Goal: Task Accomplishment & Management: Manage account settings

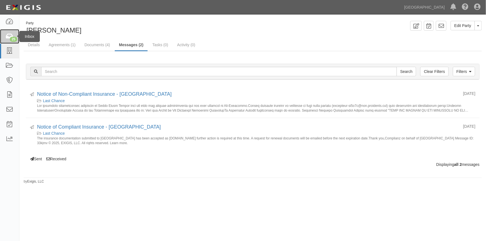
click at [8, 39] on icon at bounding box center [10, 36] width 8 height 6
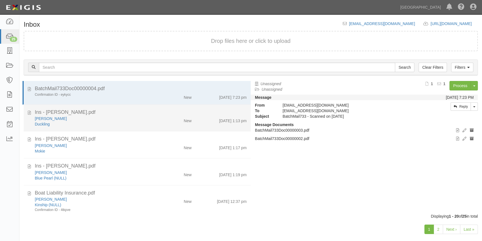
click at [97, 122] on div "Duckling" at bounding box center [95, 124] width 120 height 6
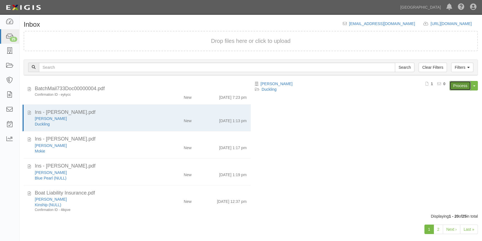
click at [455, 85] on link "Process" at bounding box center [459, 85] width 21 height 9
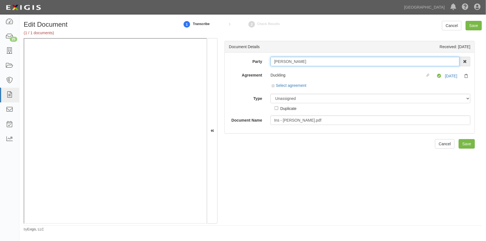
drag, startPoint x: 295, startPoint y: 61, endPoint x: 271, endPoint y: 59, distance: 23.7
click at [271, 59] on input "[PERSON_NAME]" at bounding box center [364, 61] width 189 height 9
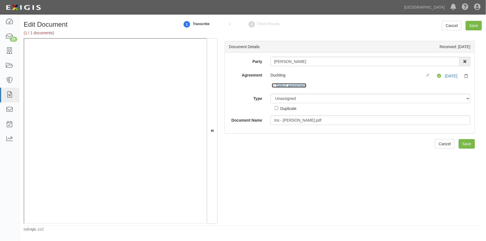
click at [287, 86] on link "Select agreement" at bounding box center [289, 85] width 35 height 4
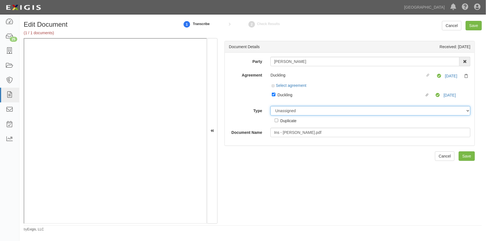
click at [294, 109] on select "Unassigned Binder Cancellation Notice Certificate Contract Endorsement Insuranc…" at bounding box center [370, 110] width 200 height 9
select select "CertificateDetail"
click at [270, 106] on select "Unassigned Binder Cancellation Notice Certificate Contract Endorsement Insuranc…" at bounding box center [370, 110] width 200 height 9
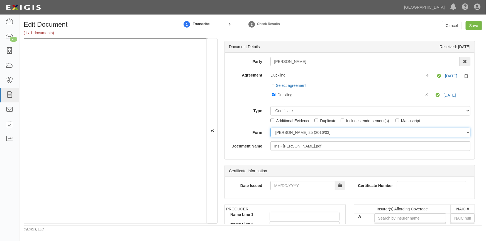
click at [281, 133] on select "ACORD 25 (2016/03) ACORD 101 ACORD 855 NY (2014/05) General" at bounding box center [370, 132] width 200 height 9
select select "GeneralFormDetail"
click at [270, 128] on select "ACORD 25 (2016/03) ACORD 101 ACORD 855 NY (2014/05) General" at bounding box center [370, 132] width 200 height 9
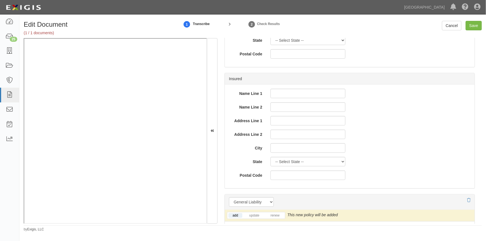
scroll to position [329, 0]
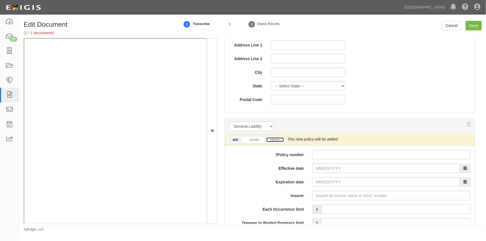
drag, startPoint x: 276, startPoint y: 138, endPoint x: 281, endPoint y: 140, distance: 5.7
click at [276, 138] on link "renew" at bounding box center [274, 139] width 17 height 5
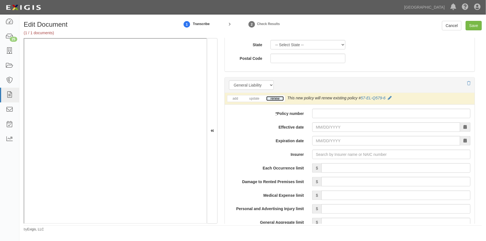
scroll to position [379, 0]
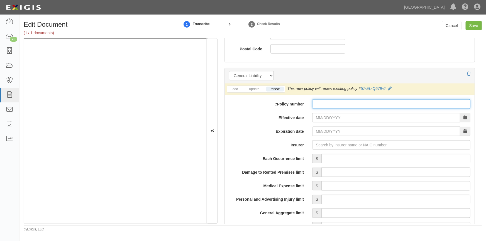
click at [327, 103] on input "* Policy number" at bounding box center [391, 103] width 158 height 9
type input "57-EL-0579-6"
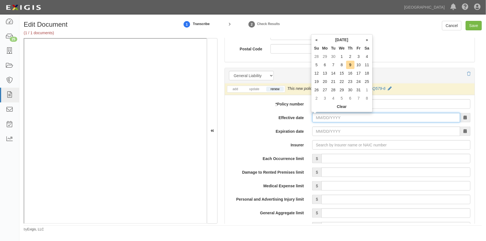
click at [331, 117] on input "Effective date" at bounding box center [386, 117] width 148 height 9
type input "11/11/2025"
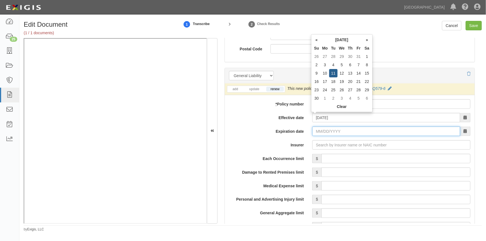
type input "[DATE]"
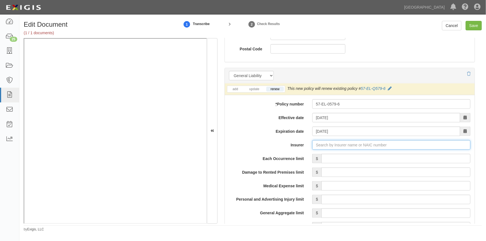
click at [338, 146] on input "Insurer" at bounding box center [391, 144] width 158 height 9
type input "5Rivers Insurance Company, Inc. (17459) NR Rating"
type input "5"
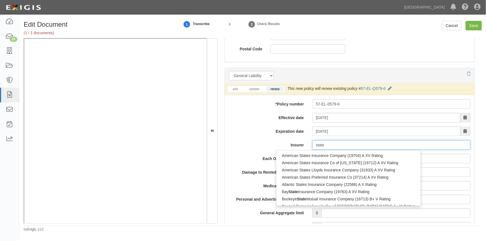
type input "state f"
type input "state farm County Mutual Ins Co of Texas (26816) A++ XV Rating"
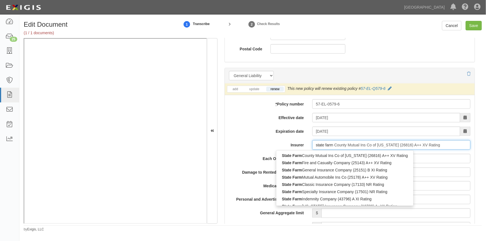
type input "state farm"
type input "state farm general Insurance Company (25151) B XI Rating"
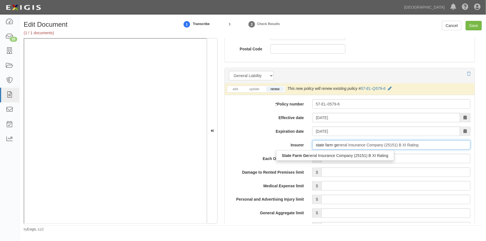
type input "state farm gen"
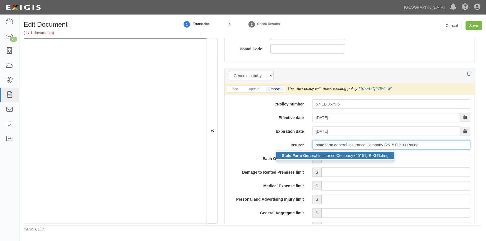
click at [334, 153] on div "State Farm Gen eral Insurance Company (25151) B XI Rating" at bounding box center [335, 155] width 118 height 7
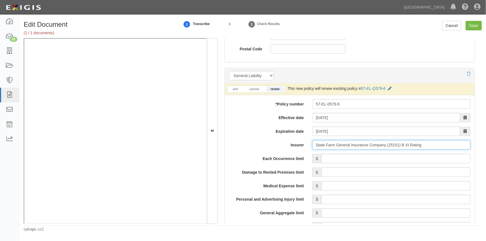
type input "State Farm General Insurance Company (25151) B XI Rating"
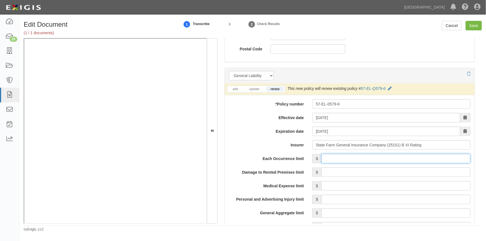
click at [378, 159] on input "Each Occurrence limit" at bounding box center [395, 158] width 149 height 9
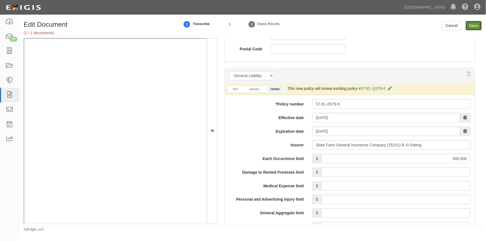
click at [468, 23] on input "Save" at bounding box center [473, 25] width 16 height 9
type input "500000"
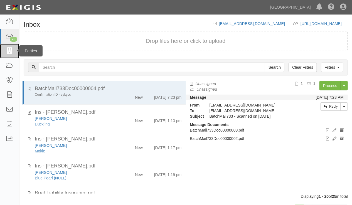
click at [11, 50] on icon at bounding box center [10, 51] width 8 height 6
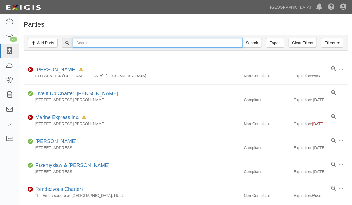
click at [97, 43] on input "text" at bounding box center [158, 42] width 170 height 9
type input "carter ott"
click at [242, 38] on input "Search" at bounding box center [251, 42] width 19 height 9
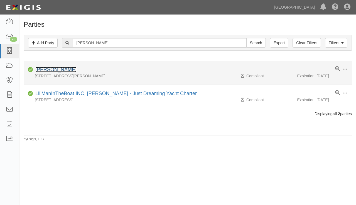
click at [49, 69] on link "Carter Ott" at bounding box center [55, 70] width 41 height 6
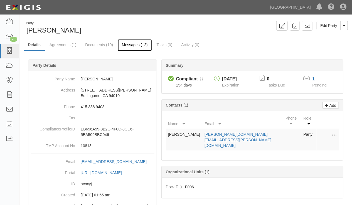
click at [128, 44] on link "Messages (12)" at bounding box center [135, 45] width 34 height 12
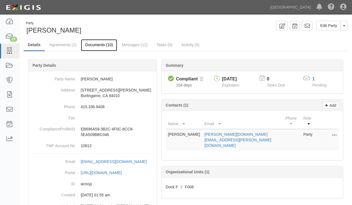
click at [91, 45] on link "Documents (10)" at bounding box center [99, 45] width 36 height 12
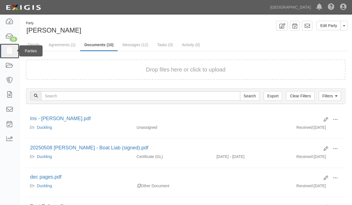
click at [13, 50] on icon at bounding box center [10, 51] width 8 height 6
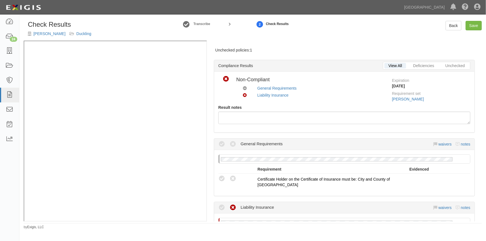
scroll to position [76, 0]
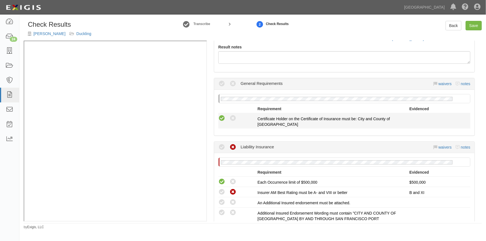
click at [219, 119] on icon at bounding box center [221, 118] width 7 height 7
radio input "true"
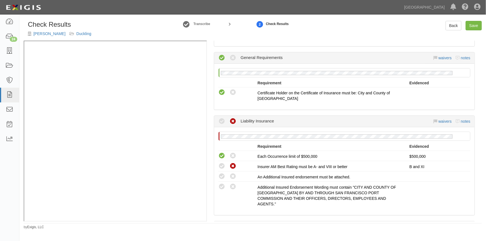
scroll to position [126, 0]
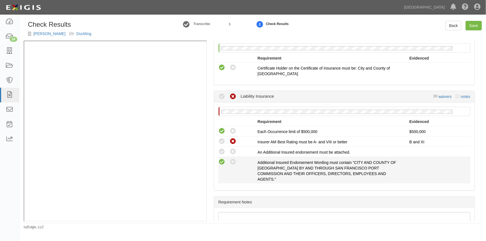
click at [220, 160] on icon at bounding box center [221, 162] width 7 height 7
radio input "true"
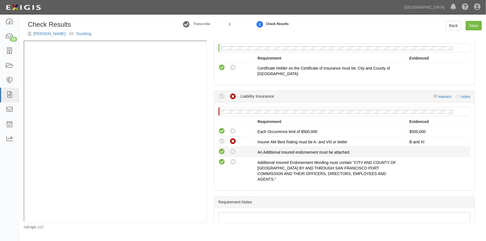
click at [220, 151] on icon at bounding box center [221, 151] width 7 height 7
radio input "true"
click at [446, 95] on link "waivers" at bounding box center [444, 96] width 13 height 4
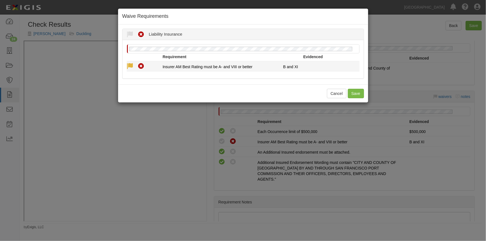
click at [128, 68] on icon at bounding box center [130, 66] width 7 height 7
radio input "true"
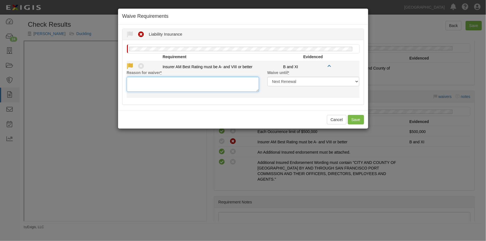
click at [158, 88] on textarea "Reason for waiver *" at bounding box center [193, 84] width 132 height 15
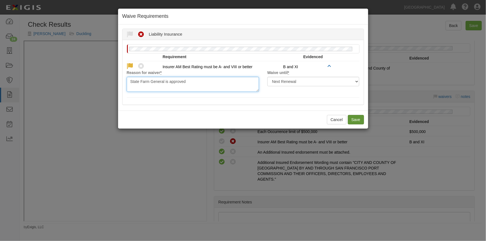
type textarea "State Farm General is approved"
click at [361, 120] on button "Save" at bounding box center [356, 119] width 16 height 9
radio input "true"
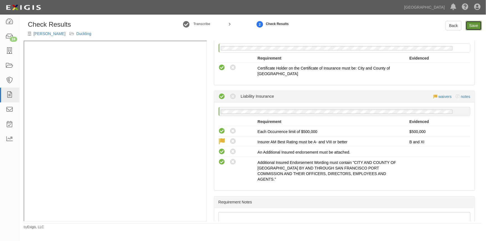
click at [466, 27] on link "Save" at bounding box center [473, 25] width 16 height 9
radio input "true"
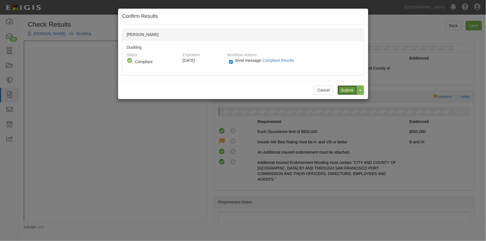
click at [348, 87] on input "Submit" at bounding box center [346, 89] width 19 height 9
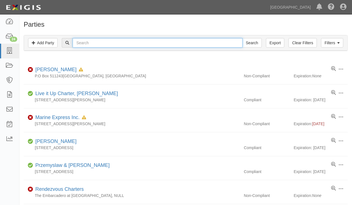
paste input "[PERSON_NAME]"
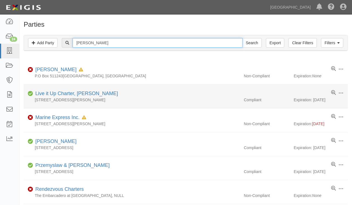
type input "[PERSON_NAME]"
click at [242, 38] on input "Search" at bounding box center [251, 42] width 19 height 9
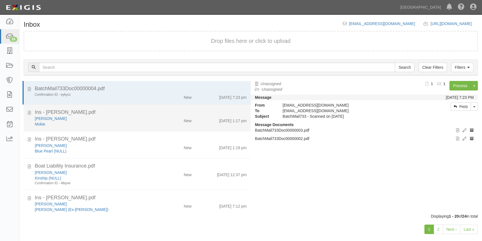
click at [101, 121] on div "[PERSON_NAME]" at bounding box center [95, 119] width 120 height 6
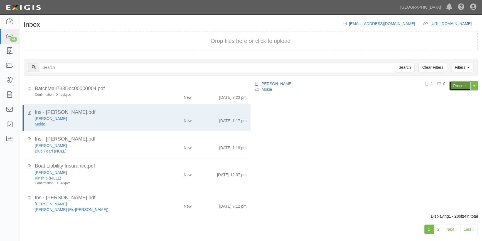
click at [459, 85] on link "Process" at bounding box center [459, 85] width 21 height 9
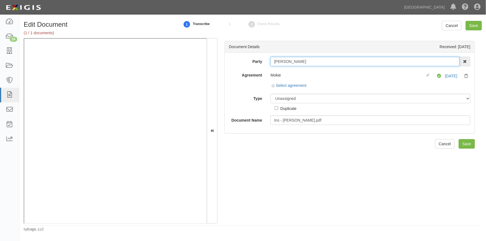
drag, startPoint x: 307, startPoint y: 61, endPoint x: 267, endPoint y: 61, distance: 40.1
click at [267, 61] on div "[PERSON_NAME] AAA Hull Diving, [PERSON_NAME] [PERSON_NAME] [PERSON_NAME] [PERSO…" at bounding box center [370, 61] width 208 height 9
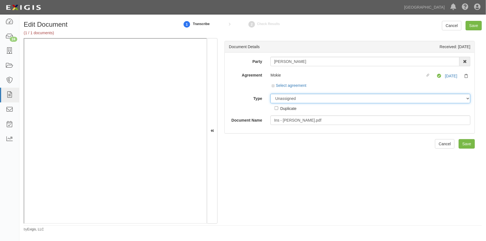
click at [283, 97] on select "Unassigned Binder Cancellation Notice Certificate Contract Endorsement Insuranc…" at bounding box center [370, 98] width 200 height 9
select select "OtherDetail"
click at [270, 94] on select "Unassigned Binder Cancellation Notice Certificate Contract Endorsement Insuranc…" at bounding box center [370, 98] width 200 height 9
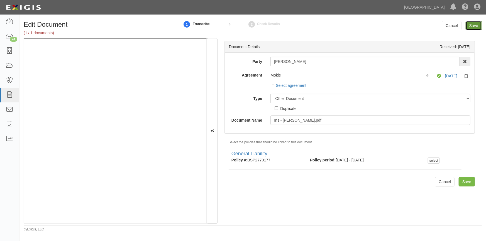
click at [473, 28] on input "Save" at bounding box center [473, 25] width 16 height 9
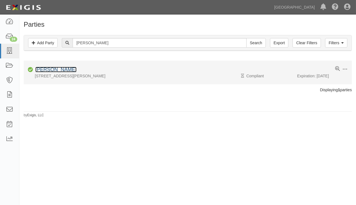
click at [69, 69] on link "[PERSON_NAME]" at bounding box center [55, 70] width 41 height 6
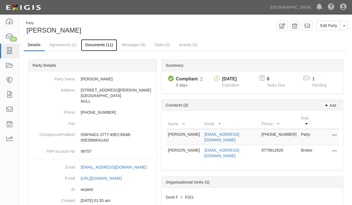
click at [104, 44] on link "Documents (11)" at bounding box center [99, 45] width 36 height 12
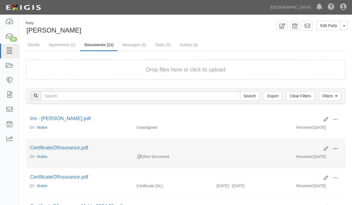
click at [334, 148] on span at bounding box center [335, 148] width 5 height 5
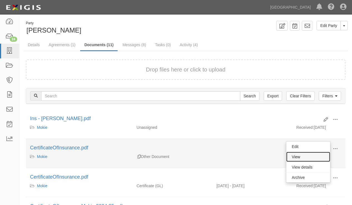
click at [295, 155] on link "View" at bounding box center [308, 157] width 44 height 10
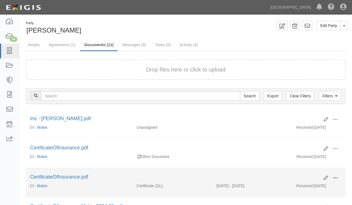
click at [334, 178] on span at bounding box center [335, 178] width 5 height 5
click at [300, 184] on link "View" at bounding box center [308, 186] width 44 height 10
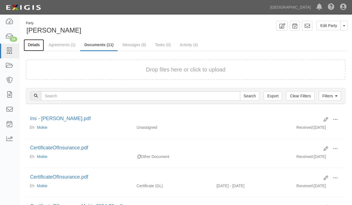
click at [31, 43] on link "Details" at bounding box center [34, 45] width 20 height 12
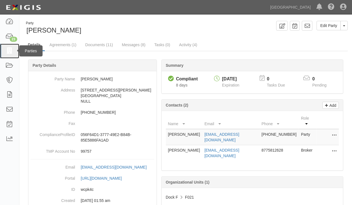
click at [7, 50] on icon at bounding box center [10, 51] width 8 height 6
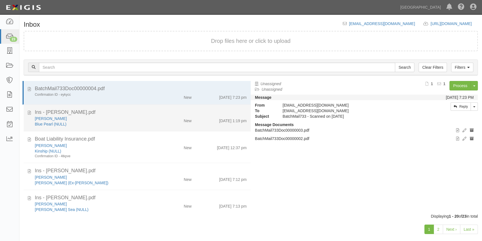
click at [100, 122] on div "Blue Pearl (NULL)" at bounding box center [95, 124] width 120 height 6
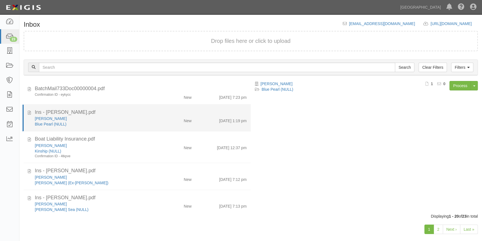
click at [105, 122] on div "Blue Pearl (NULL)" at bounding box center [95, 124] width 120 height 6
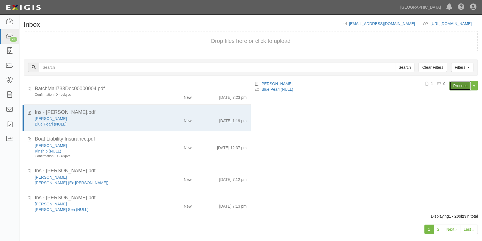
click at [460, 87] on link "Process" at bounding box center [459, 85] width 21 height 9
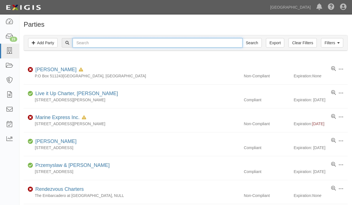
paste input "[PERSON_NAME]"
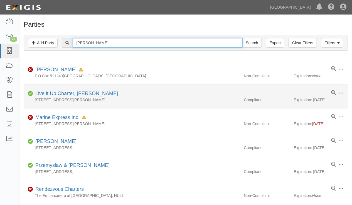
type input "[PERSON_NAME]"
click at [242, 38] on input "Search" at bounding box center [251, 42] width 19 height 9
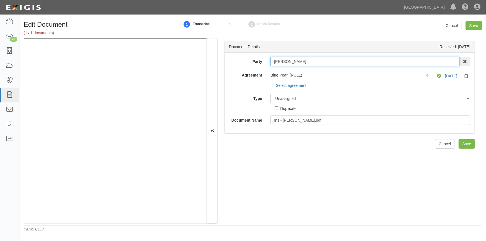
drag, startPoint x: 304, startPoint y: 62, endPoint x: 267, endPoint y: 62, distance: 37.6
click at [267, 62] on div "Kirby Martensen AAA Hull Diving, Alon Altman Aaron Busalacchi Aaron Graham Aaro…" at bounding box center [370, 61] width 208 height 9
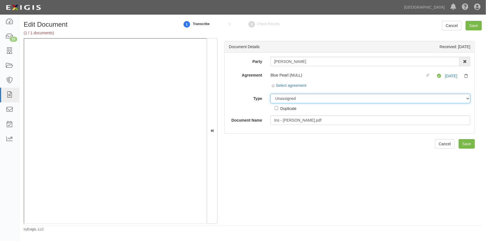
click at [276, 98] on select "Unassigned Binder Cancellation Notice Certificate Contract Endorsement Insuranc…" at bounding box center [370, 98] width 200 height 9
select select "CertificateDetail"
click at [270, 94] on select "Unassigned Binder Cancellation Notice Certificate Contract Endorsement Insuranc…" at bounding box center [370, 98] width 200 height 9
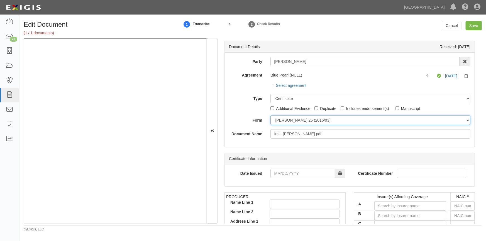
click at [283, 122] on select "ACORD 25 (2016/03) ACORD 101 ACORD 855 NY (2014/05) General" at bounding box center [370, 119] width 200 height 9
select select "GeneralFormDetail"
click at [270, 115] on select "ACORD 25 (2016/03) ACORD 101 ACORD 855 NY (2014/05) General" at bounding box center [370, 119] width 200 height 9
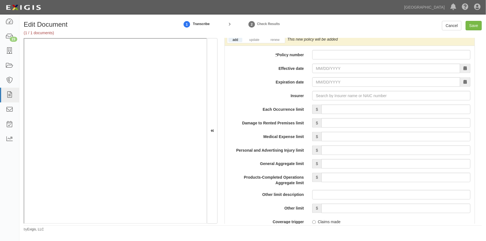
scroll to position [405, 0]
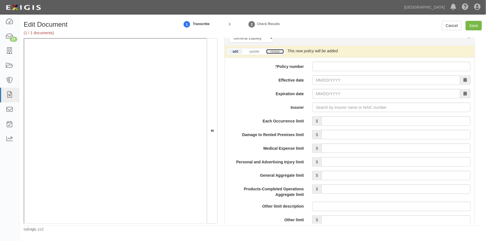
click at [272, 53] on link "renew" at bounding box center [274, 51] width 17 height 5
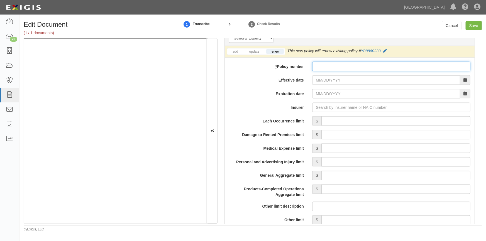
click at [325, 67] on input "* Policy number" at bounding box center [391, 66] width 158 height 9
type input "Y08860233"
click at [327, 81] on input "Effective date" at bounding box center [386, 79] width 148 height 9
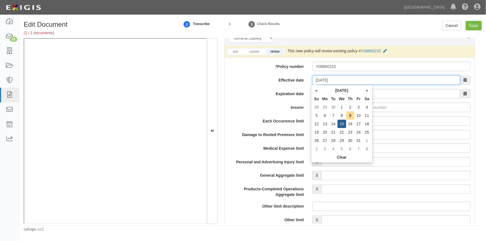
type input "[DATE]"
type input "10/15/2026"
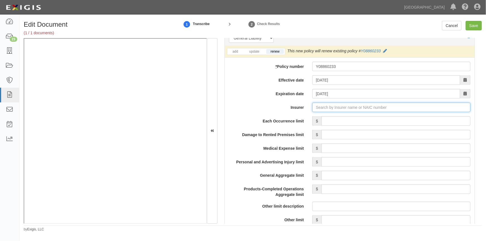
click at [320, 106] on input "Insurer" at bounding box center [391, 107] width 158 height 9
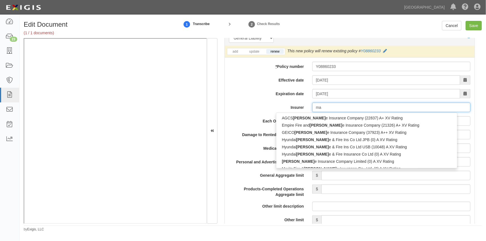
type input "m"
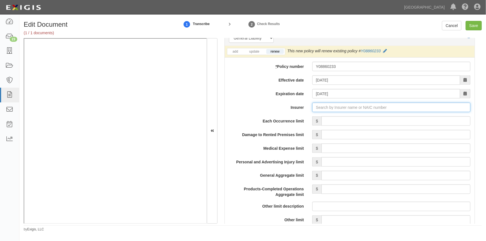
type input "a"
type input "acadia Insurance Company (31325) A+ XV Rating"
type input "ac"
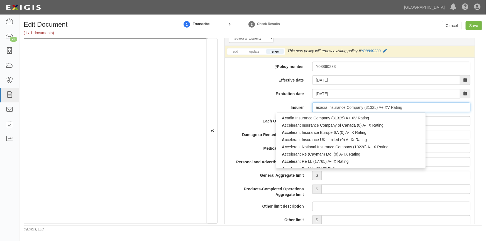
type input "ace American Insurance Co Korea (KRB) (0) A++ XV Rating"
type input "ace"
type input "ace american Insurance Company (22667) A++ XV Rating"
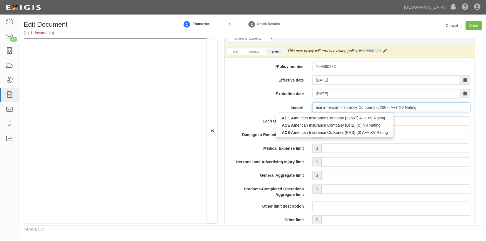
type input "ace amer"
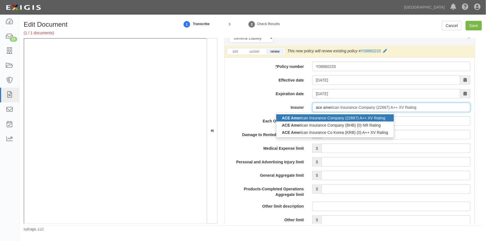
click at [301, 119] on div "ACE Amer ican Insurance Company (22667) A++ XV Rating" at bounding box center [334, 117] width 117 height 7
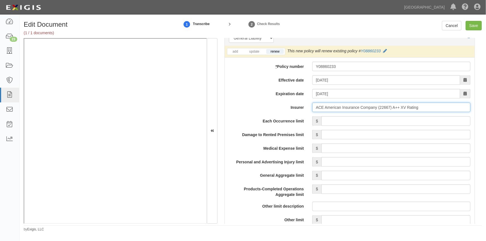
type input "ACE American Insurance Company (22667) A++ XV Rating"
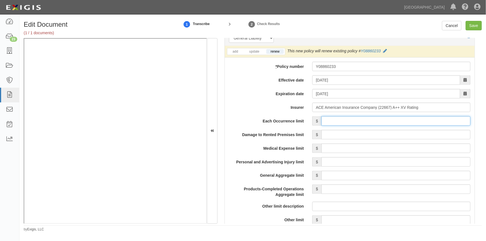
click at [368, 119] on input "Each Occurrence limit" at bounding box center [395, 120] width 149 height 9
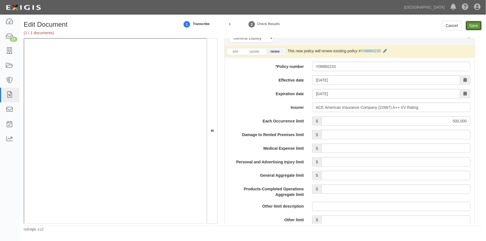
click at [473, 28] on input "Save" at bounding box center [473, 25] width 16 height 9
type input "500000"
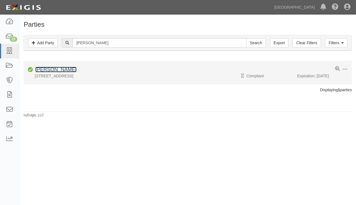
click at [57, 70] on link "[PERSON_NAME]" at bounding box center [55, 70] width 41 height 6
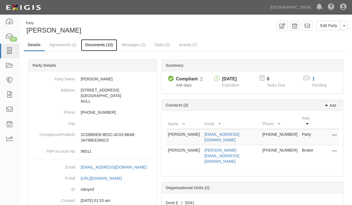
click at [97, 45] on link "Documents (10)" at bounding box center [99, 45] width 36 height 12
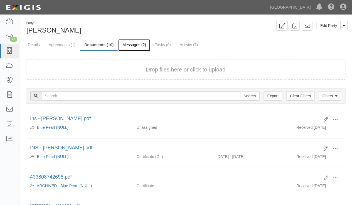
click at [129, 45] on link "Messages (2)" at bounding box center [134, 45] width 32 height 12
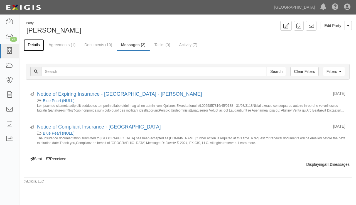
click at [36, 45] on link "Details" at bounding box center [34, 45] width 20 height 12
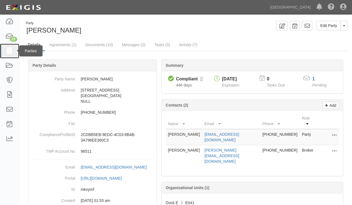
click at [12, 50] on icon at bounding box center [10, 51] width 8 height 6
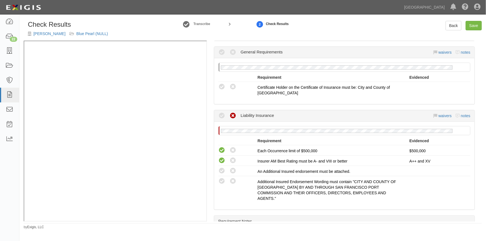
scroll to position [101, 0]
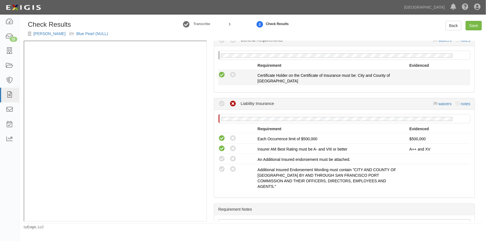
click at [222, 75] on icon at bounding box center [221, 75] width 7 height 7
radio input "true"
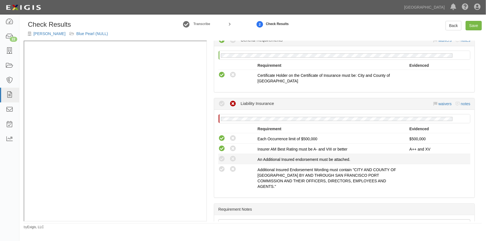
drag, startPoint x: 220, startPoint y: 157, endPoint x: 221, endPoint y: 163, distance: 6.4
click at [220, 158] on icon at bounding box center [221, 159] width 7 height 7
radio input "true"
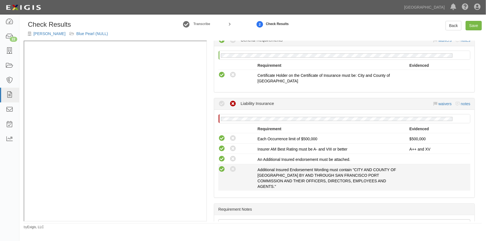
click at [221, 168] on icon at bounding box center [221, 169] width 7 height 7
radio input "true"
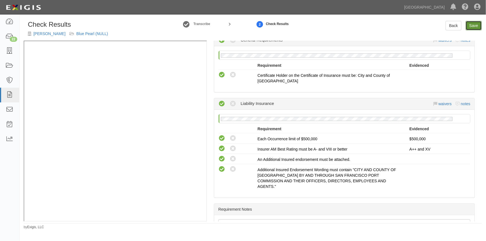
click at [469, 27] on link "Save" at bounding box center [473, 25] width 16 height 9
radio input "true"
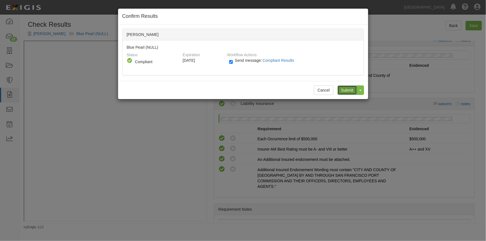
click at [345, 94] on input "Submit" at bounding box center [346, 89] width 19 height 9
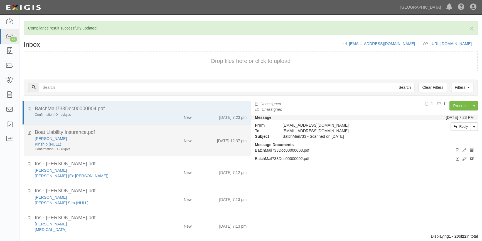
click at [115, 137] on div "[PERSON_NAME]" at bounding box center [95, 139] width 120 height 6
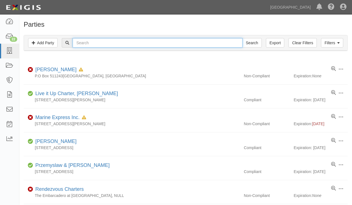
paste input "[PERSON_NAME]"
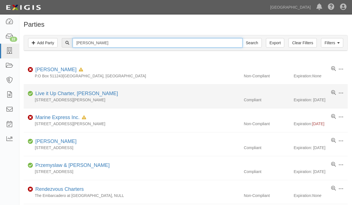
type input "[PERSON_NAME]"
click at [242, 38] on input "Search" at bounding box center [251, 42] width 19 height 9
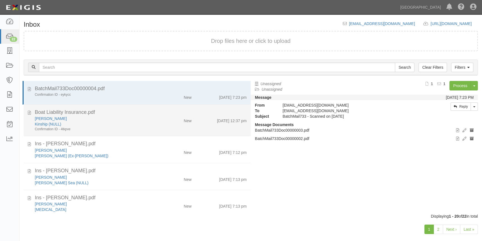
click at [99, 125] on div "Kinship (NULL)" at bounding box center [95, 124] width 120 height 6
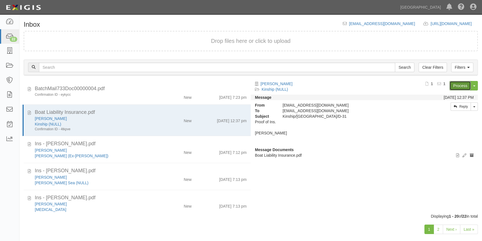
click at [455, 83] on link "Process" at bounding box center [459, 85] width 21 height 9
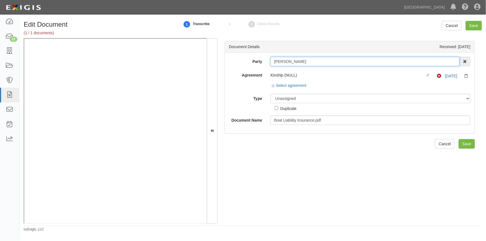
drag, startPoint x: 305, startPoint y: 62, endPoint x: 274, endPoint y: 62, distance: 31.2
click at [269, 62] on div "[PERSON_NAME] AAA Hull Diving, [PERSON_NAME] [PERSON_NAME] [PERSON_NAME] [PERSO…" at bounding box center [370, 61] width 208 height 9
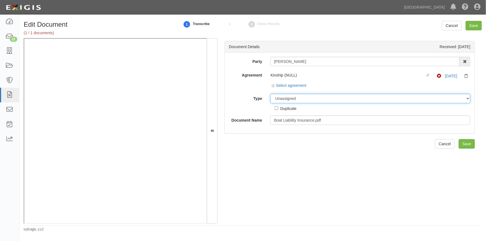
click at [299, 100] on select "Unassigned Binder Cancellation Notice Certificate Contract Endorsement Insuranc…" at bounding box center [370, 98] width 200 height 9
select select "CertificateDetail"
click at [270, 94] on select "Unassigned Binder Cancellation Notice Certificate Contract Endorsement Insuranc…" at bounding box center [370, 98] width 200 height 9
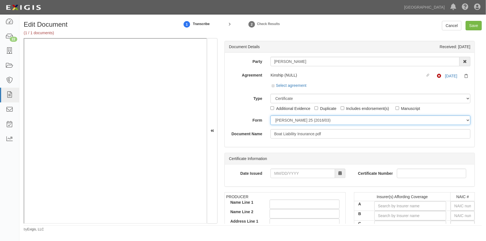
click at [287, 121] on select "ACORD 25 (2016/03) ACORD 101 ACORD 855 NY (2014/05) General" at bounding box center [370, 119] width 200 height 9
select select "GeneralFormDetail"
click at [270, 115] on select "ACORD 25 (2016/03) ACORD 101 ACORD 855 NY (2014/05) General" at bounding box center [370, 119] width 200 height 9
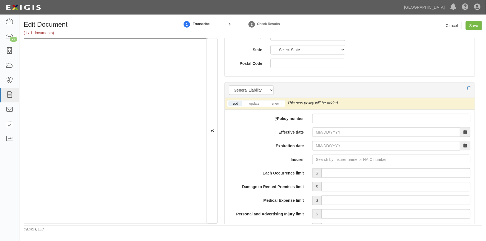
scroll to position [407, 0]
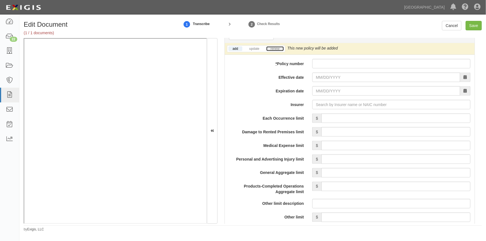
click at [281, 48] on link "renew" at bounding box center [274, 48] width 17 height 5
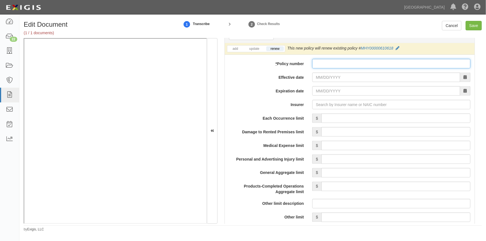
paste input "CAH3238427116"
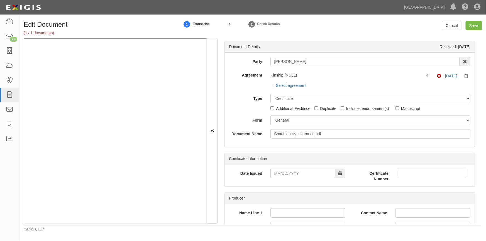
type input "CAH3238427116"
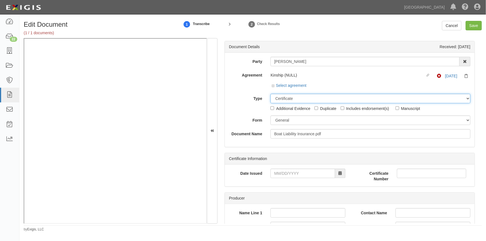
click at [281, 98] on select "Unassigned Binder Cancellation Notice Certificate Contract Endorsement Insuranc…" at bounding box center [370, 98] width 200 height 9
select select "OtherDetail"
click at [270, 94] on select "Unassigned Binder Cancellation Notice Certificate Contract Endorsement Insuranc…" at bounding box center [370, 98] width 200 height 9
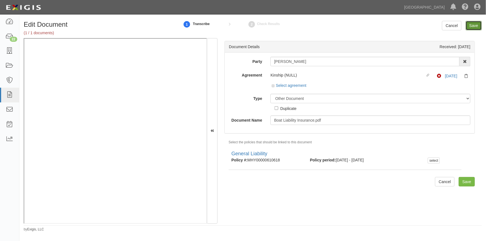
click at [476, 24] on input "Save" at bounding box center [473, 25] width 16 height 9
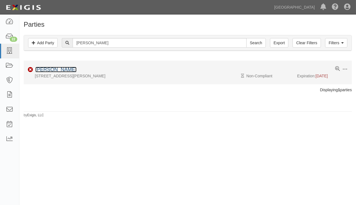
click at [65, 70] on link "[PERSON_NAME]" at bounding box center [55, 70] width 41 height 6
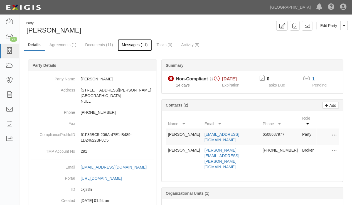
click at [125, 45] on link "Messages (11)" at bounding box center [135, 45] width 34 height 12
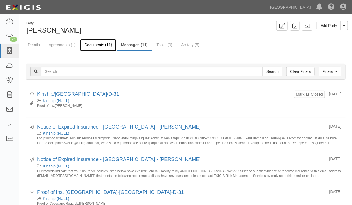
click at [94, 45] on link "Documents (11)" at bounding box center [98, 45] width 36 height 12
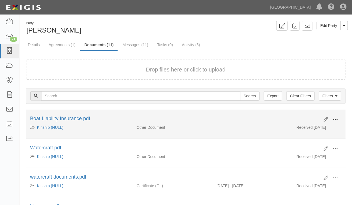
click at [335, 120] on span at bounding box center [335, 119] width 5 height 5
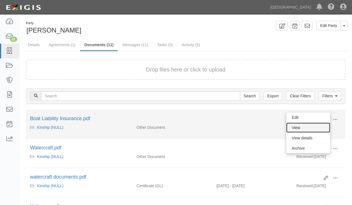
click at [306, 126] on link "View" at bounding box center [308, 128] width 44 height 10
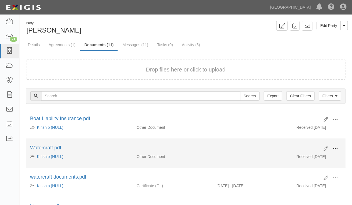
click at [335, 148] on span at bounding box center [335, 148] width 5 height 5
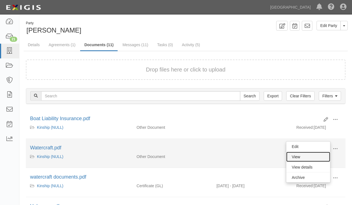
click at [304, 156] on link "View" at bounding box center [308, 157] width 44 height 10
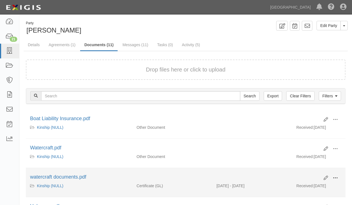
click at [337, 178] on span at bounding box center [335, 178] width 5 height 5
click at [294, 184] on link "View" at bounding box center [308, 186] width 44 height 10
click at [326, 178] on icon at bounding box center [326, 178] width 4 height 4
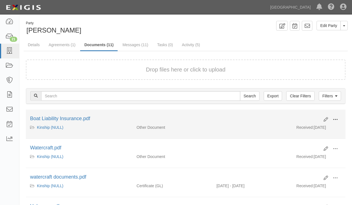
click at [335, 119] on span at bounding box center [335, 119] width 5 height 5
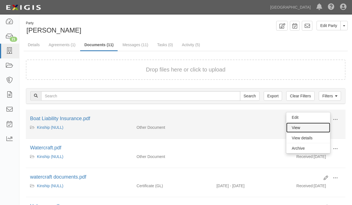
click at [299, 129] on link "View" at bounding box center [308, 128] width 44 height 10
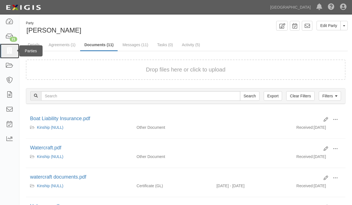
click at [9, 50] on icon at bounding box center [10, 51] width 8 height 6
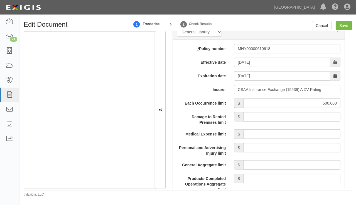
scroll to position [455, 0]
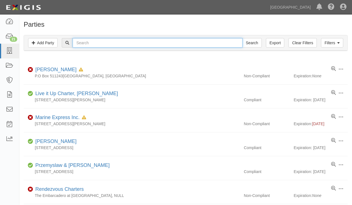
paste input "Keith Krueger"
type input "[PERSON_NAME]"
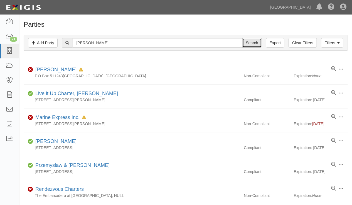
click at [251, 42] on input "Search" at bounding box center [251, 42] width 19 height 9
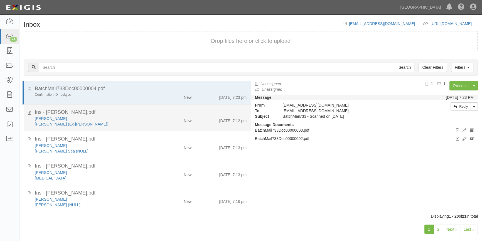
click at [100, 123] on div "[PERSON_NAME] (Ex-[PERSON_NAME])" at bounding box center [95, 124] width 120 height 6
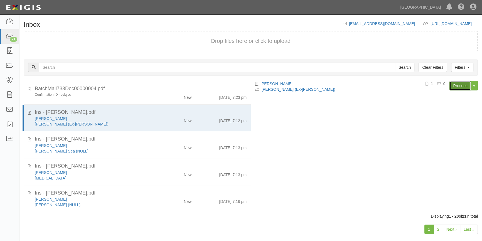
click at [459, 87] on link "Process" at bounding box center [459, 85] width 21 height 9
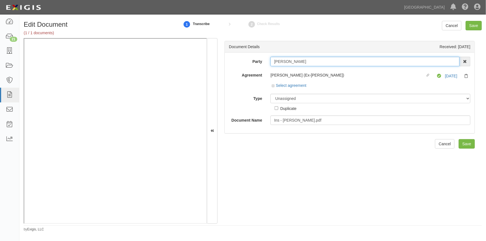
drag, startPoint x: 301, startPoint y: 61, endPoint x: 270, endPoint y: 61, distance: 30.9
click at [270, 61] on input "[PERSON_NAME]" at bounding box center [364, 61] width 189 height 9
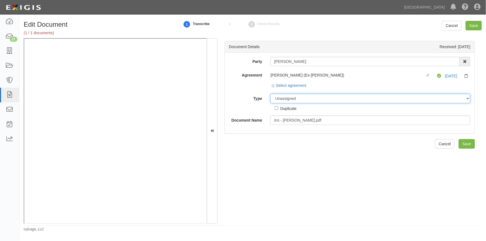
click at [306, 99] on select "Unassigned Binder Cancellation Notice Certificate Contract Endorsement Insuranc…" at bounding box center [370, 98] width 200 height 9
select select "CertificateDetail"
click at [270, 94] on select "Unassigned Binder Cancellation Notice Certificate Contract Endorsement Insuranc…" at bounding box center [370, 98] width 200 height 9
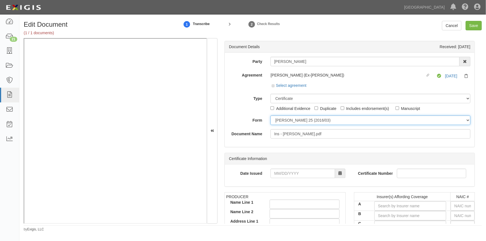
click at [288, 122] on select "ACORD 25 (2016/03) ACORD 101 ACORD 855 NY (2014/05) General" at bounding box center [370, 119] width 200 height 9
select select "GeneralFormDetail"
click at [270, 115] on select "ACORD 25 (2016/03) ACORD 101 ACORD 855 NY (2014/05) General" at bounding box center [370, 119] width 200 height 9
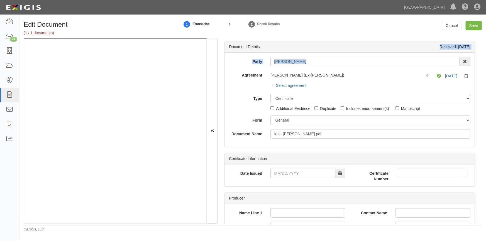
drag, startPoint x: 482, startPoint y: 48, endPoint x: 481, endPoint y: 59, distance: 10.9
click at [481, 59] on div "Edit Document (1 / 1 documents) 1 Transcribe 2 Check Results Cancel Save Docume…" at bounding box center [252, 126] width 466 height 211
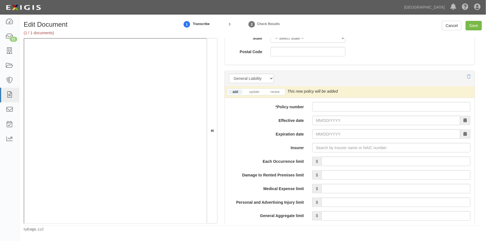
scroll to position [373, 0]
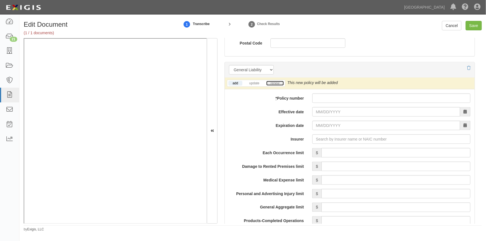
click at [279, 81] on link "renew" at bounding box center [274, 83] width 17 height 5
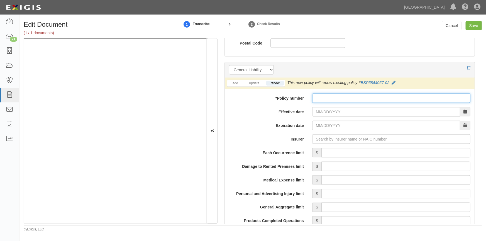
click at [321, 95] on input "* Policy number" at bounding box center [391, 98] width 158 height 9
click at [330, 96] on input "BSP" at bounding box center [391, 98] width 158 height 9
type input "BSP456124606"
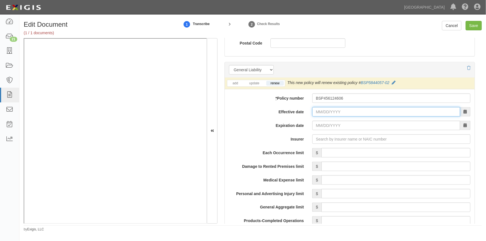
click at [326, 114] on input "Effective date" at bounding box center [386, 111] width 148 height 9
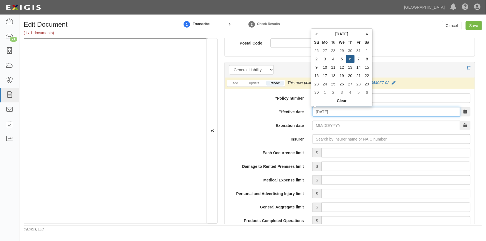
type input "[DATE]"
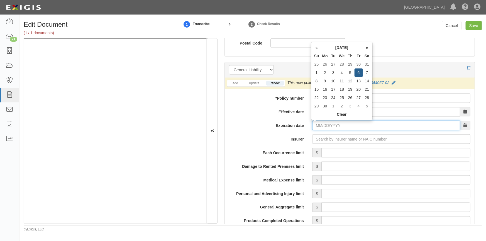
type input "11/06/2026"
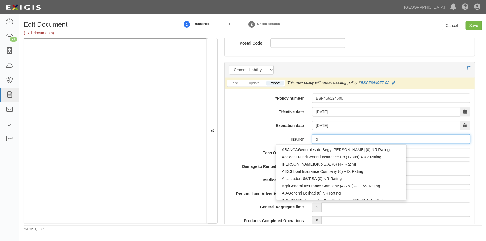
type input "ge"
type input "geiCO Advantage Insurance Company (14138) A++ XV Rating"
type input "gei"
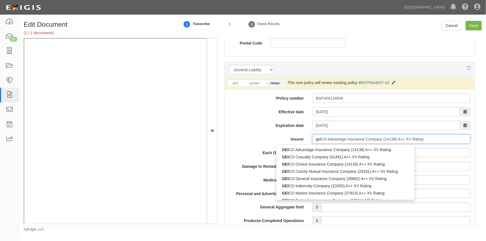
type input "geicO Advantage Insurance Company (14138) A++ XV Rating"
type input "geic"
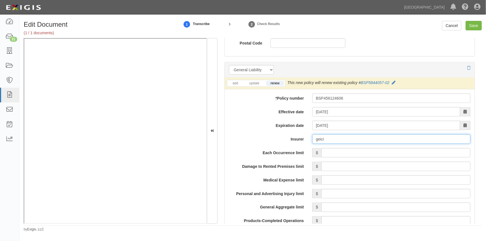
type input "geici"
type input "geicO Advantage Insurance Company (14138) A++ XV Rating"
type input "geic"
type input "geiCO Advantage Insurance Company (14138) A++ XV Rating"
type input "g"
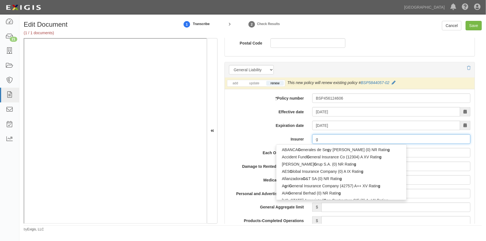
type input "ge"
type input "geiCO Advantage Insurance Company (14138) A++ XV Rating"
type input "gei"
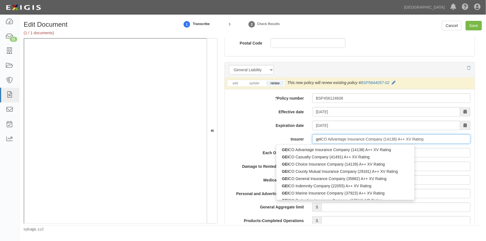
type input "geicO Advantage Insurance Company (14138) A++ XV Rating"
type input "geic"
type input "geico Advantage Insurance Company (14138) A++ XV Rating"
type input "geico"
type input "geico n"
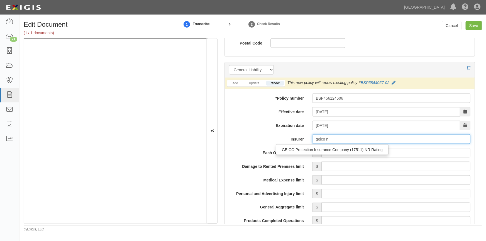
type input "geico Advantage Insurance Company (14138) A++ XV Rating"
type input "geico"
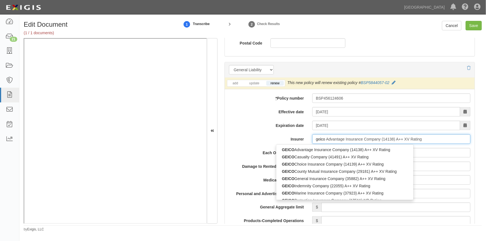
type input "geico m"
type input "geico marine Insurance Company (37923) A++ XV Rating"
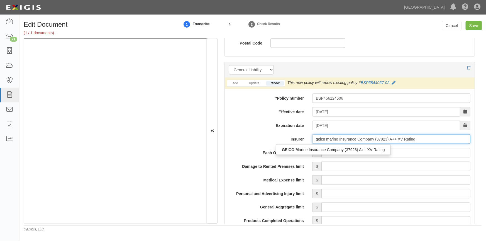
type input "geico mari"
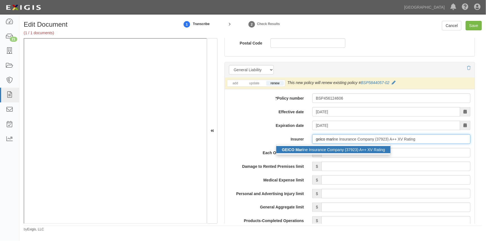
click at [335, 147] on div "GEICO Mari ne Insurance Company (37923) A++ XV Rating" at bounding box center [333, 149] width 114 height 7
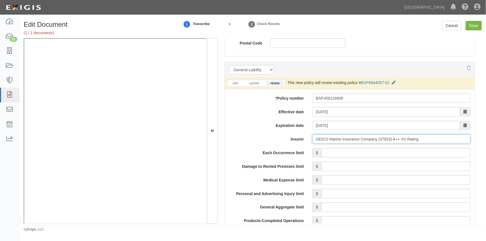
type input "GEICO Marine Insurance Company (37923) A++ XV Rating"
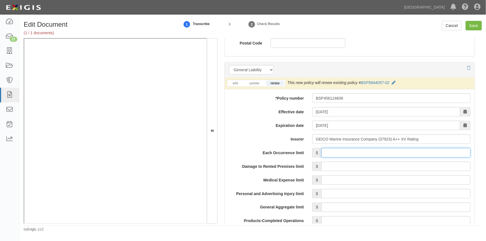
click at [333, 151] on input "Each Occurrence limit" at bounding box center [395, 152] width 149 height 9
click at [474, 24] on input "Save" at bounding box center [473, 25] width 16 height 9
type input "500000"
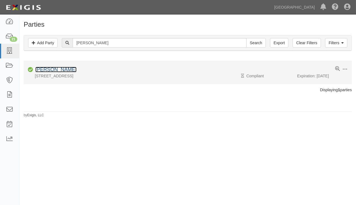
click at [59, 70] on link "[PERSON_NAME]" at bounding box center [55, 70] width 41 height 6
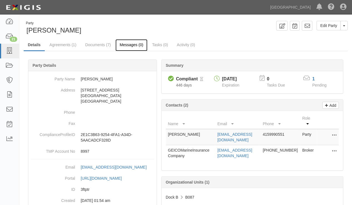
click at [124, 44] on link "Messages (0)" at bounding box center [131, 45] width 32 height 12
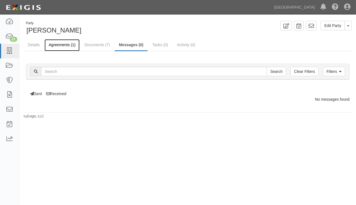
click at [53, 44] on link "Agreements (1)" at bounding box center [62, 45] width 35 height 12
click at [92, 45] on link "Documents (7)" at bounding box center [97, 45] width 34 height 12
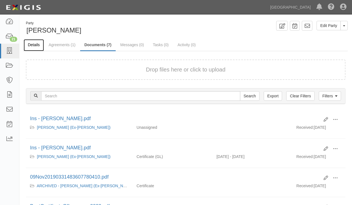
click at [37, 45] on link "Details" at bounding box center [34, 45] width 20 height 12
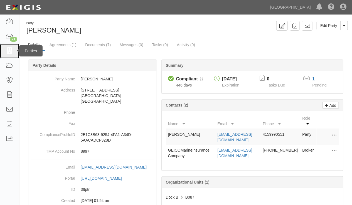
click at [9, 50] on icon at bounding box center [10, 51] width 8 height 6
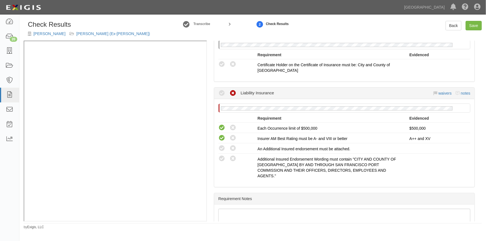
scroll to position [151, 0]
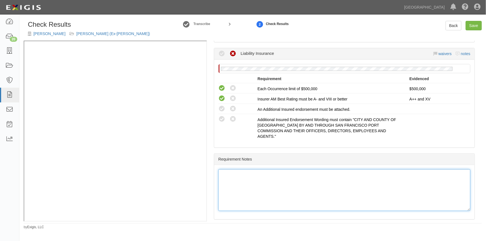
click at [255, 184] on div at bounding box center [344, 190] width 252 height 42
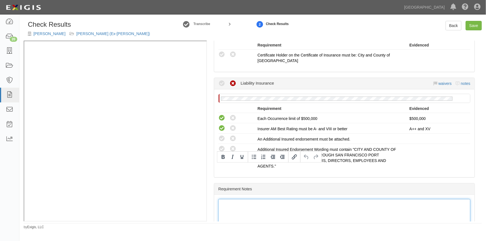
scroll to position [114, 0]
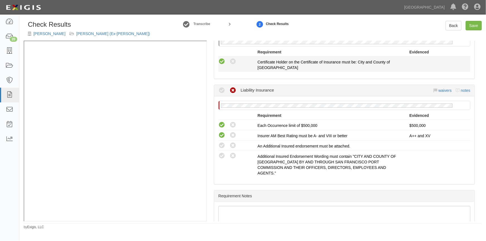
click at [219, 62] on icon at bounding box center [221, 61] width 7 height 7
radio input "true"
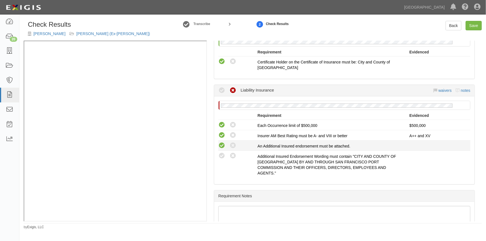
click at [220, 144] on icon at bounding box center [221, 145] width 7 height 7
radio input "true"
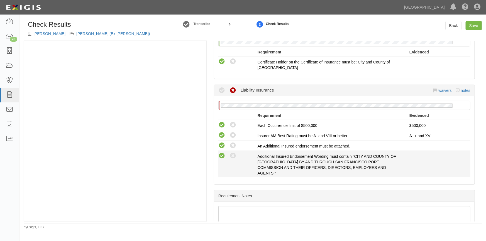
click at [220, 156] on icon at bounding box center [221, 156] width 7 height 7
radio input "true"
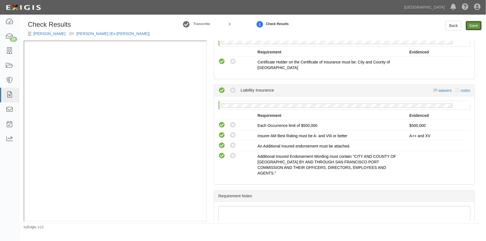
click at [474, 26] on link "Save" at bounding box center [473, 25] width 16 height 9
radio input "true"
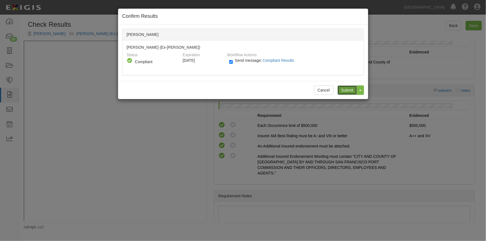
click at [346, 89] on input "Submit" at bounding box center [346, 89] width 19 height 9
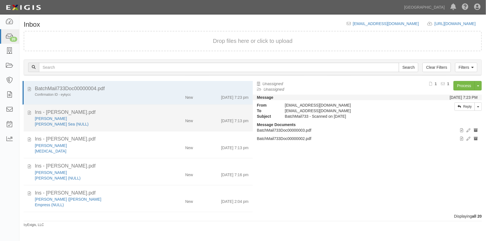
click at [106, 119] on div "[PERSON_NAME]" at bounding box center [95, 119] width 121 height 6
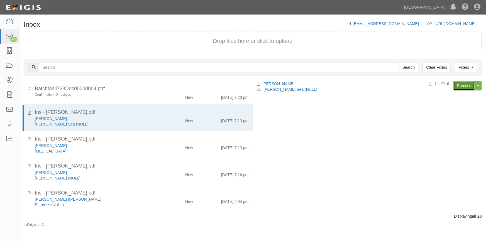
click at [461, 88] on link "Process" at bounding box center [463, 85] width 21 height 9
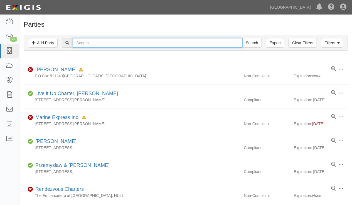
paste input "[PERSON_NAME]"
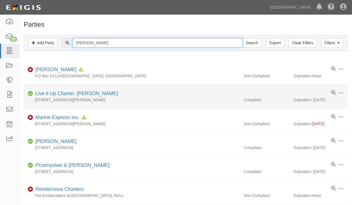
type input "[PERSON_NAME]"
click at [242, 38] on input "Search" at bounding box center [251, 42] width 19 height 9
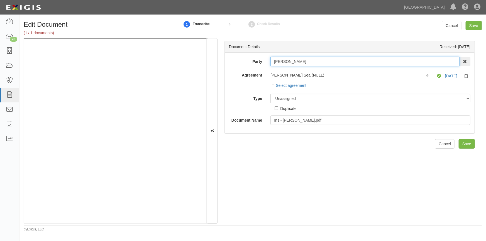
drag, startPoint x: 298, startPoint y: 63, endPoint x: 264, endPoint y: 62, distance: 33.4
click at [266, 62] on div "Jack Walker AAA Hull Diving, Alon Altman Aaron Busalacchi Aaron Graham Aaron Gr…" at bounding box center [370, 61] width 208 height 9
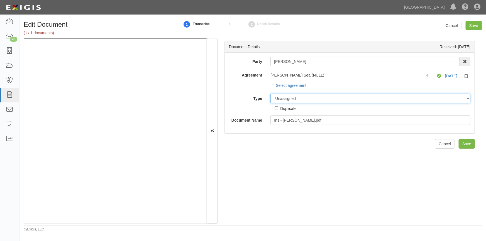
click at [292, 101] on select "Unassigned Binder Cancellation Notice Certificate Contract Endorsement Insuranc…" at bounding box center [370, 98] width 200 height 9
select select "CertificateDetail"
click at [270, 94] on select "Unassigned Binder Cancellation Notice Certificate Contract Endorsement Insuranc…" at bounding box center [370, 98] width 200 height 9
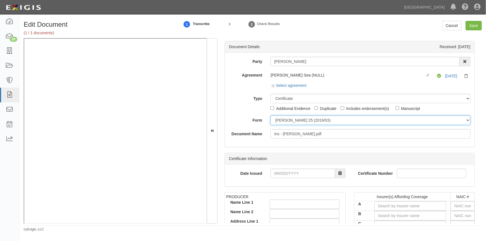
click at [279, 122] on select "ACORD 25 (2016/03) ACORD 101 ACORD 855 NY (2014/05) General" at bounding box center [370, 119] width 200 height 9
select select "GeneralFormDetail"
click at [270, 115] on select "ACORD 25 (2016/03) ACORD 101 ACORD 855 NY (2014/05) General" at bounding box center [370, 119] width 200 height 9
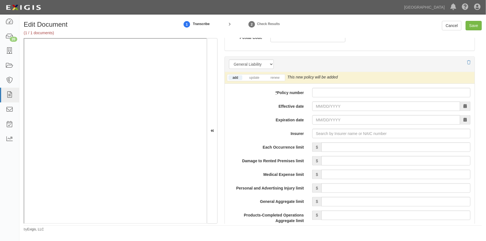
scroll to position [405, 0]
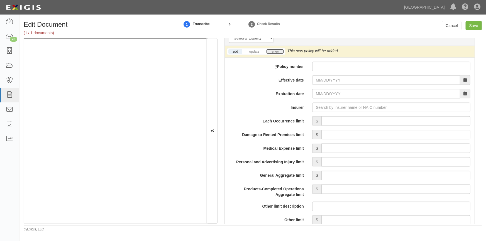
click at [277, 49] on link "renew" at bounding box center [274, 51] width 17 height 5
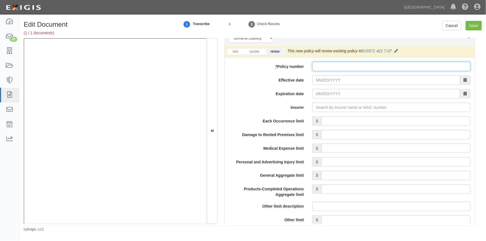
click at [325, 65] on input "* Policy number" at bounding box center [391, 66] width 158 height 9
click at [328, 66] on input "BUS" at bounding box center [391, 66] width 158 height 9
type input "BUS571421708"
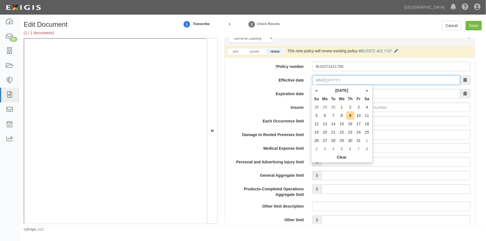
click at [326, 78] on input "Effective date" at bounding box center [386, 79] width 148 height 9
type input "11/01/2025"
type input "11/01/2026"
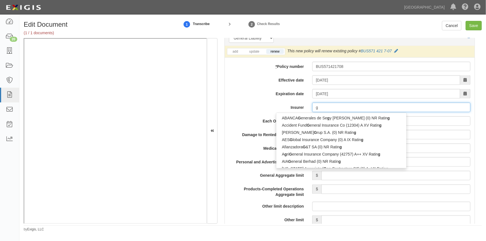
type input "ge"
type input "geiCO Advantage Insurance Company (14138) A++ XV Rating"
type input "gei"
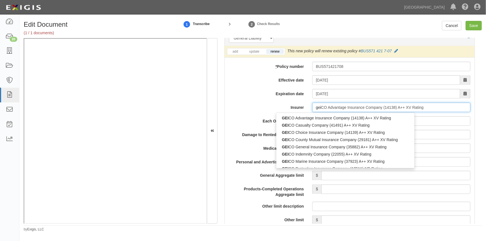
type input "geicO Advantage Insurance Company (14138) A++ XV Rating"
type input "geic"
type input "geico Advantage Insurance Company (14138) A++ XV Rating"
type input "geico"
type input "geico m"
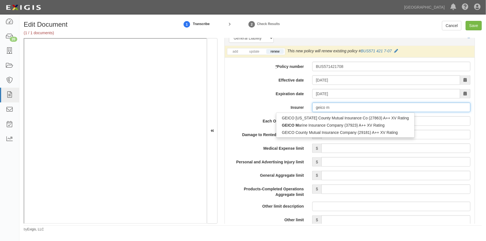
type input "geico marine Insurance Company (37923) A++ XV Rating"
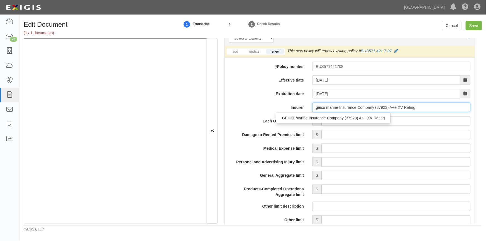
type input "geico mari"
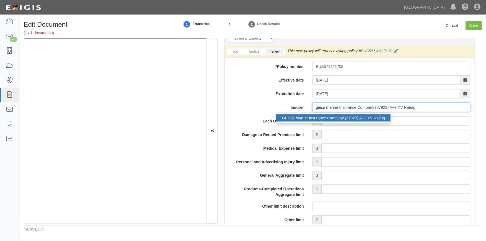
click at [334, 116] on div "GEICO Mari ne Insurance Company (37923) A++ XV Rating" at bounding box center [333, 117] width 114 height 7
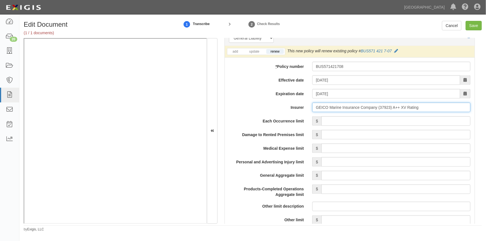
type input "GEICO Marine Insurance Company (37923) A++ XV Rating"
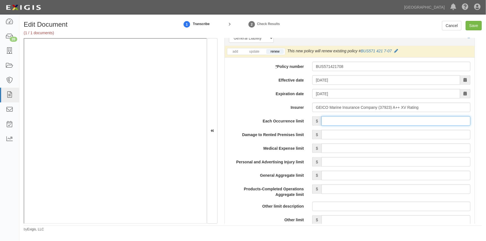
click at [337, 119] on input "Each Occurrence limit" at bounding box center [395, 120] width 149 height 9
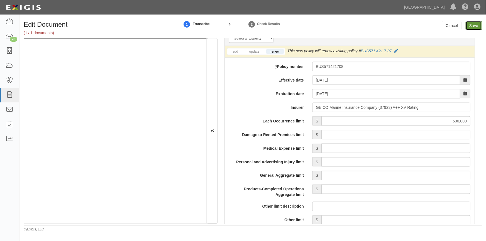
click at [475, 28] on input "Save" at bounding box center [473, 25] width 16 height 9
type input "500000"
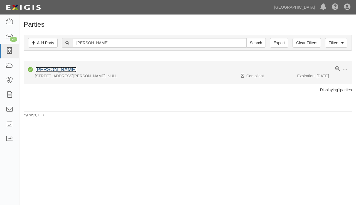
click at [51, 70] on link "[PERSON_NAME]" at bounding box center [55, 70] width 41 height 6
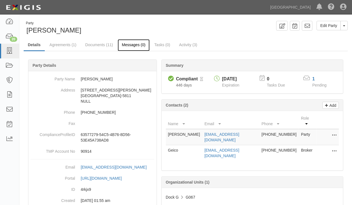
click at [128, 45] on link "Messages (0)" at bounding box center [134, 45] width 32 height 12
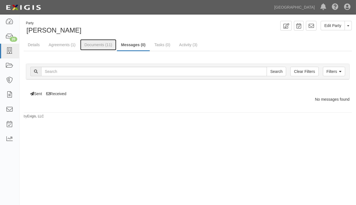
click at [105, 44] on link "Documents (11)" at bounding box center [98, 44] width 36 height 11
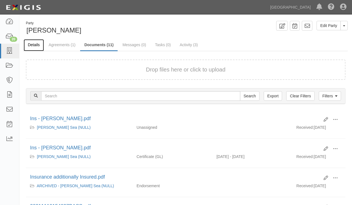
click at [36, 45] on link "Details" at bounding box center [34, 45] width 20 height 12
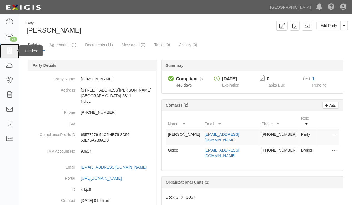
click at [12, 51] on icon at bounding box center [10, 51] width 8 height 6
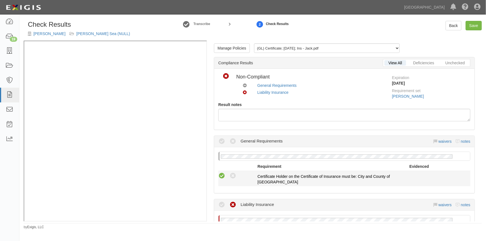
click at [220, 177] on icon at bounding box center [221, 176] width 7 height 7
radio input "true"
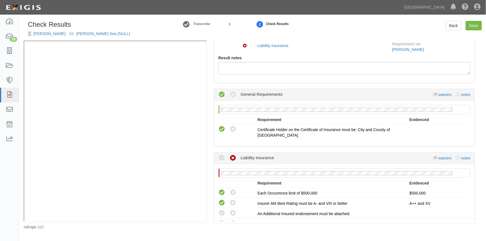
scroll to position [76, 0]
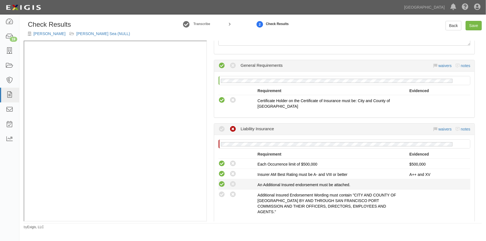
click at [221, 184] on icon at bounding box center [221, 184] width 7 height 7
radio input "true"
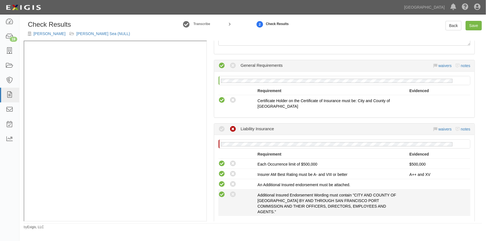
click at [221, 193] on icon at bounding box center [221, 194] width 7 height 7
radio input "true"
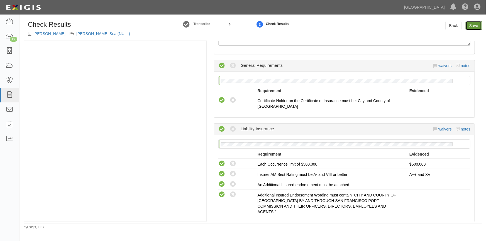
click at [474, 22] on link "Save" at bounding box center [473, 25] width 16 height 9
radio input "true"
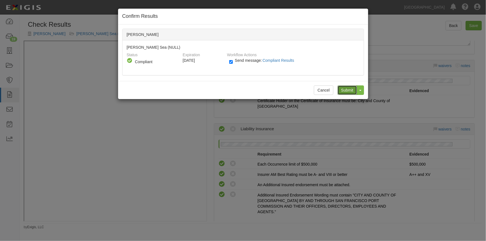
click at [341, 91] on input "Submit" at bounding box center [346, 89] width 19 height 9
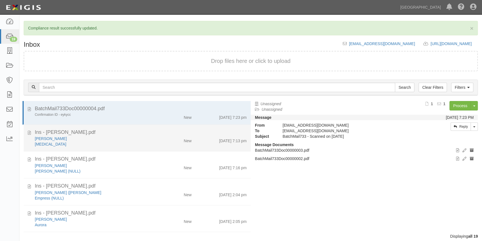
click at [118, 147] on div "[MEDICAL_DATA]" at bounding box center [95, 144] width 120 height 6
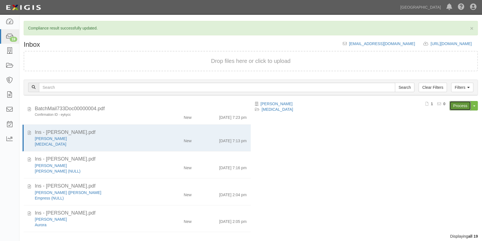
click at [460, 105] on link "Process" at bounding box center [459, 105] width 21 height 9
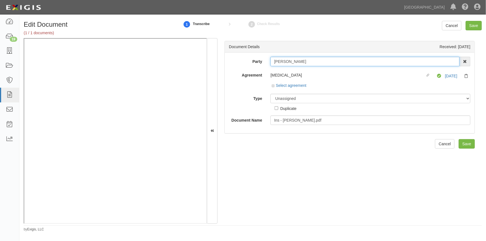
drag, startPoint x: 306, startPoint y: 61, endPoint x: 269, endPoint y: 64, distance: 36.5
click at [269, 64] on div "[PERSON_NAME] AAA Hull Diving, [PERSON_NAME] [PERSON_NAME] [PERSON_NAME] [PERSO…" at bounding box center [370, 61] width 208 height 9
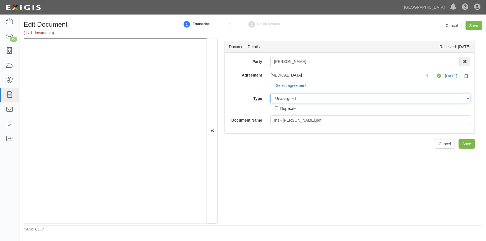
click at [282, 99] on select "Unassigned Binder Cancellation Notice Certificate Contract Endorsement Insuranc…" at bounding box center [370, 98] width 200 height 9
select select "CertificateDetail"
click at [270, 94] on select "Unassigned Binder Cancellation Notice Certificate Contract Endorsement Insuranc…" at bounding box center [370, 98] width 200 height 9
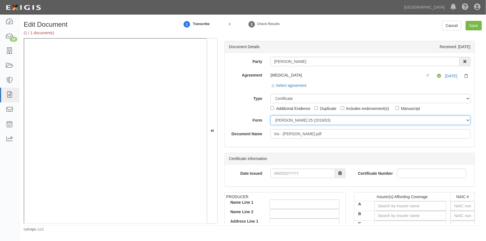
click at [281, 121] on select "[PERSON_NAME] 25 (2016/03) [PERSON_NAME] 101 [PERSON_NAME] 855 NY (2014/05) Gen…" at bounding box center [370, 119] width 200 height 9
select select "GeneralFormDetail"
click at [270, 115] on select "[PERSON_NAME] 25 (2016/03) [PERSON_NAME] 101 [PERSON_NAME] 855 NY (2014/05) Gen…" at bounding box center [370, 119] width 200 height 9
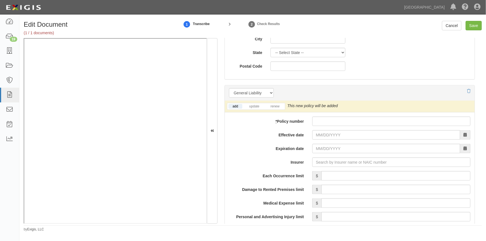
scroll to position [379, 0]
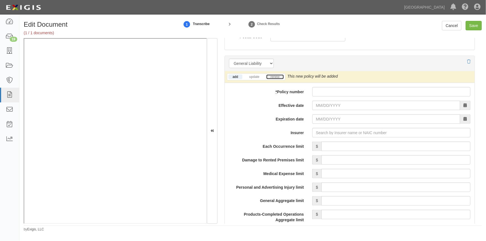
click at [275, 76] on link "renew" at bounding box center [274, 77] width 17 height 5
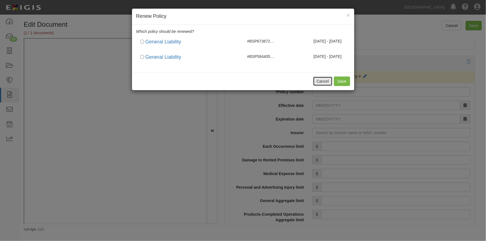
click at [319, 79] on button "Cancel" at bounding box center [322, 81] width 19 height 9
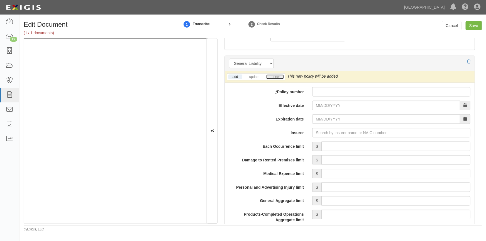
click at [274, 77] on link "renew" at bounding box center [274, 77] width 17 height 5
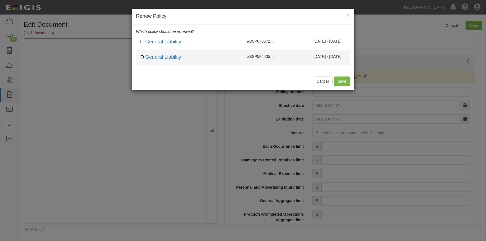
click at [142, 57] on input "checkbox" at bounding box center [142, 57] width 4 height 4
checkbox input "true"
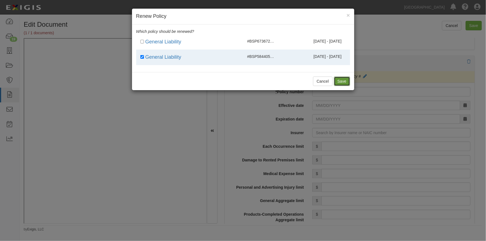
click at [342, 81] on button "Save" at bounding box center [342, 81] width 16 height 9
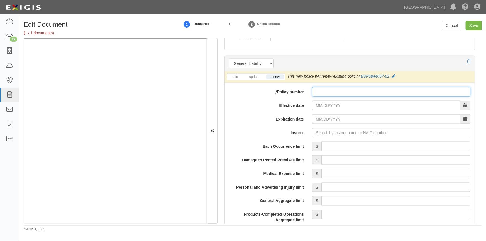
click at [342, 94] on input "* Policy number" at bounding box center [391, 91] width 158 height 9
type input "BSP584405703"
click at [338, 105] on input "Effective date" at bounding box center [386, 105] width 148 height 9
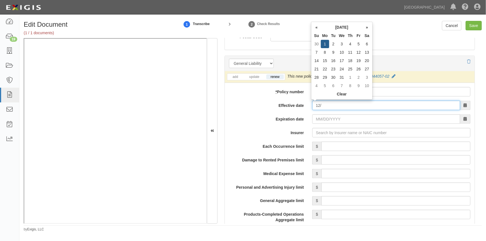
type input "1"
type input "11/01/2025"
type input "[DATE]"
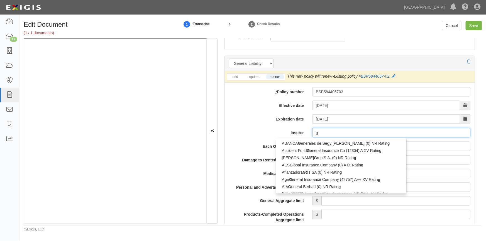
type input "ge"
type input "geiCO Advantage Insurance Company (14138) A++ XV Rating"
type input "gei"
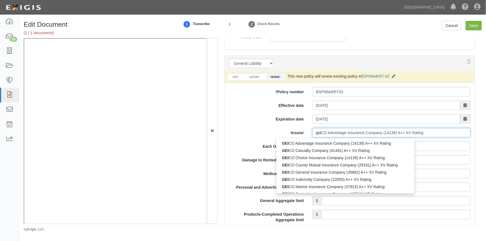
type input "geicO Advantage Insurance Company (14138) A++ XV Rating"
type input "geic"
type input "geico Advantage Insurance Company (14138) A++ XV Rating"
type input "geico"
type input "geico m"
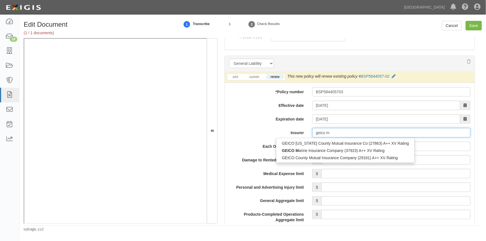
type input "geico marine Insurance Company (37923) A++ XV Rating"
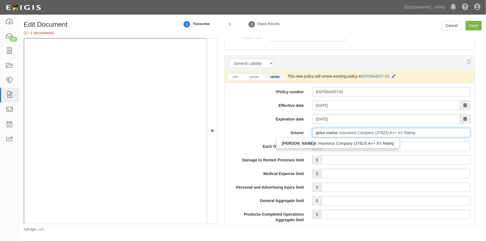
type input "geico marine"
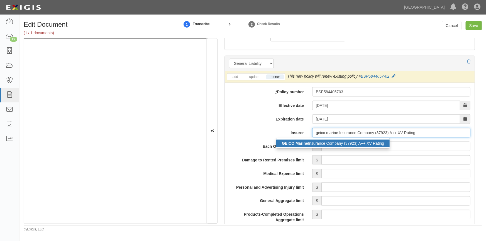
click at [307, 145] on div "GEICO Marine Insurance Company (37923) A++ XV Rating" at bounding box center [332, 143] width 113 height 7
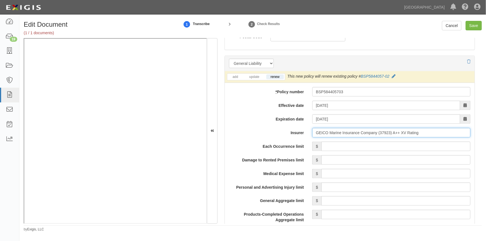
type input "GEICO Marine Insurance Company (37923) A++ XV Rating"
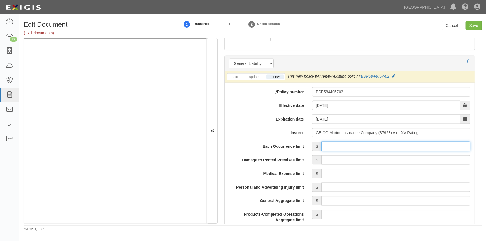
click at [334, 149] on input "Each Occurrence limit" at bounding box center [395, 146] width 149 height 9
click at [473, 24] on input "Save" at bounding box center [473, 25] width 16 height 9
type input "500000"
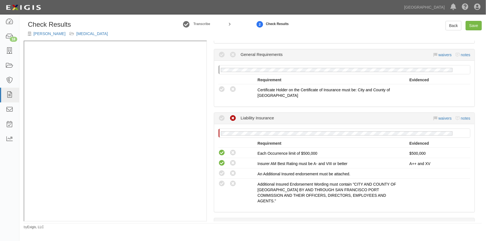
scroll to position [126, 0]
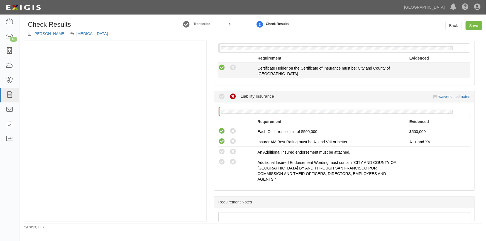
click at [222, 67] on icon at bounding box center [221, 67] width 7 height 7
radio input "true"
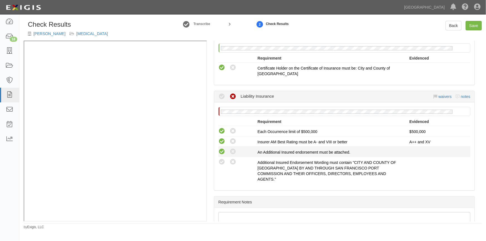
click at [223, 153] on icon at bounding box center [221, 151] width 7 height 7
radio input "true"
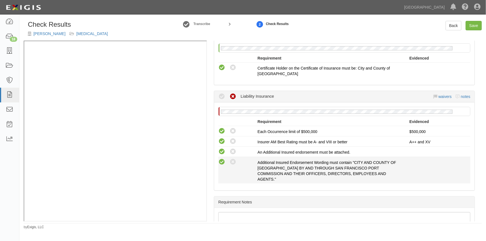
click at [221, 159] on icon at bounding box center [221, 162] width 7 height 7
radio input "true"
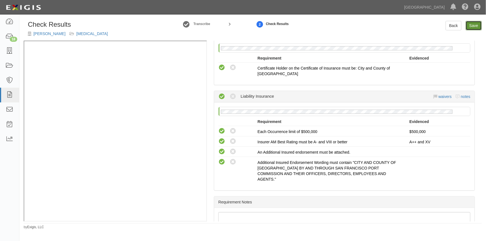
click at [473, 26] on link "Save" at bounding box center [473, 25] width 16 height 9
radio input "true"
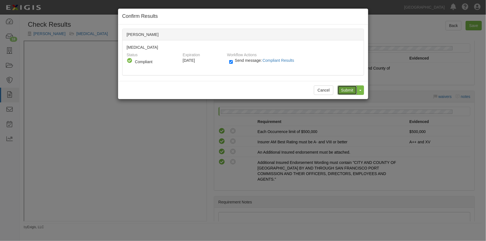
click at [345, 90] on input "Submit" at bounding box center [346, 89] width 19 height 9
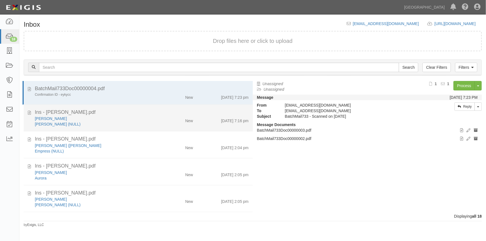
click at [89, 121] on div "[PERSON_NAME]" at bounding box center [95, 119] width 121 height 6
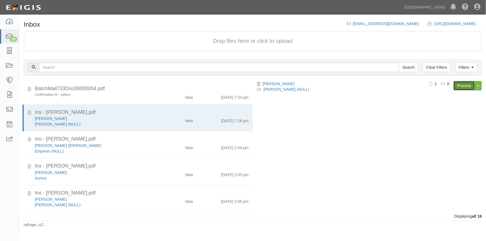
click at [459, 88] on link "Process" at bounding box center [463, 85] width 21 height 9
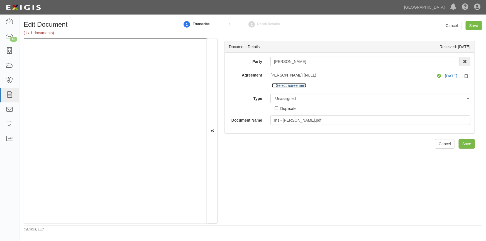
click at [279, 85] on link "Select agreement" at bounding box center [289, 85] width 35 height 4
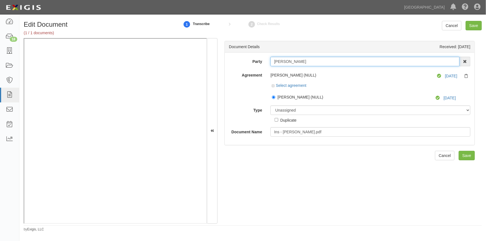
drag, startPoint x: 308, startPoint y: 61, endPoint x: 270, endPoint y: 63, distance: 38.2
click at [270, 62] on input "[PERSON_NAME]" at bounding box center [364, 61] width 189 height 9
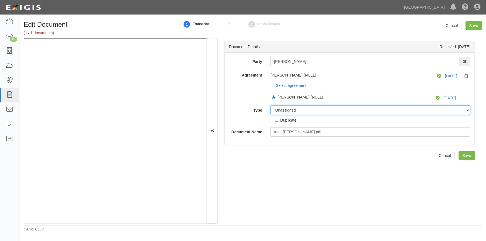
click at [302, 112] on select "Unassigned Binder Cancellation Notice Certificate Contract Endorsement Insuranc…" at bounding box center [370, 109] width 200 height 9
select select "OtherDetail"
click at [270, 105] on select "Unassigned Binder Cancellation Notice Certificate Contract Endorsement Insuranc…" at bounding box center [370, 109] width 200 height 9
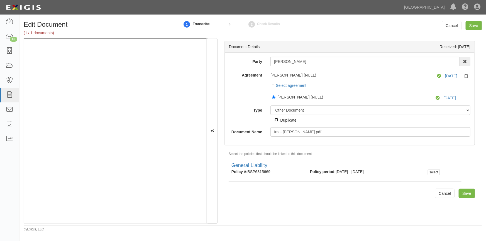
click at [275, 121] on input "Duplicate" at bounding box center [276, 120] width 4 height 4
checkbox input "true"
click at [470, 25] on input "Save" at bounding box center [473, 25] width 16 height 9
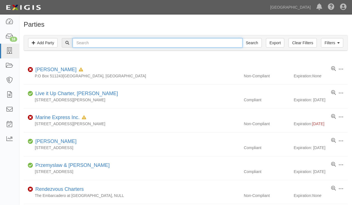
paste input "[PERSON_NAME]"
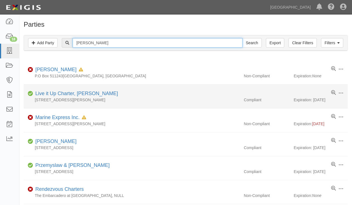
type input "[PERSON_NAME]"
click at [242, 38] on input "Search" at bounding box center [251, 42] width 19 height 9
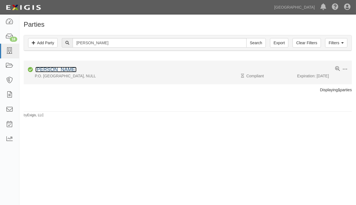
click at [59, 70] on link "[PERSON_NAME]" at bounding box center [55, 70] width 41 height 6
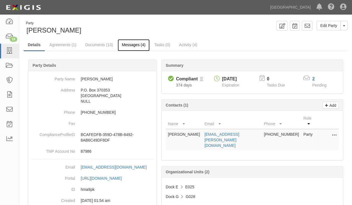
click at [129, 46] on link "Messages (4)" at bounding box center [134, 45] width 32 height 12
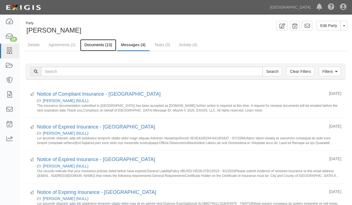
click at [89, 43] on link "Documents (13)" at bounding box center [98, 45] width 36 height 12
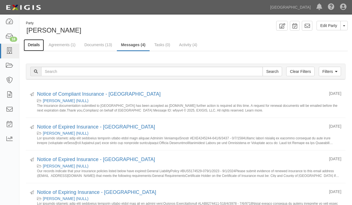
click at [27, 45] on link "Details" at bounding box center [34, 45] width 20 height 12
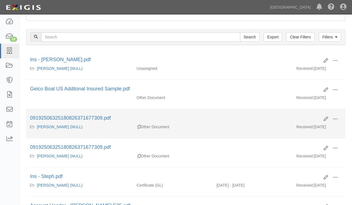
scroll to position [126, 0]
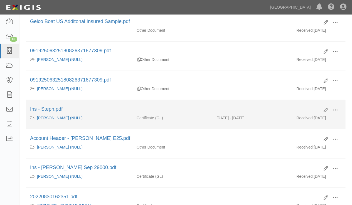
click at [336, 108] on span at bounding box center [335, 110] width 5 height 5
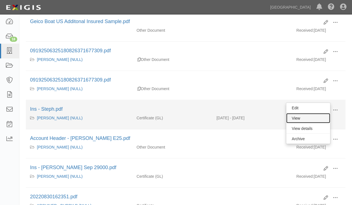
click at [306, 121] on link "View" at bounding box center [308, 118] width 44 height 10
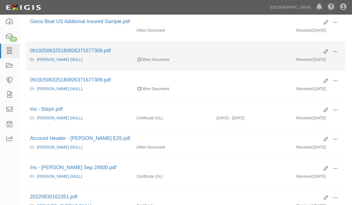
scroll to position [50, 0]
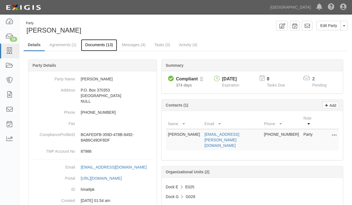
click at [94, 44] on link "Documents (13)" at bounding box center [99, 45] width 36 height 12
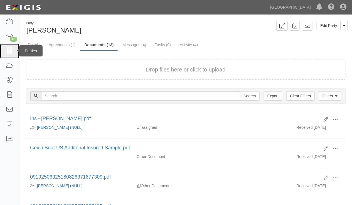
click at [14, 50] on link at bounding box center [9, 51] width 19 height 15
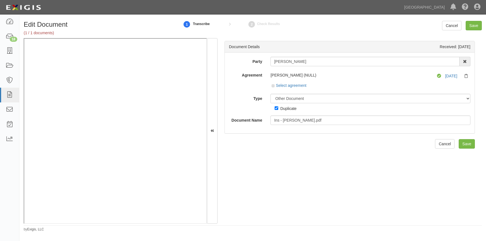
select select "OtherDetail"
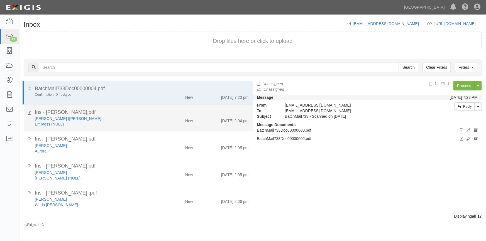
click at [115, 124] on div "Empress (NULL)" at bounding box center [95, 124] width 121 height 6
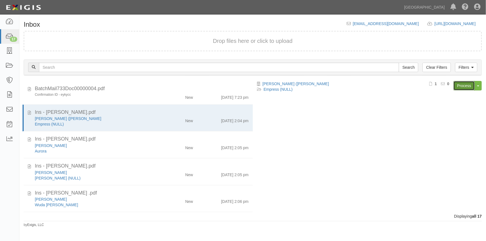
click at [461, 89] on link "Process" at bounding box center [463, 85] width 21 height 9
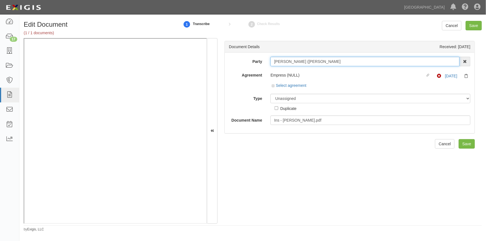
drag, startPoint x: 306, startPoint y: 60, endPoint x: 262, endPoint y: 63, distance: 44.1
click at [262, 63] on div "Party [PERSON_NAME] (Ed) [PERSON_NAME] AAA Hull Diving, [PERSON_NAME] [PERSON_N…" at bounding box center [350, 61] width 250 height 9
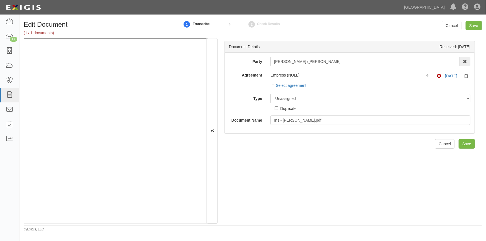
click at [244, 96] on label "Type" at bounding box center [245, 98] width 41 height 8
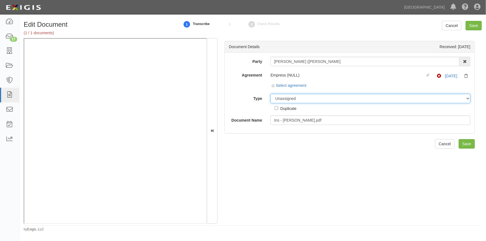
click at [270, 96] on select "Unassigned Binder Cancellation Notice Certificate Contract Endorsement Insuranc…" at bounding box center [370, 98] width 200 height 9
click at [285, 99] on select "Unassigned Binder Cancellation Notice Certificate Contract Endorsement Insuranc…" at bounding box center [370, 98] width 200 height 9
select select "CertificateDetail"
click at [270, 94] on select "Unassigned Binder Cancellation Notice Certificate Contract Endorsement Insuranc…" at bounding box center [370, 98] width 200 height 9
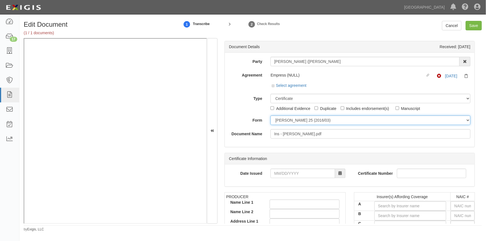
click at [281, 122] on select "ACORD 25 (2016/03) ACORD 101 ACORD 855 NY (2014/05) General" at bounding box center [370, 119] width 200 height 9
select select "GeneralFormDetail"
click at [270, 115] on select "ACORD 25 (2016/03) ACORD 101 ACORD 855 NY (2014/05) General" at bounding box center [370, 119] width 200 height 9
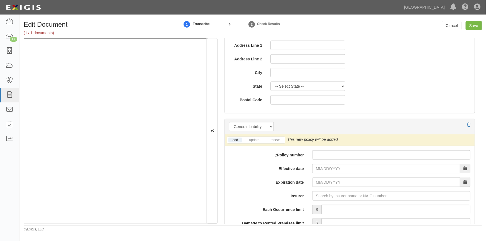
scroll to position [379, 0]
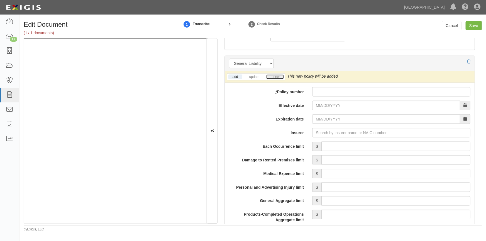
click at [275, 75] on link "renew" at bounding box center [274, 77] width 17 height 5
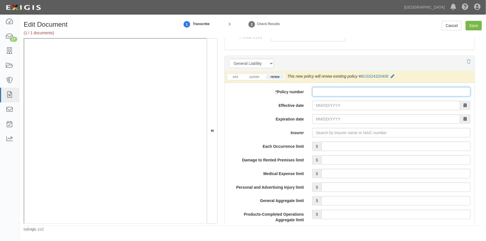
click at [319, 90] on input "* Policy number" at bounding box center [391, 91] width 158 height 9
type input "863403325"
click at [322, 105] on input "Effective date" at bounding box center [386, 105] width 148 height 9
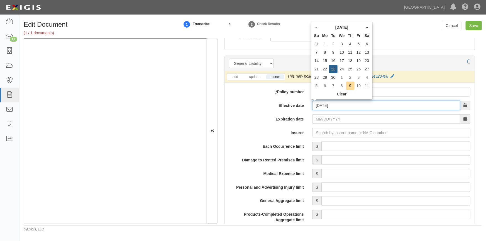
type input "[DATE]"
type input "09/23/2026"
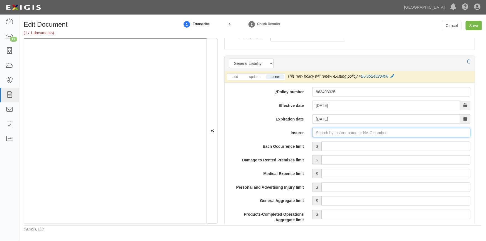
click at [330, 133] on input "Insurer" at bounding box center [391, 132] width 158 height 9
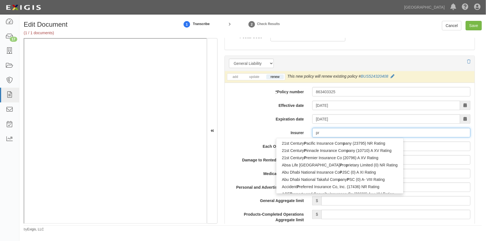
type input "pro"
type input "progressive Advanced Insurance Company (11851) A+ XV Rating"
type input "progressive"
type input "progressive casualty Insurance Company (24260) A+ XV Rating"
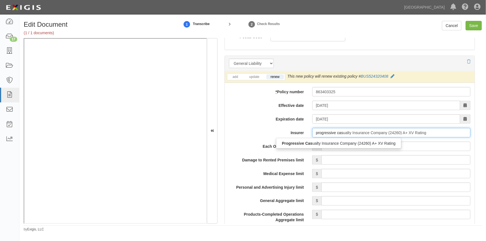
type input "progressive casu"
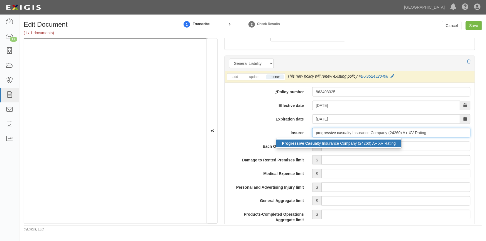
click at [328, 145] on div "Progressive Casu alty Insurance Company (24260) A+ XV Rating" at bounding box center [338, 143] width 125 height 7
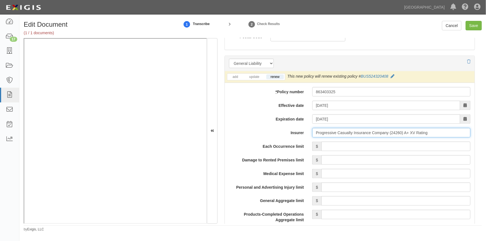
type input "Progressive Casualty Insurance Company (24260) A+ XV Rating"
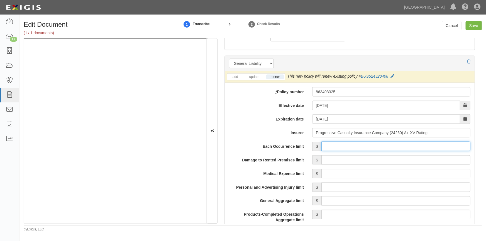
click at [359, 148] on input "Each Occurrence limit" at bounding box center [395, 146] width 149 height 9
click at [474, 28] on input "Save" at bounding box center [473, 25] width 16 height 9
type input "300000"
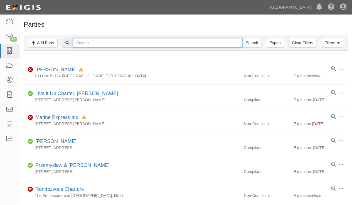
paste input "[PERSON_NAME] ([PERSON_NAME]"
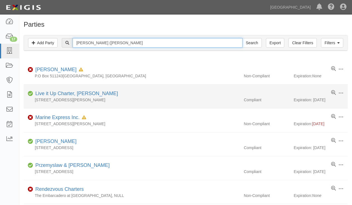
type input "[PERSON_NAME] ([PERSON_NAME]"
click at [242, 38] on input "Search" at bounding box center [251, 42] width 19 height 9
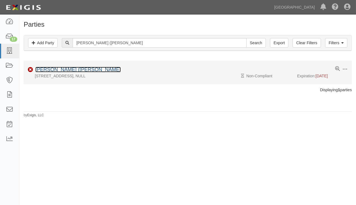
click at [70, 70] on link "[PERSON_NAME] ([PERSON_NAME]" at bounding box center [77, 70] width 85 height 6
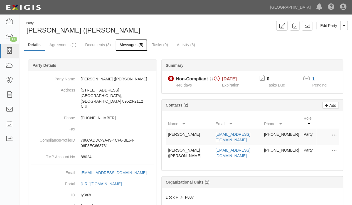
click at [133, 43] on link "Messages (5)" at bounding box center [131, 45] width 32 height 12
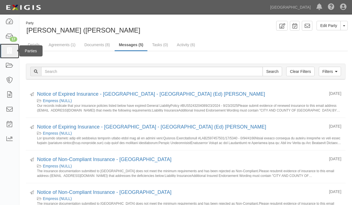
click at [11, 49] on icon at bounding box center [10, 51] width 8 height 6
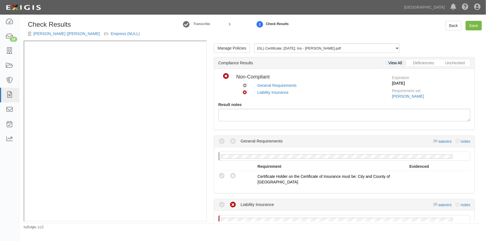
scroll to position [101, 0]
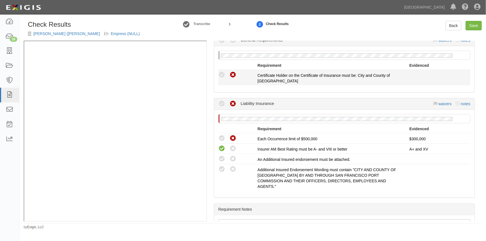
click at [235, 77] on icon at bounding box center [232, 75] width 7 height 7
radio input "true"
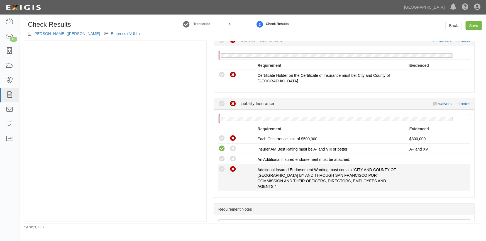
drag, startPoint x: 233, startPoint y: 160, endPoint x: 233, endPoint y: 167, distance: 7.0
click at [233, 160] on icon at bounding box center [232, 159] width 7 height 7
radio input "true"
click at [233, 170] on icon at bounding box center [232, 169] width 7 height 7
radio input "true"
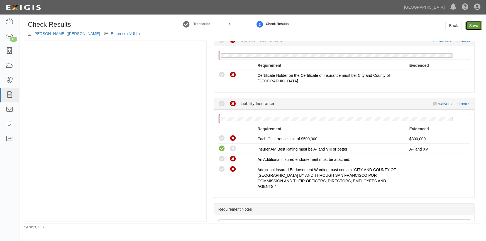
click at [469, 26] on link "Save" at bounding box center [473, 25] width 16 height 9
radio input "true"
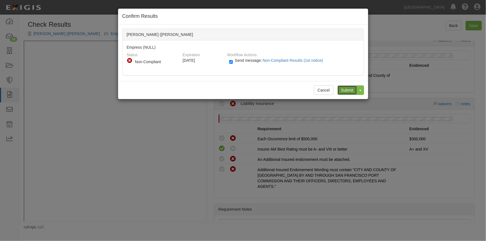
click at [344, 91] on input "Submit" at bounding box center [346, 89] width 19 height 9
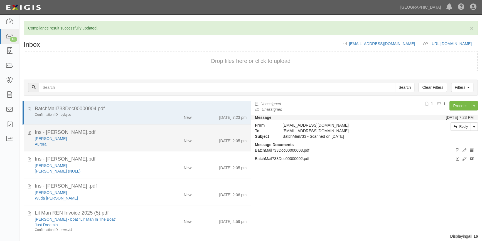
click at [131, 139] on div "[PERSON_NAME]" at bounding box center [95, 139] width 120 height 6
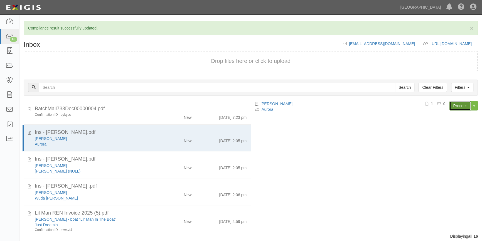
click at [456, 104] on link "Process" at bounding box center [459, 105] width 21 height 9
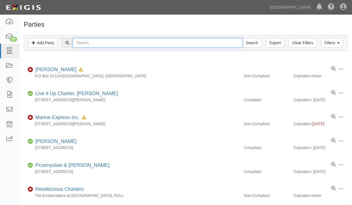
paste input "[PERSON_NAME]"
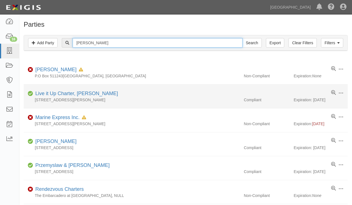
type input "[PERSON_NAME]"
click at [242, 38] on input "Search" at bounding box center [251, 42] width 19 height 9
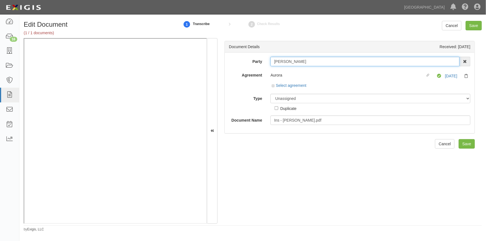
drag, startPoint x: 297, startPoint y: 60, endPoint x: 272, endPoint y: 64, distance: 26.0
click at [272, 64] on input "[PERSON_NAME]" at bounding box center [364, 61] width 189 height 9
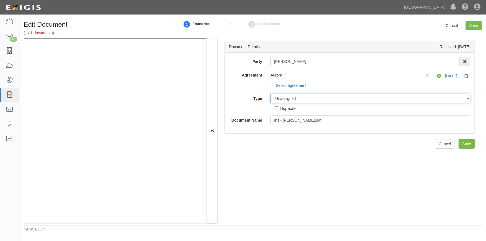
click at [277, 102] on select "Unassigned Binder Cancellation Notice Certificate Contract Endorsement Insuranc…" at bounding box center [370, 98] width 200 height 9
select select "CertificateDetail"
click at [270, 94] on select "Unassigned Binder Cancellation Notice Certificate Contract Endorsement Insuranc…" at bounding box center [370, 98] width 200 height 9
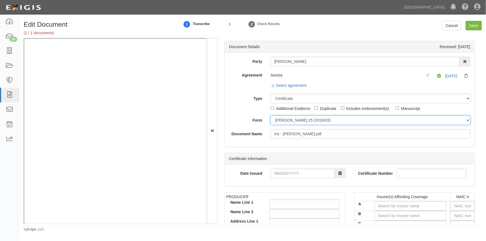
click at [282, 123] on select "ACORD 25 (2016/03) ACORD 101 ACORD 855 NY (2014/05) General" at bounding box center [370, 119] width 200 height 9
select select "GeneralFormDetail"
click at [270, 115] on select "ACORD 25 (2016/03) ACORD 101 ACORD 855 NY (2014/05) General" at bounding box center [370, 119] width 200 height 9
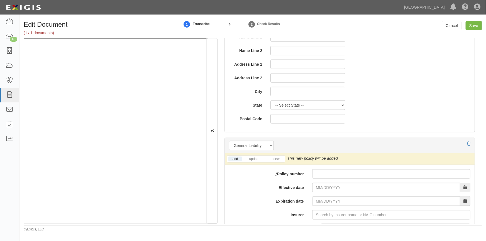
scroll to position [329, 0]
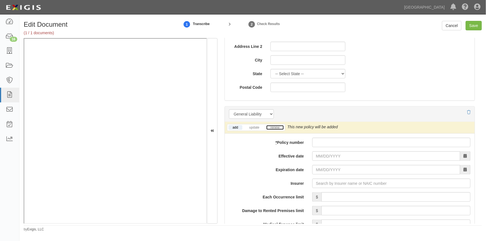
click at [270, 126] on link "renew" at bounding box center [274, 127] width 17 height 5
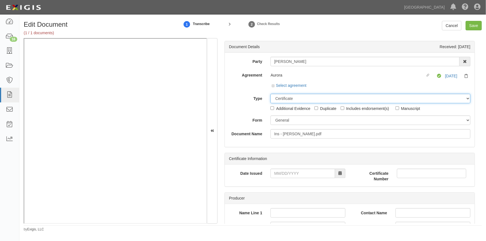
click at [278, 97] on select "Unassigned Binder Cancellation Notice Certificate Contract Endorsement Insuranc…" at bounding box center [370, 98] width 200 height 9
select select "OtherDetail"
click at [270, 94] on select "Unassigned Binder Cancellation Notice Certificate Contract Endorsement Insuranc…" at bounding box center [370, 98] width 200 height 9
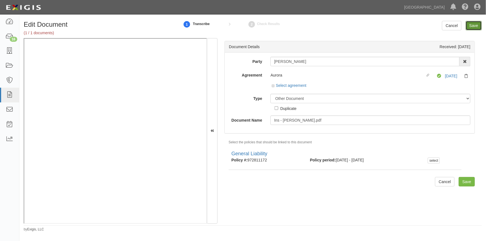
click at [470, 24] on input "Save" at bounding box center [473, 25] width 16 height 9
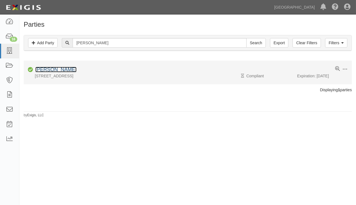
click at [54, 70] on link "[PERSON_NAME]" at bounding box center [55, 70] width 41 height 6
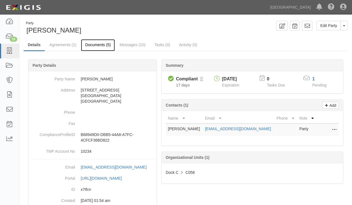
click at [105, 44] on link "Documents (5)" at bounding box center [98, 45] width 34 height 12
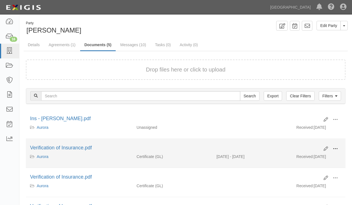
click at [334, 149] on span at bounding box center [335, 148] width 5 height 5
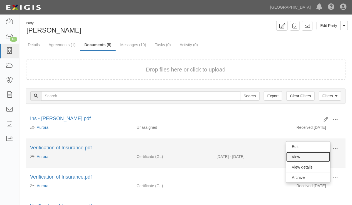
click at [304, 155] on link "View" at bounding box center [308, 157] width 44 height 10
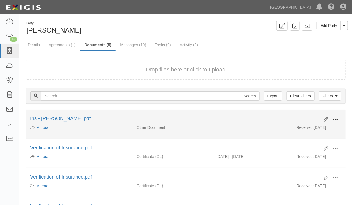
click at [334, 118] on span at bounding box center [335, 119] width 5 height 5
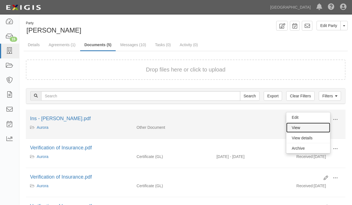
click at [301, 124] on link "View" at bounding box center [308, 128] width 44 height 10
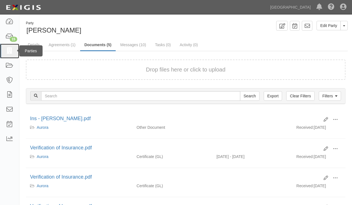
drag, startPoint x: 12, startPoint y: 52, endPoint x: 26, endPoint y: 58, distance: 14.4
click at [12, 53] on icon at bounding box center [10, 51] width 8 height 6
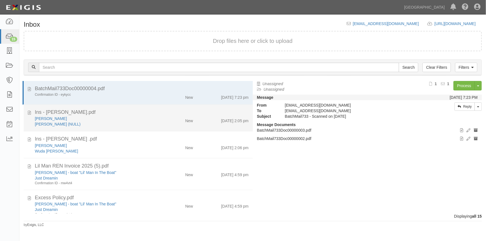
click at [83, 121] on div "[PERSON_NAME] (NULL)" at bounding box center [95, 124] width 121 height 6
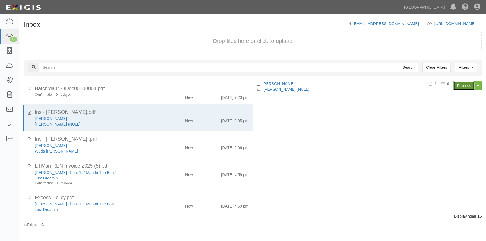
click at [460, 85] on link "Process" at bounding box center [463, 85] width 21 height 9
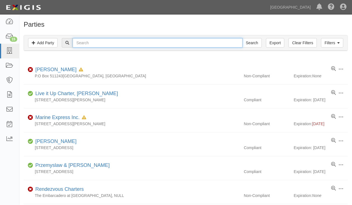
click at [100, 43] on input "text" at bounding box center [158, 42] width 170 height 9
paste input "[PERSON_NAME]"
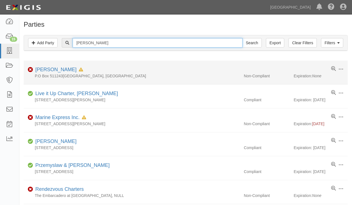
type input "[PERSON_NAME]"
click at [242, 38] on input "Search" at bounding box center [251, 42] width 19 height 9
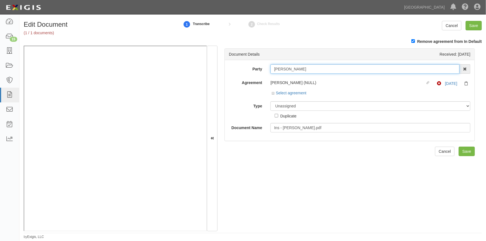
drag, startPoint x: 306, startPoint y: 68, endPoint x: 265, endPoint y: 66, distance: 41.8
click at [265, 66] on div "Party [PERSON_NAME] AAA Hull Diving, [PERSON_NAME] [PERSON_NAME] [PERSON_NAME] …" at bounding box center [350, 68] width 250 height 9
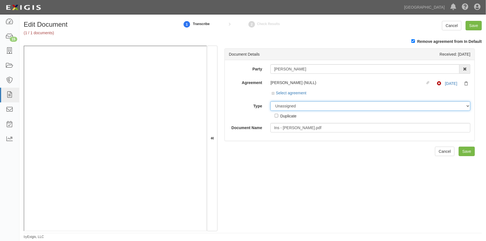
click at [288, 106] on select "Unassigned Binder Cancellation Notice Certificate Contract Endorsement Insuranc…" at bounding box center [370, 105] width 200 height 9
select select "OtherDetail"
click at [270, 101] on select "Unassigned Binder Cancellation Notice Certificate Contract Endorsement Insuranc…" at bounding box center [370, 105] width 200 height 9
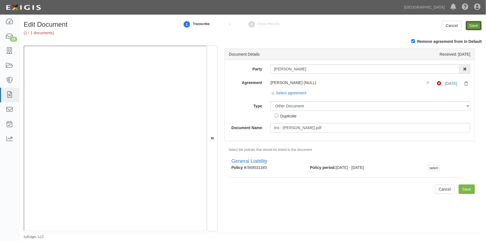
click at [470, 26] on input "Save" at bounding box center [473, 25] width 16 height 9
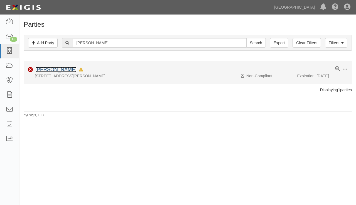
click at [62, 70] on link "[PERSON_NAME]" at bounding box center [55, 70] width 41 height 6
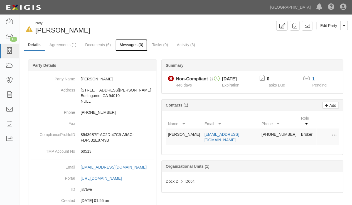
click at [129, 46] on link "Messages (0)" at bounding box center [131, 45] width 32 height 12
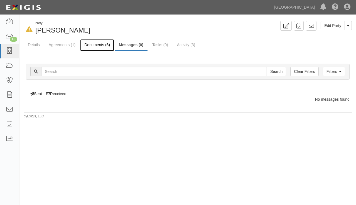
click at [88, 45] on link "Documents (6)" at bounding box center [97, 45] width 34 height 12
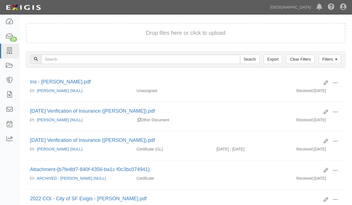
scroll to position [76, 0]
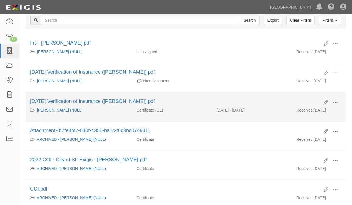
click at [334, 101] on span at bounding box center [335, 102] width 5 height 5
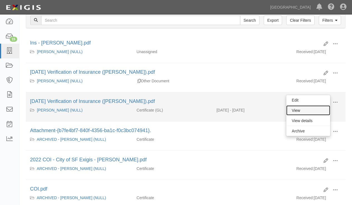
click at [298, 111] on link "View" at bounding box center [308, 110] width 44 height 10
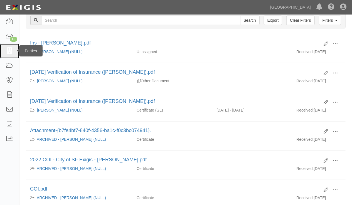
click at [13, 48] on icon at bounding box center [10, 51] width 8 height 6
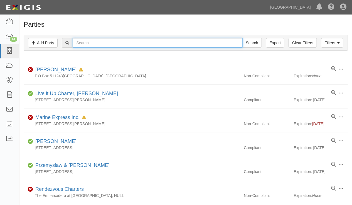
click at [123, 43] on input "text" at bounding box center [158, 42] width 170 height 9
paste input "[PERSON_NAME]"
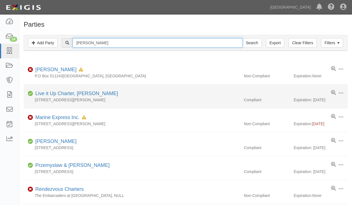
type input "[PERSON_NAME]"
click at [242, 38] on input "Search" at bounding box center [251, 42] width 19 height 9
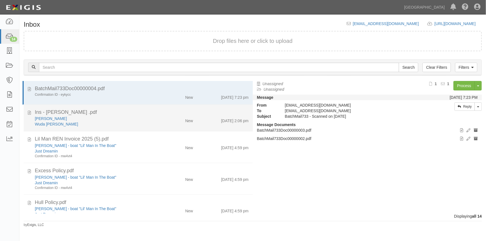
click at [80, 121] on div "[PERSON_NAME]" at bounding box center [95, 119] width 121 height 6
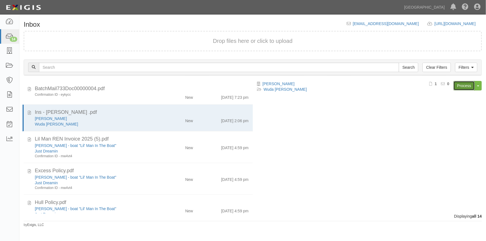
click at [464, 83] on link "Process" at bounding box center [463, 85] width 21 height 9
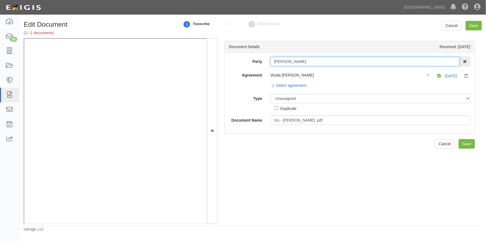
drag, startPoint x: 299, startPoint y: 62, endPoint x: 270, endPoint y: 63, distance: 29.2
click at [270, 63] on input "[PERSON_NAME]" at bounding box center [364, 61] width 189 height 9
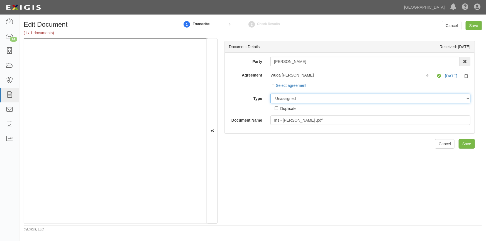
click at [287, 98] on select "Unassigned Binder Cancellation Notice Certificate Contract Endorsement Insuranc…" at bounding box center [370, 98] width 200 height 9
select select "OtherDetail"
click at [270, 94] on select "Unassigned Binder Cancellation Notice Certificate Contract Endorsement Insuranc…" at bounding box center [370, 98] width 200 height 9
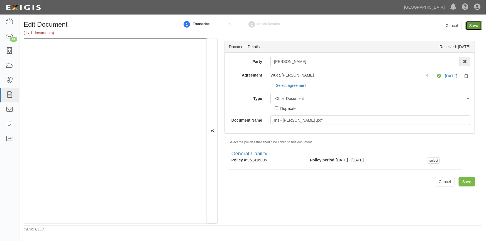
click at [475, 25] on input "Save" at bounding box center [473, 25] width 16 height 9
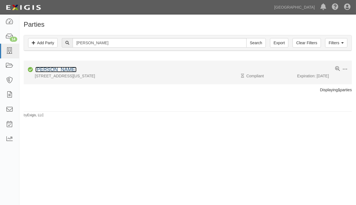
click at [58, 68] on link "[PERSON_NAME]" at bounding box center [55, 70] width 41 height 6
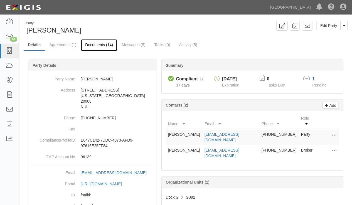
click at [95, 46] on link "Documents (14)" at bounding box center [99, 45] width 36 height 12
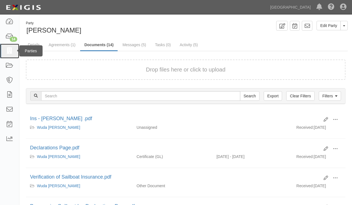
click at [11, 51] on icon at bounding box center [10, 51] width 8 height 6
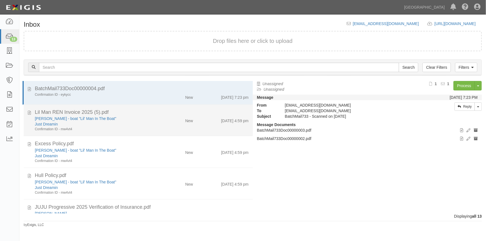
click at [126, 127] on div "Confirmation ID - mw4vt4" at bounding box center [95, 129] width 121 height 5
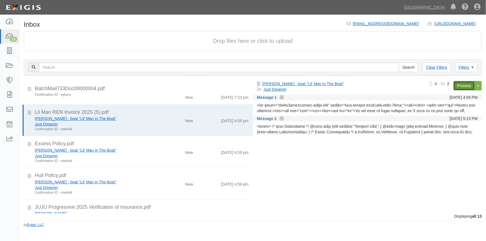
click at [460, 83] on link "Process" at bounding box center [463, 85] width 21 height 9
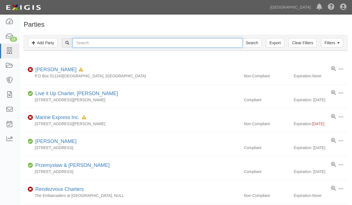
click at [100, 41] on input "text" at bounding box center [158, 42] width 170 height 9
paste input "Lawrence D. Murray"
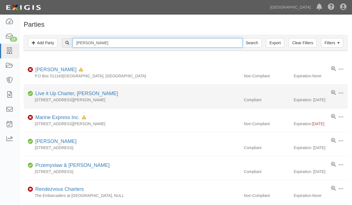
type input "Lawrence D. Murray"
click at [242, 38] on input "Search" at bounding box center [251, 42] width 19 height 9
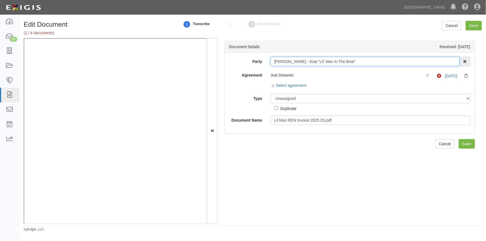
drag, startPoint x: 273, startPoint y: 61, endPoint x: 307, endPoint y: 64, distance: 34.3
click at [307, 64] on input "[PERSON_NAME] - boat "Lil' Man In The Boat"" at bounding box center [364, 61] width 189 height 9
click at [294, 62] on input "[PERSON_NAME] - boat "Lil' Man In The Boat"" at bounding box center [364, 61] width 189 height 9
drag, startPoint x: 310, startPoint y: 62, endPoint x: 266, endPoint y: 64, distance: 43.5
click at [266, 64] on div "Lawrence D. Murray - boat "Lil' Man In The Boat" AAA Hull Diving, Alon Altman A…" at bounding box center [370, 61] width 208 height 9
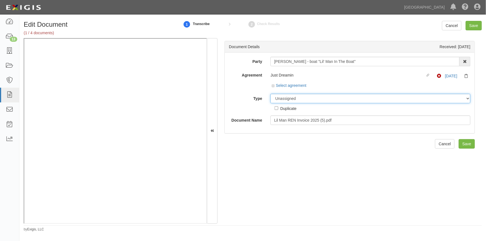
click at [277, 100] on select "Unassigned Binder Cancellation Notice Certificate Contract Endorsement Insuranc…" at bounding box center [370, 98] width 200 height 9
select select "OtherDetail"
click at [270, 94] on select "Unassigned Binder Cancellation Notice Certificate Contract Endorsement Insuranc…" at bounding box center [370, 98] width 200 height 9
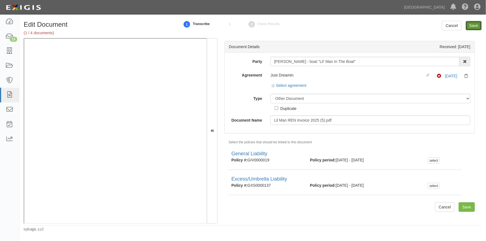
click at [476, 26] on input "Save" at bounding box center [473, 25] width 16 height 9
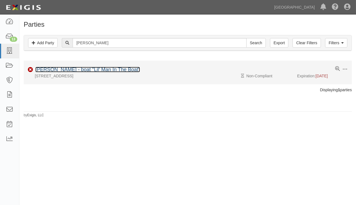
click at [75, 71] on link "[PERSON_NAME] - boat "Lil' Man In The Boat"" at bounding box center [87, 70] width 105 height 6
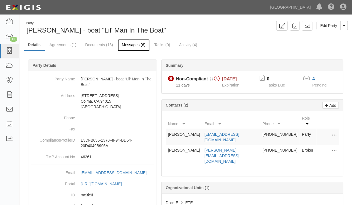
click at [125, 45] on link "Messages (6)" at bounding box center [134, 45] width 32 height 12
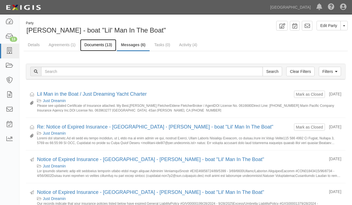
click at [92, 46] on link "Documents (13)" at bounding box center [98, 45] width 36 height 12
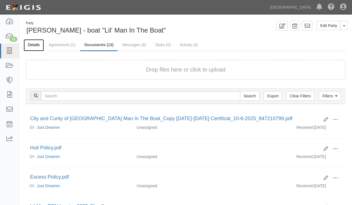
click at [37, 45] on link "Details" at bounding box center [34, 45] width 20 height 12
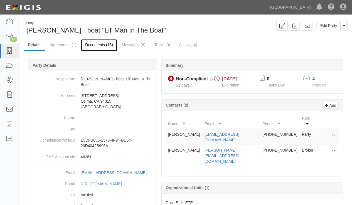
click at [101, 46] on link "Documents (13)" at bounding box center [99, 45] width 36 height 12
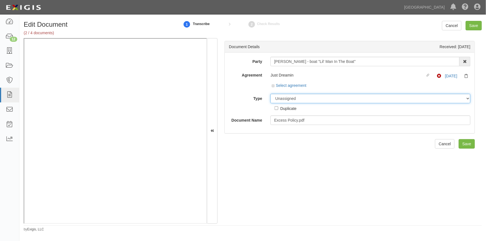
click at [283, 101] on select "Unassigned Binder Cancellation Notice Certificate Contract Endorsement Insuranc…" at bounding box center [370, 98] width 200 height 9
click at [304, 98] on select "Unassigned Binder Cancellation Notice Certificate Contract Endorsement Insuranc…" at bounding box center [370, 98] width 200 height 9
select select "OtherDetail"
click at [270, 94] on select "Unassigned Binder Cancellation Notice Certificate Contract Endorsement Insuranc…" at bounding box center [370, 98] width 200 height 9
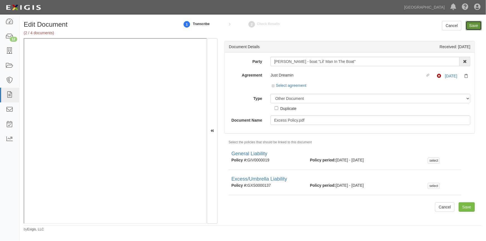
click at [469, 25] on input "Save" at bounding box center [473, 25] width 16 height 9
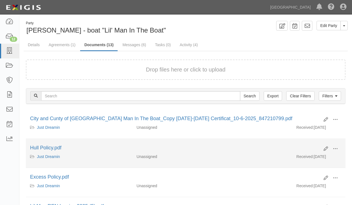
scroll to position [50, 0]
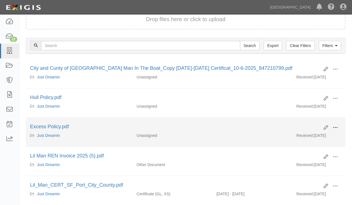
click at [334, 125] on span at bounding box center [335, 127] width 5 height 5
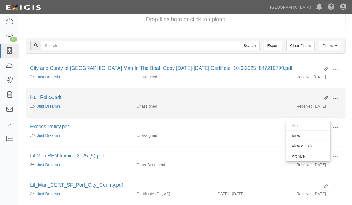
click at [336, 98] on span at bounding box center [335, 98] width 5 height 5
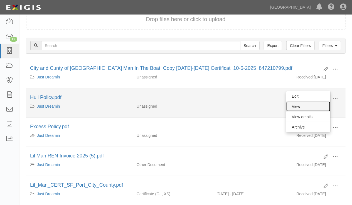
click at [306, 107] on link "View" at bounding box center [308, 107] width 44 height 10
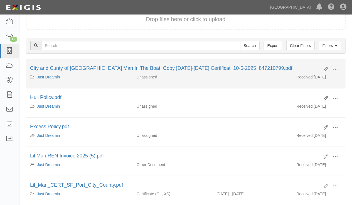
click at [336, 70] on span at bounding box center [335, 69] width 5 height 5
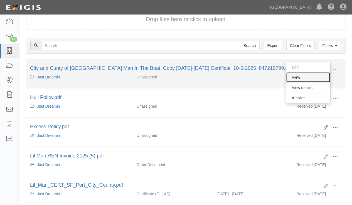
click at [311, 79] on link "View" at bounding box center [308, 77] width 44 height 10
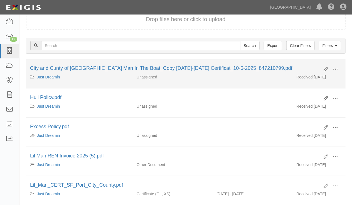
click at [334, 69] on span at bounding box center [335, 69] width 5 height 5
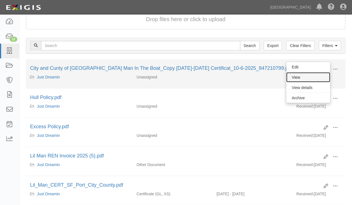
click at [306, 80] on link "View" at bounding box center [308, 77] width 44 height 10
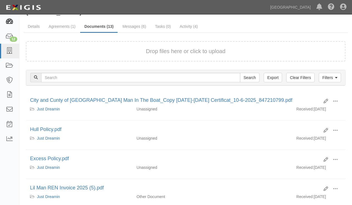
scroll to position [0, 0]
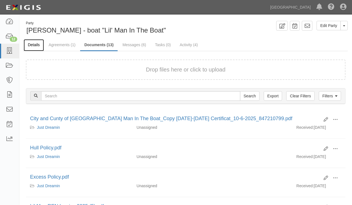
click at [34, 45] on link "Details" at bounding box center [34, 45] width 20 height 12
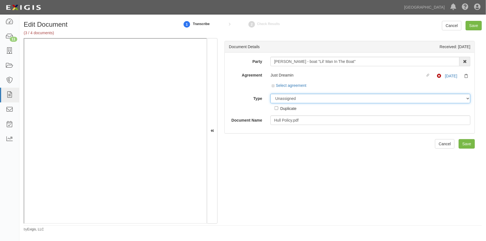
click at [289, 97] on select "Unassigned Binder Cancellation Notice Certificate Contract Endorsement Insuranc…" at bounding box center [370, 98] width 200 height 9
click at [292, 97] on select "Unassigned Binder Cancellation Notice Certificate Contract Endorsement Insuranc…" at bounding box center [370, 98] width 200 height 9
select select "CertificateDetail"
click at [270, 94] on select "Unassigned Binder Cancellation Notice Certificate Contract Endorsement Insuranc…" at bounding box center [370, 98] width 200 height 9
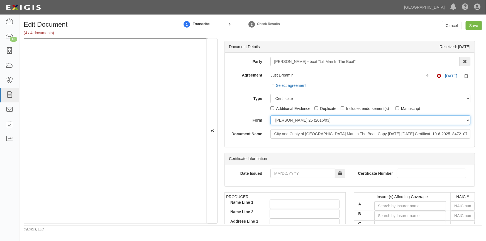
click at [281, 119] on select "ACORD 25 (2016/03) ACORD 101 ACORD 855 NY (2014/05) General" at bounding box center [370, 119] width 200 height 9
select select "GeneralFormDetail"
click at [270, 115] on select "ACORD 25 (2016/03) ACORD 101 ACORD 855 NY (2014/05) General" at bounding box center [370, 119] width 200 height 9
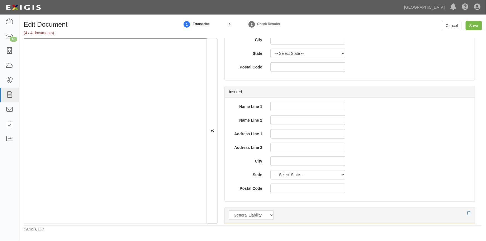
scroll to position [303, 0]
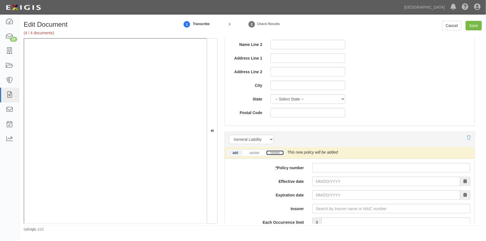
click at [274, 153] on link "renew" at bounding box center [274, 153] width 17 height 5
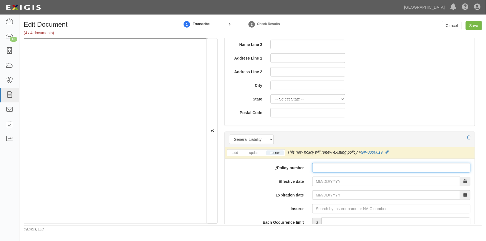
paste input "GIV0000019"
type input "GIV0000019"
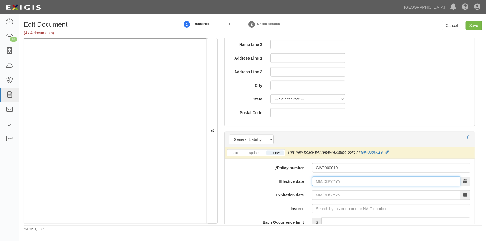
click at [317, 180] on input "Effective date" at bounding box center [386, 181] width 148 height 9
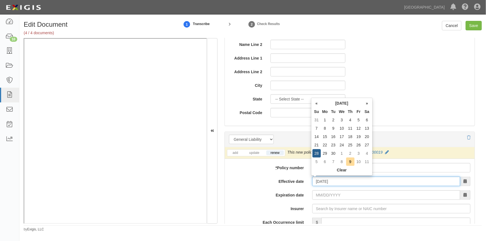
type input "09/28/2025"
type input "09/28/2026"
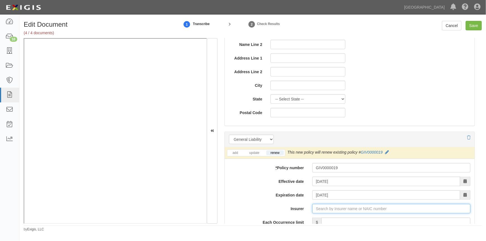
type input "180 Seguros S.A. (0) NR Rating"
type input "1"
type input "1m"
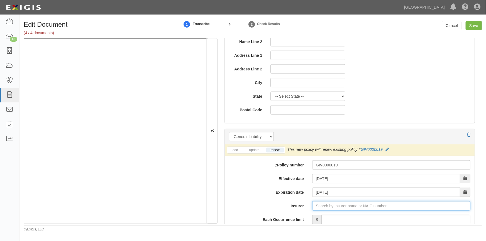
click at [326, 204] on input "Insurer" at bounding box center [391, 205] width 158 height 9
type input "180 Seguros S.A. (0) NR Rating"
type input "1"
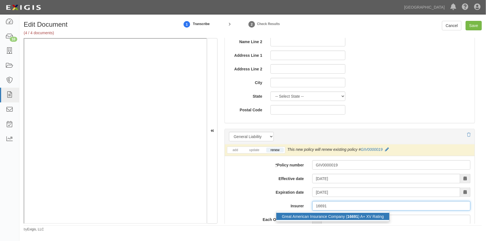
click at [317, 218] on div "Great American Insurance Company ( 16691 ) A+ XV Rating" at bounding box center [332, 216] width 113 height 7
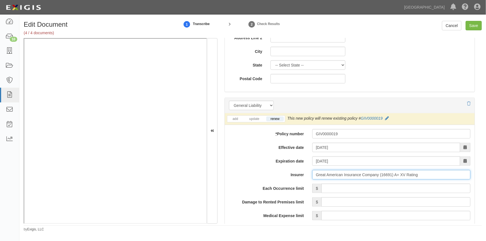
scroll to position [357, 0]
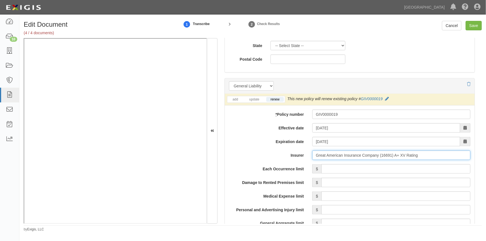
type input "Great American Insurance Company (16691) A+ XV Rating"
click at [344, 169] on input "Each Occurrence limit" at bounding box center [395, 168] width 149 height 9
click at [473, 27] on input "Save" at bounding box center [473, 25] width 16 height 9
type input "1000000"
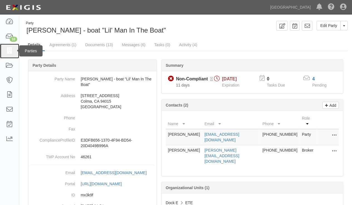
click at [11, 49] on icon at bounding box center [10, 51] width 8 height 6
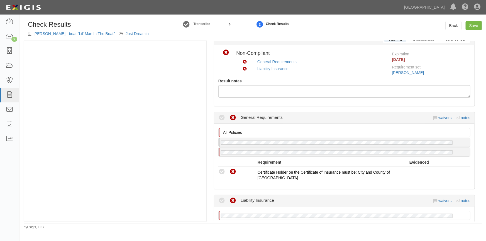
scroll to position [101, 0]
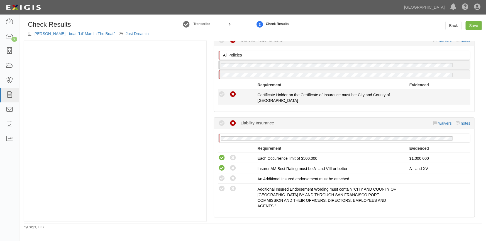
click at [219, 94] on icon at bounding box center [221, 94] width 7 height 7
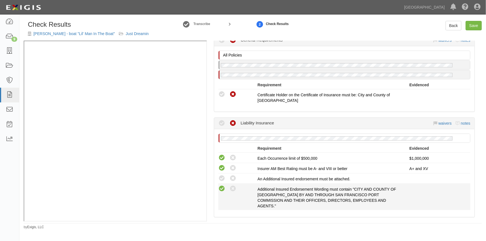
drag, startPoint x: 222, startPoint y: 178, endPoint x: 220, endPoint y: 185, distance: 6.6
click at [222, 178] on icon at bounding box center [221, 178] width 7 height 7
radio input "true"
click at [220, 187] on icon at bounding box center [221, 188] width 7 height 7
radio input "true"
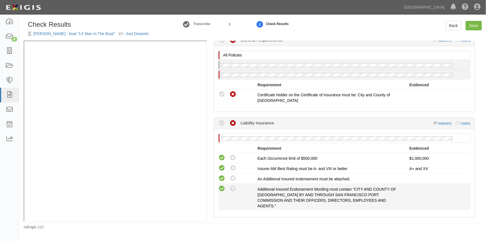
radio input "true"
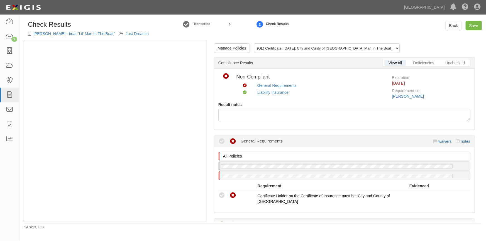
scroll to position [25, 0]
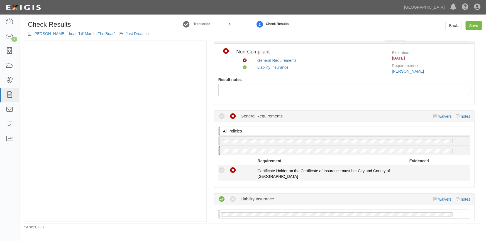
click at [220, 170] on icon at bounding box center [221, 170] width 7 height 7
click at [223, 170] on icon at bounding box center [221, 170] width 7 height 7
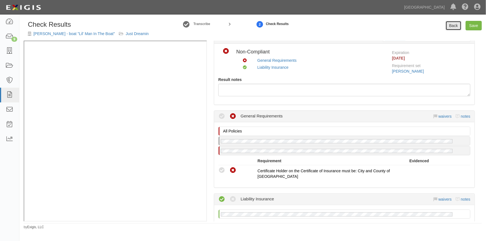
click at [456, 26] on link "Back" at bounding box center [453, 25] width 16 height 9
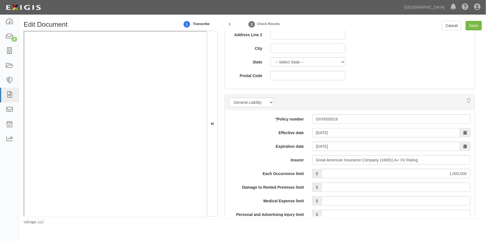
scroll to position [354, 0]
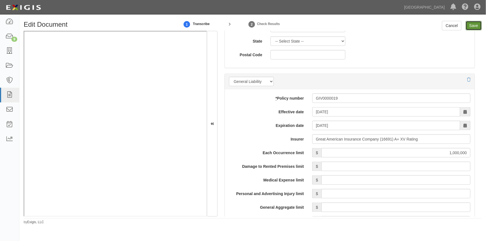
click at [473, 25] on input "Save" at bounding box center [473, 25] width 16 height 9
type input "1000000"
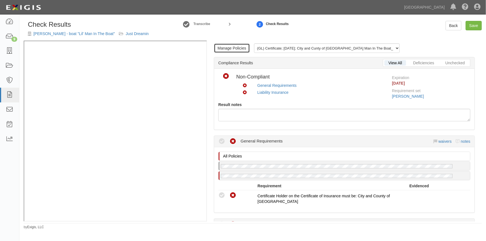
click at [228, 50] on link "Manage Policies" at bounding box center [232, 47] width 36 height 9
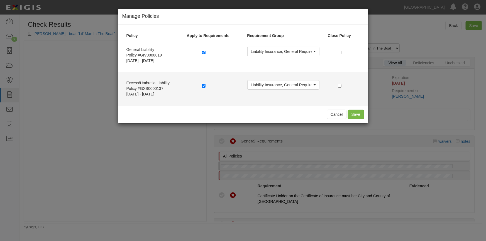
click at [206, 84] on label at bounding box center [205, 86] width 6 height 6
click at [204, 85] on input "checkbox" at bounding box center [204, 86] width 4 height 4
checkbox input "false"
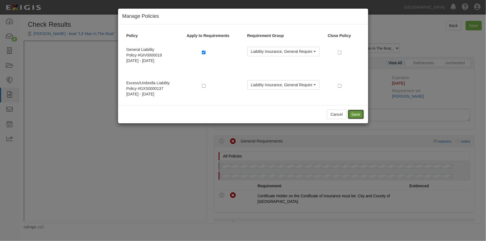
click at [355, 114] on button "Save" at bounding box center [356, 114] width 16 height 9
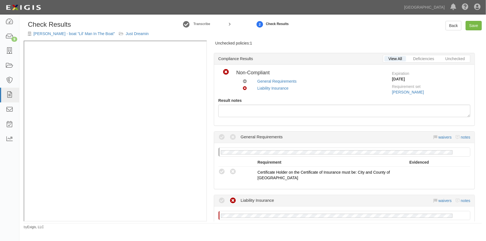
scroll to position [50, 0]
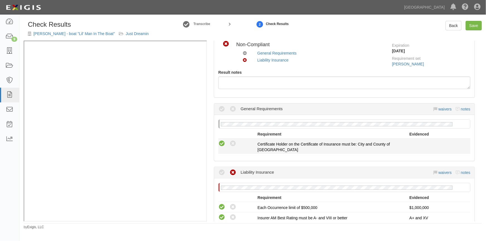
click at [223, 142] on icon at bounding box center [221, 143] width 7 height 7
radio input "true"
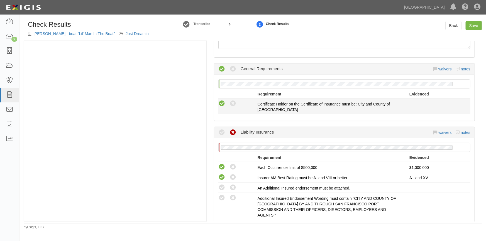
scroll to position [126, 0]
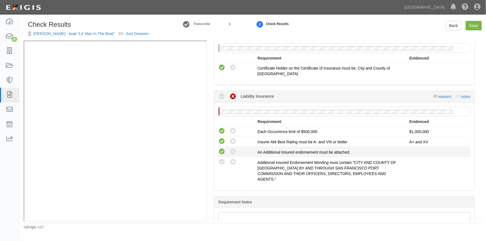
click at [223, 152] on icon at bounding box center [221, 151] width 7 height 7
radio input "true"
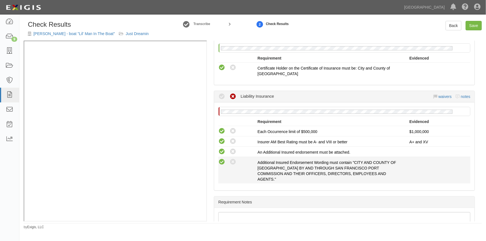
click at [222, 161] on icon at bounding box center [221, 162] width 7 height 7
radio input "true"
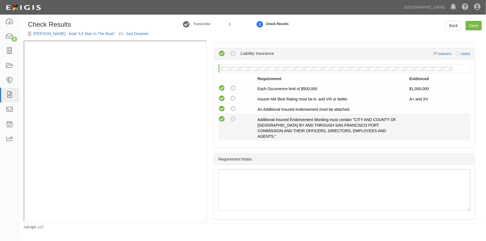
scroll to position [17, 0]
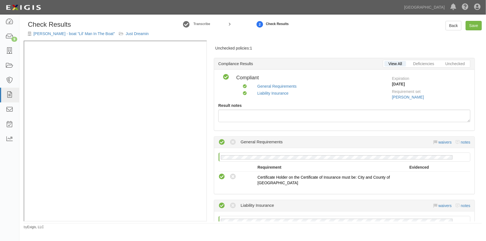
click at [484, 23] on div "Back Save" at bounding box center [427, 25] width 117 height 9
click at [475, 25] on link "Save" at bounding box center [473, 25] width 16 height 9
radio input "true"
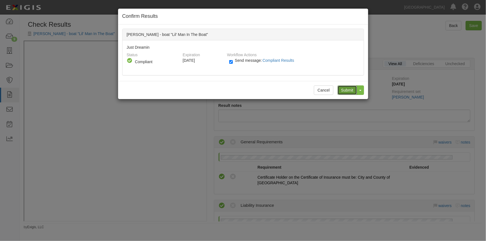
click at [348, 90] on input "Submit" at bounding box center [346, 89] width 19 height 9
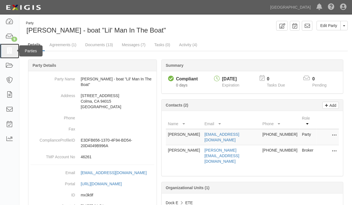
click at [7, 48] on icon at bounding box center [10, 51] width 8 height 6
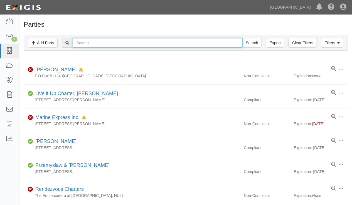
paste input "[PERSON_NAME]"
type input "[PERSON_NAME]"
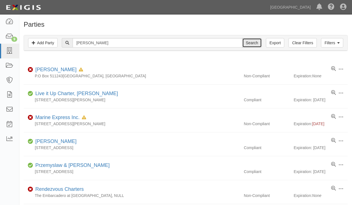
click at [247, 43] on input "Search" at bounding box center [251, 42] width 19 height 9
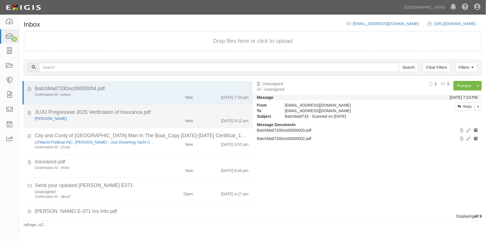
click at [72, 120] on div "[PERSON_NAME]" at bounding box center [95, 119] width 121 height 6
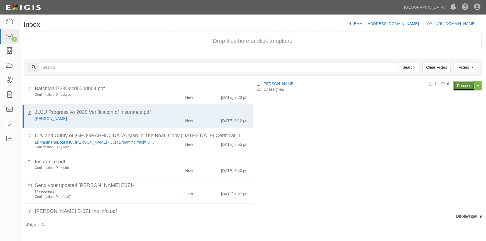
click at [456, 86] on link "Process" at bounding box center [463, 85] width 21 height 9
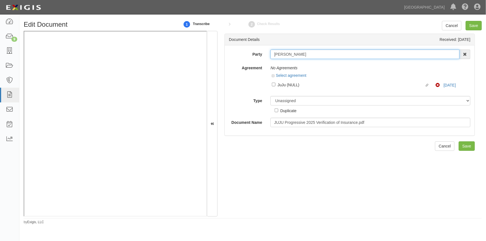
drag, startPoint x: 297, startPoint y: 54, endPoint x: 263, endPoint y: 55, distance: 34.0
click at [263, 55] on div "Party Eric B Stang AAA Hull Diving, Alon Altman Aaron Busalacchi Aaron Graham A…" at bounding box center [350, 54] width 250 height 9
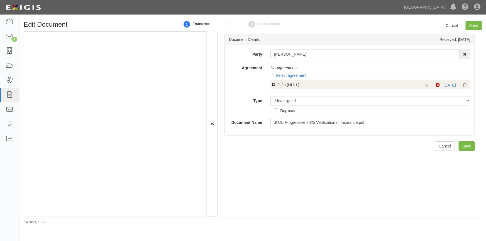
click at [272, 85] on input "Linked agreement JuJu (NULL) Linked agreement" at bounding box center [274, 85] width 4 height 4
checkbox input "true"
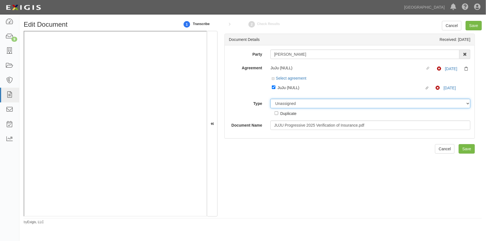
click at [301, 105] on select "Unassigned Binder Cancellation Notice Certificate Contract Endorsement Insuranc…" at bounding box center [370, 103] width 200 height 9
select select "CertificateDetail"
click at [270, 99] on select "Unassigned Binder Cancellation Notice Certificate Contract Endorsement Insuranc…" at bounding box center [370, 103] width 200 height 9
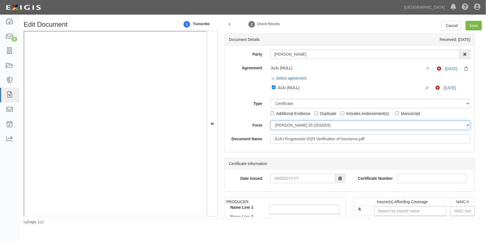
click at [284, 127] on select "ACORD 25 (2016/03) ACORD 101 ACORD 855 NY (2014/05) General" at bounding box center [370, 125] width 200 height 9
select select "GeneralFormDetail"
click at [270, 121] on select "ACORD 25 (2016/03) ACORD 101 ACORD 855 NY (2014/05) General" at bounding box center [370, 125] width 200 height 9
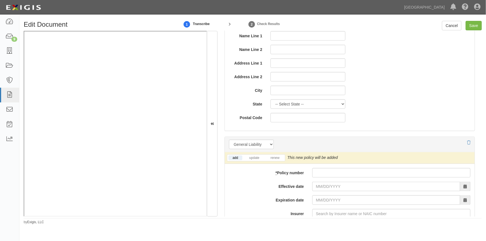
scroll to position [354, 0]
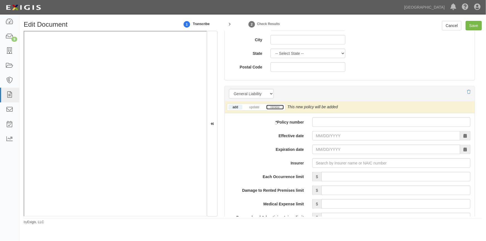
click at [272, 106] on link "renew" at bounding box center [274, 107] width 17 height 5
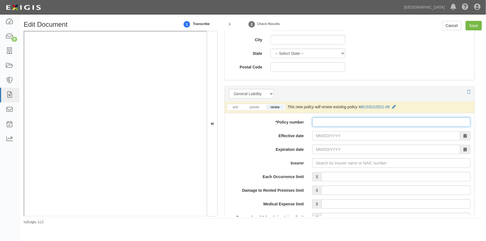
paste input ": 993643869"
click at [318, 124] on input ": 993643869" at bounding box center [391, 121] width 158 height 9
type input "993643869"
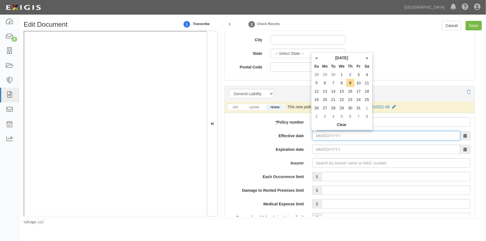
click at [316, 137] on input "Effective date" at bounding box center [386, 135] width 148 height 9
type input "09/01/2025"
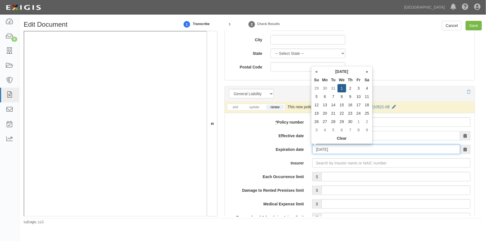
type input "04/01/2026"
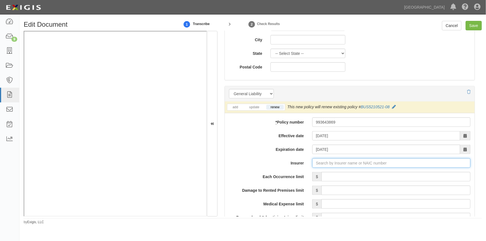
click at [317, 163] on input "Insurer" at bounding box center [391, 162] width 158 height 9
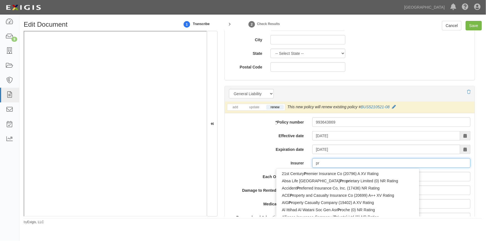
type input "pro"
type input "progressive Advanced Insurance Company (11851) A+ XV Rating"
type input "progressive"
type input "progressive direct Insurance Company (16322) A+ XV Rating"
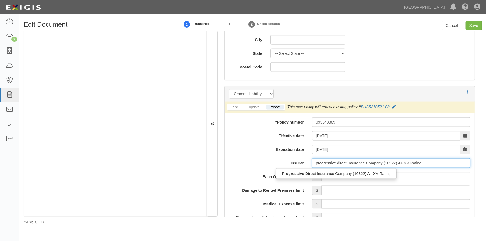
type input "progressive dire"
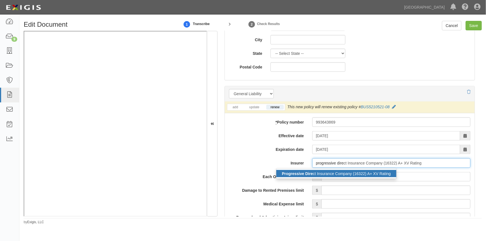
click at [317, 176] on div "Progressive Dire ct Insurance Company (16322) A+ XV Rating" at bounding box center [336, 173] width 120 height 7
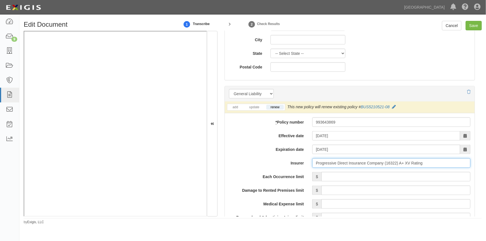
type input "Progressive Direct Insurance Company (16322) A+ XV Rating"
click at [334, 176] on input "Each Occurrence limit" at bounding box center [395, 176] width 149 height 9
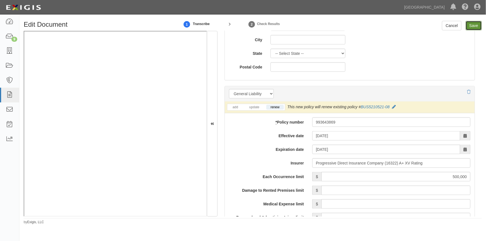
click at [476, 26] on input "Save" at bounding box center [473, 25] width 16 height 9
type input "500000"
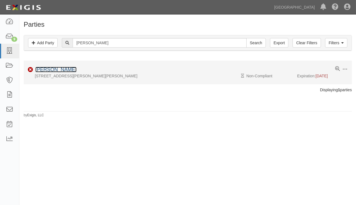
click at [57, 72] on link "[PERSON_NAME]" at bounding box center [55, 70] width 41 height 6
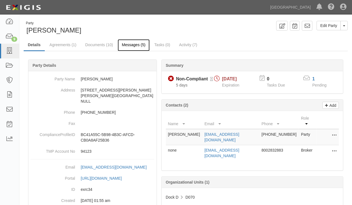
click at [132, 44] on link "Messages (5)" at bounding box center [134, 45] width 32 height 12
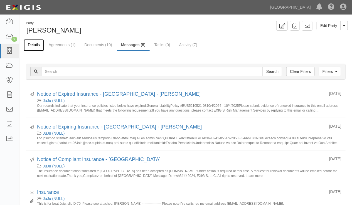
click at [36, 45] on link "Details" at bounding box center [34, 45] width 20 height 12
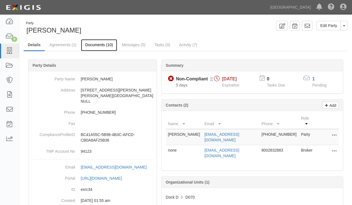
click at [103, 44] on link "Documents (10)" at bounding box center [99, 45] width 36 height 12
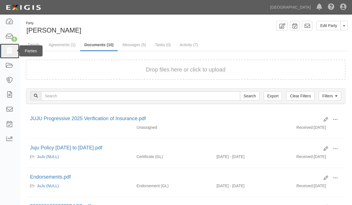
click at [9, 53] on icon at bounding box center [10, 51] width 8 height 6
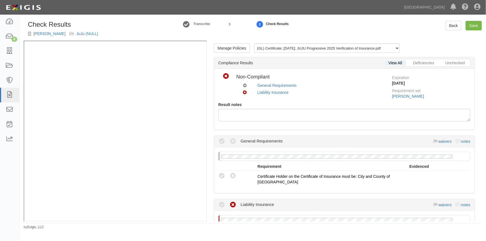
scroll to position [151, 0]
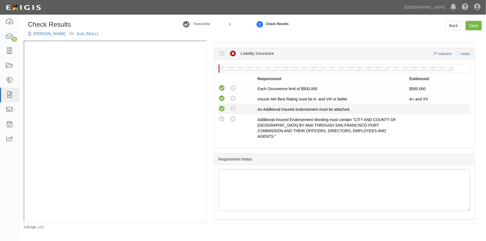
click at [223, 107] on icon at bounding box center [221, 108] width 7 height 7
radio input "true"
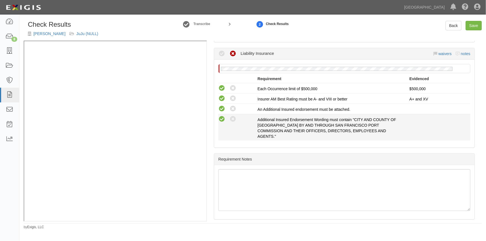
click at [221, 119] on icon at bounding box center [221, 119] width 7 height 7
radio input "true"
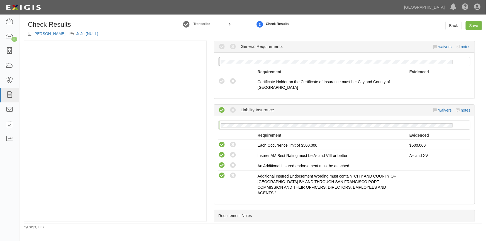
scroll to position [75, 0]
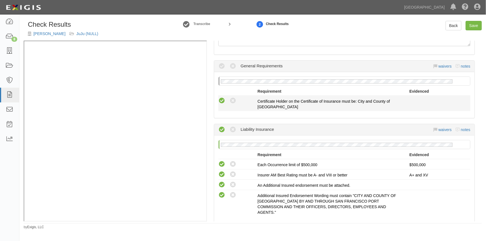
click at [223, 100] on icon at bounding box center [221, 100] width 7 height 7
radio input "true"
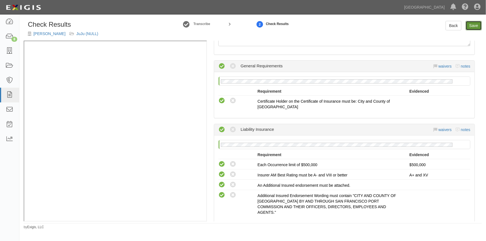
click at [470, 25] on link "Save" at bounding box center [473, 25] width 16 height 9
radio input "true"
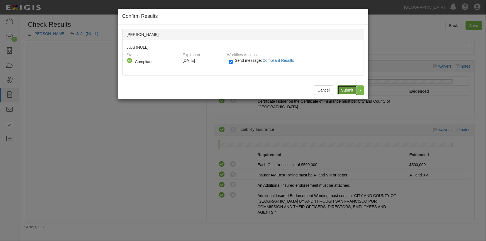
click at [341, 91] on input "Submit" at bounding box center [346, 89] width 19 height 9
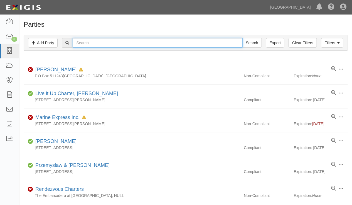
click at [106, 43] on input "text" at bounding box center [158, 42] width 170 height 9
type input "lil man"
click at [242, 38] on input "Search" at bounding box center [251, 42] width 19 height 9
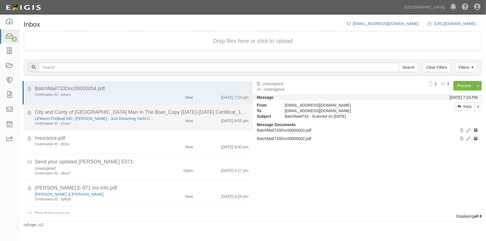
click at [82, 122] on div "Confirmation ID - y7cact" at bounding box center [95, 123] width 121 height 5
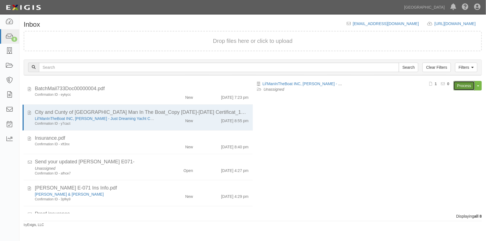
click at [458, 85] on link "Process" at bounding box center [463, 85] width 21 height 9
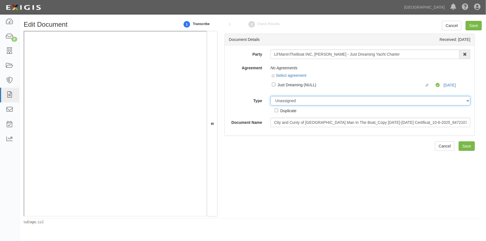
click at [284, 100] on select "Unassigned Binder Cancellation Notice Certificate Contract Endorsement Insuranc…" at bounding box center [370, 100] width 200 height 9
select select "OtherDetail"
click at [270, 96] on select "Unassigned Binder Cancellation Notice Certificate Contract Endorsement Insuranc…" at bounding box center [370, 100] width 200 height 9
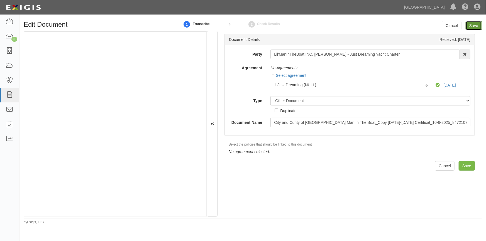
click at [471, 27] on input "Save" at bounding box center [473, 25] width 16 height 9
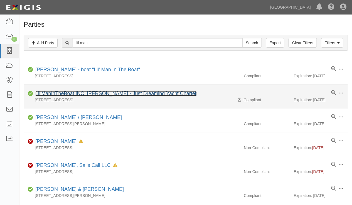
click at [104, 93] on link "Lil'ManInTheBoat INC, [PERSON_NAME] - Just Dreaming Yacht Charter" at bounding box center [115, 94] width 161 height 6
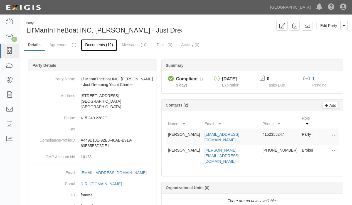
click at [100, 41] on link "Documents (12)" at bounding box center [99, 45] width 36 height 12
click at [97, 45] on link "Documents (12)" at bounding box center [99, 45] width 36 height 12
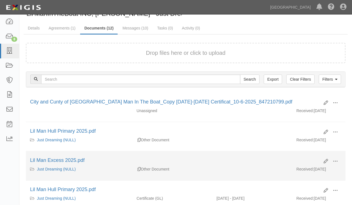
scroll to position [50, 0]
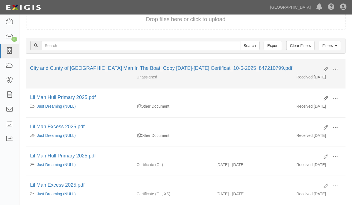
click at [337, 69] on span at bounding box center [335, 69] width 5 height 5
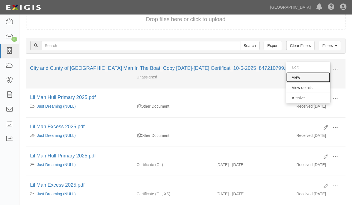
click at [298, 79] on link "View" at bounding box center [308, 77] width 44 height 10
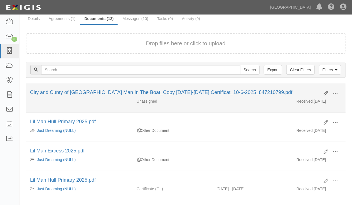
scroll to position [50, 0]
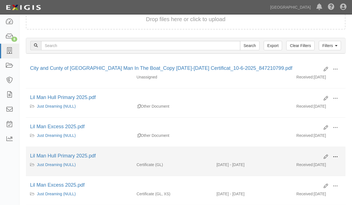
click at [336, 156] on span at bounding box center [335, 156] width 5 height 5
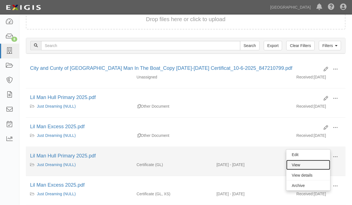
click at [305, 165] on link "View" at bounding box center [308, 165] width 44 height 10
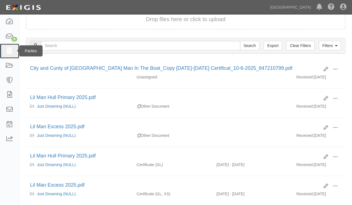
click at [12, 50] on icon at bounding box center [10, 51] width 8 height 6
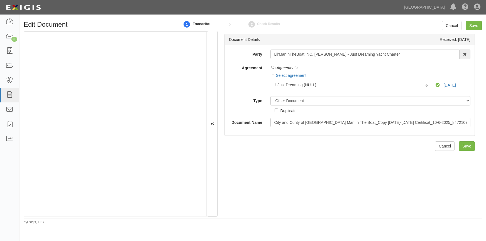
select select "OtherDetail"
click at [471, 25] on input "Save" at bounding box center [473, 25] width 16 height 9
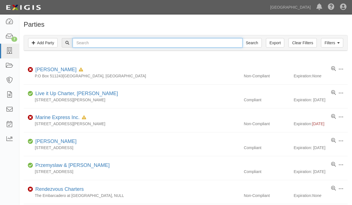
click at [199, 42] on input "text" at bounding box center [158, 42] width 170 height 9
click at [185, 45] on input "text" at bounding box center [158, 42] width 170 height 9
type input "john akers"
click at [242, 38] on input "Search" at bounding box center [251, 42] width 19 height 9
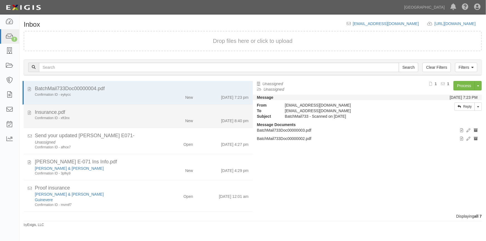
click at [95, 116] on div "Confirmation ID - xft3nx" at bounding box center [95, 118] width 121 height 5
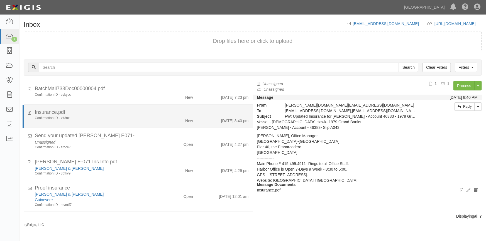
click at [149, 116] on div "Confirmation ID - xft3nx" at bounding box center [95, 118] width 121 height 5
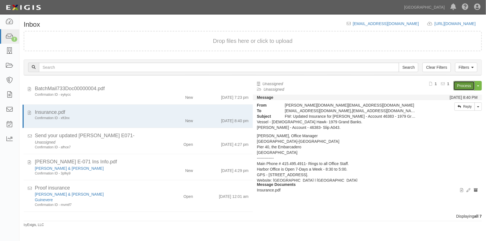
click at [464, 85] on link "Process" at bounding box center [463, 85] width 21 height 9
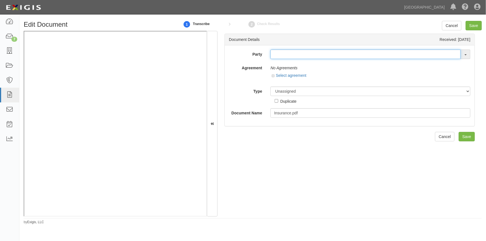
click at [281, 55] on input "text" at bounding box center [365, 54] width 190 height 9
type input "j"
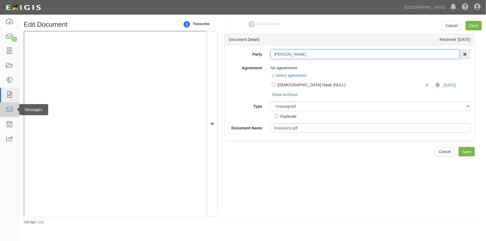
type input "[PERSON_NAME]"
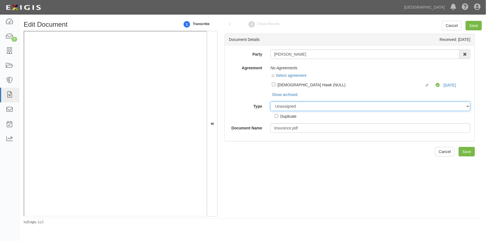
click at [302, 106] on select "Unassigned Binder Cancellation Notice Certificate Contract Endorsement Insuranc…" at bounding box center [370, 106] width 200 height 9
select select "OtherDetail"
click at [270, 102] on select "Unassigned Binder Cancellation Notice Certificate Contract Endorsement Insuranc…" at bounding box center [370, 106] width 200 height 9
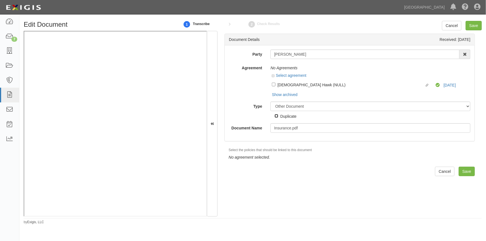
click at [277, 115] on input "Duplicate" at bounding box center [276, 116] width 4 height 4
checkbox input "true"
click at [476, 26] on input "Save" at bounding box center [473, 25] width 16 height 9
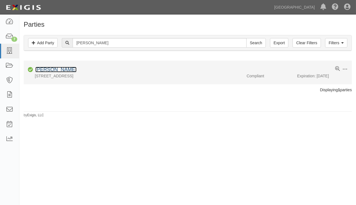
click at [52, 69] on link "[PERSON_NAME]" at bounding box center [55, 70] width 41 height 6
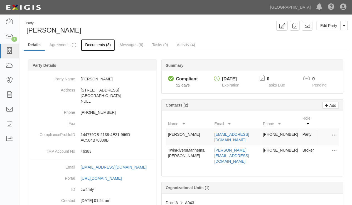
click at [90, 44] on link "Documents (8)" at bounding box center [98, 45] width 34 height 12
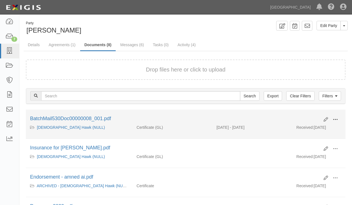
click at [338, 119] on button at bounding box center [335, 119] width 12 height 9
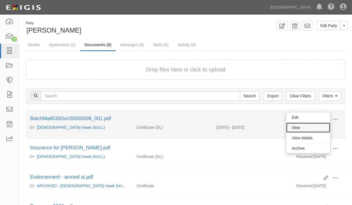
click at [313, 129] on link "View" at bounding box center [308, 128] width 44 height 10
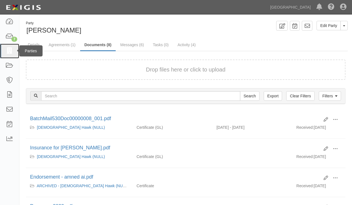
click at [12, 50] on icon at bounding box center [10, 51] width 8 height 6
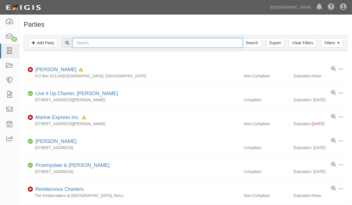
click at [176, 42] on input "text" at bounding box center [158, 42] width 170 height 9
type input "christiaan"
click at [242, 38] on input "Search" at bounding box center [251, 42] width 19 height 9
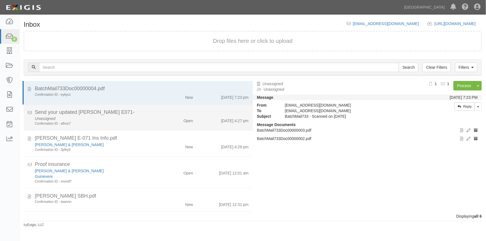
click at [140, 118] on div "Unassigned Confirmation ID - afhce7" at bounding box center [95, 121] width 129 height 10
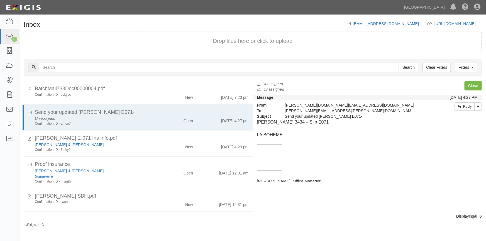
drag, startPoint x: 257, startPoint y: 122, endPoint x: 334, endPoint y: 124, distance: 76.8
click at [334, 124] on p "[PERSON_NAME] 3434 – Slip E071" at bounding box center [367, 122] width 221 height 6
copy p "[PERSON_NAME] 3434 – Slip E071"
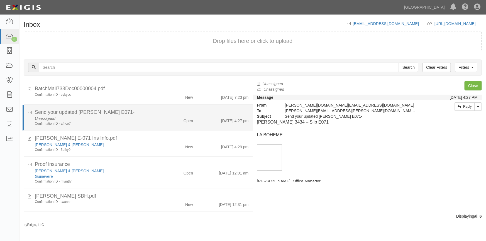
click at [118, 111] on div "Send your updated Hartman E071-" at bounding box center [142, 112] width 214 height 7
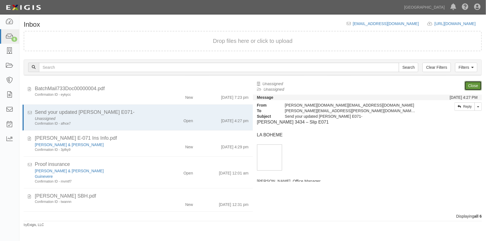
click at [467, 85] on link "Close" at bounding box center [472, 85] width 17 height 9
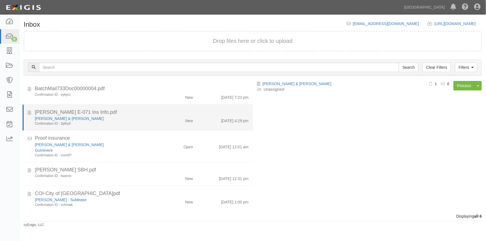
click at [117, 114] on div "HARTMAN E-071 Ins Info.pdf" at bounding box center [142, 112] width 214 height 7
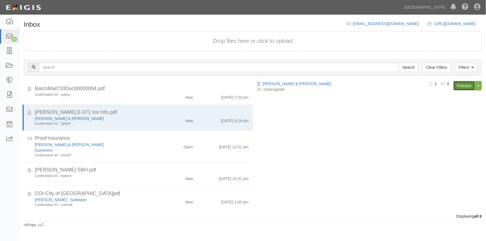
click at [460, 86] on link "Process" at bounding box center [463, 85] width 21 height 9
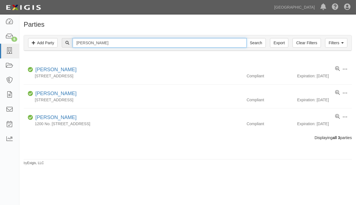
drag, startPoint x: 102, startPoint y: 45, endPoint x: 69, endPoint y: 44, distance: 33.1
click at [69, 44] on div "christiaan Search" at bounding box center [164, 42] width 204 height 9
type input "[PERSON_NAME]"
click at [246, 38] on input "Search" at bounding box center [255, 42] width 19 height 9
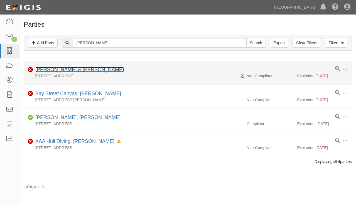
click at [76, 69] on link "[PERSON_NAME] & [PERSON_NAME]" at bounding box center [79, 70] width 89 height 6
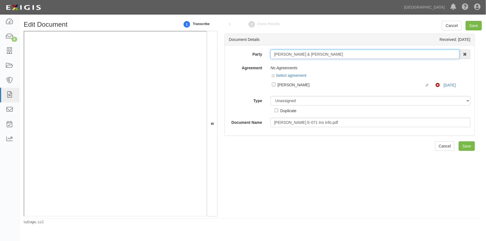
drag, startPoint x: 320, startPoint y: 54, endPoint x: 267, endPoint y: 56, distance: 53.2
click at [267, 56] on div "Michele & Chris Hartman AAA Hull Diving, Alon Altman Aaron Busalacchi Aaron Gra…" at bounding box center [370, 54] width 208 height 9
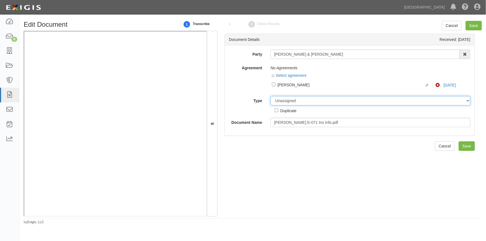
drag, startPoint x: 308, startPoint y: 102, endPoint x: 305, endPoint y: 102, distance: 3.1
click at [308, 102] on select "Unassigned Binder Cancellation Notice Certificate Contract Endorsement Insuranc…" at bounding box center [370, 100] width 200 height 9
select select "CertificateDetail"
click at [270, 96] on select "Unassigned Binder Cancellation Notice Certificate Contract Endorsement Insuranc…" at bounding box center [370, 100] width 200 height 9
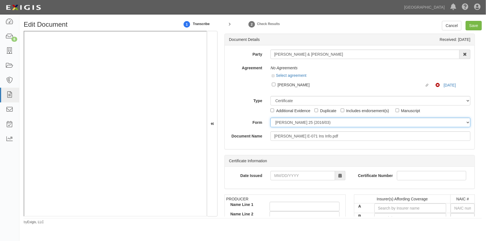
click at [285, 124] on select "ACORD 25 (2016/03) ACORD 101 ACORD 855 NY (2014/05) General" at bounding box center [370, 122] width 200 height 9
select select "GeneralFormDetail"
click at [270, 118] on select "ACORD 25 (2016/03) ACORD 101 ACORD 855 NY (2014/05) General" at bounding box center [370, 122] width 200 height 9
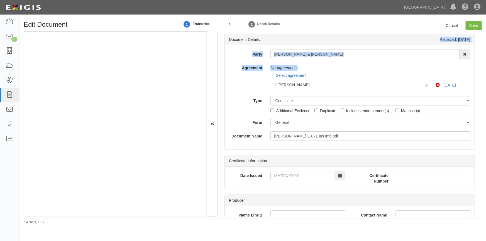
drag, startPoint x: 483, startPoint y: 45, endPoint x: 483, endPoint y: 61, distance: 16.1
click at [483, 61] on div "Edit Document 1 Transcribe 2 Check Results Cancel Save Document Details Receive…" at bounding box center [252, 123] width 466 height 204
click at [478, 48] on div "Document Details Received: 10/08/2025 Party Michele & Chris Hartman AAA Hull Di…" at bounding box center [349, 124] width 264 height 186
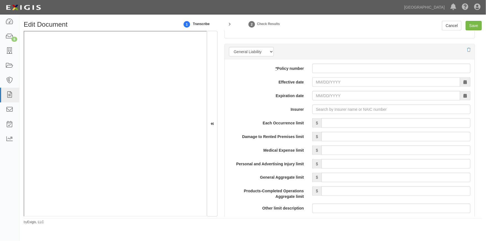
scroll to position [396, 0]
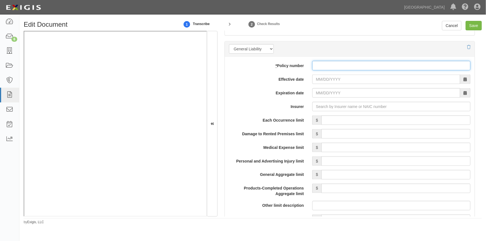
paste input "BUS5206585"
type input "BUS5206585"
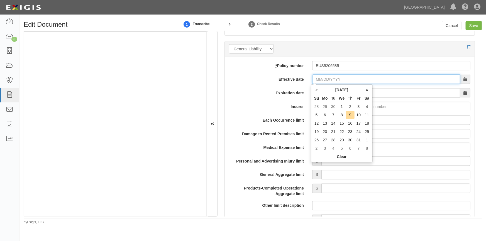
click at [322, 81] on input "Effective date" at bounding box center [386, 79] width 148 height 9
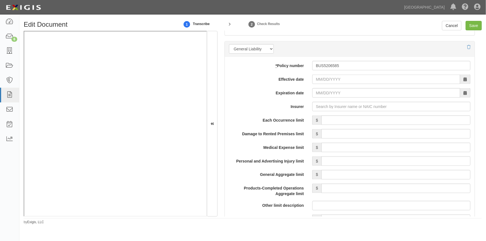
click at [272, 95] on label "Expiration date" at bounding box center [266, 92] width 83 height 8
click at [312, 95] on input "Expiration date" at bounding box center [386, 92] width 148 height 9
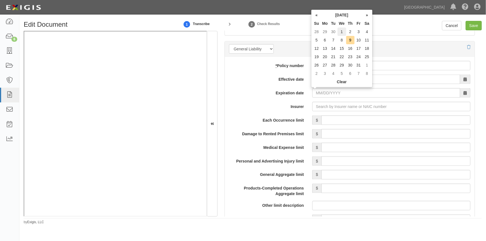
click at [340, 33] on td "1" at bounding box center [341, 32] width 9 height 8
type input "10/01/2025"
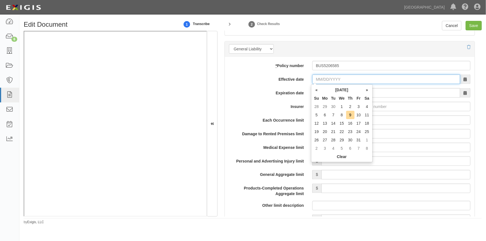
click at [330, 81] on input "Effective date" at bounding box center [386, 79] width 148 height 9
click at [272, 110] on div "Insurer" at bounding box center [350, 106] width 250 height 9
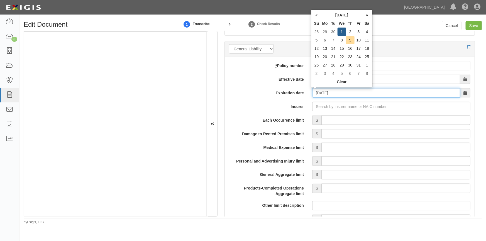
drag, startPoint x: 350, startPoint y: 95, endPoint x: 276, endPoint y: 99, distance: 74.4
click at [279, 99] on div "add update renew This new policy will be added This new policy will update exis…" at bounding box center [350, 224] width 250 height 335
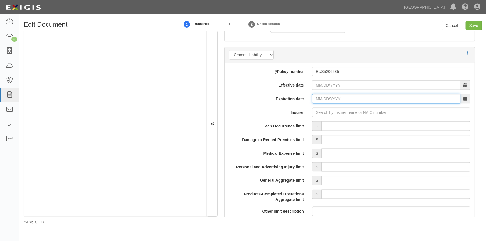
scroll to position [385, 0]
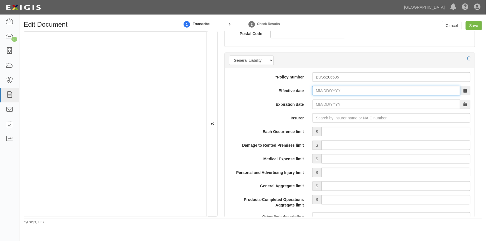
click at [333, 90] on input "Effective date" at bounding box center [386, 90] width 148 height 9
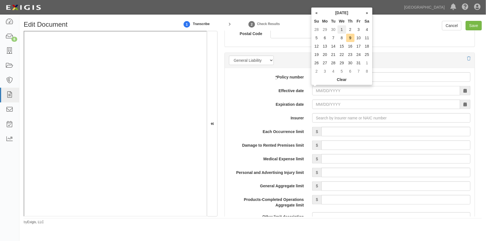
click at [340, 30] on td "1" at bounding box center [341, 29] width 9 height 8
type input "10/01/2025"
type input "10/01/2026"
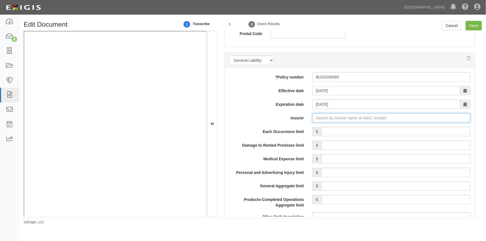
click at [321, 118] on input "Insurer" at bounding box center [391, 117] width 158 height 9
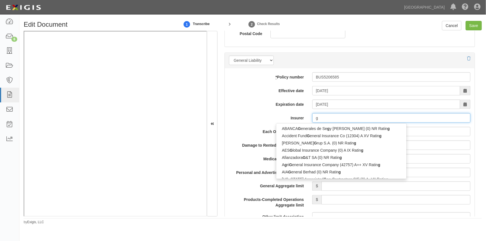
type input "ge"
type input "geiCO Advantage Insurance Company (14138) A++ XV Rating"
type input "gei"
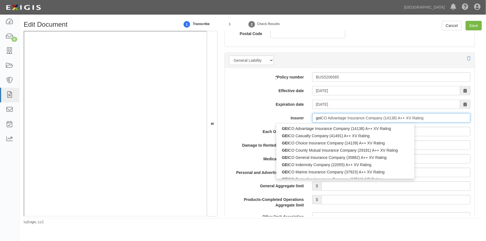
type input "geicO Advantage Insurance Company (14138) A++ XV Rating"
type input "geic"
type input "geico Advantage Insurance Company (14138) A++ XV Rating"
type input "geico"
type input "geico m"
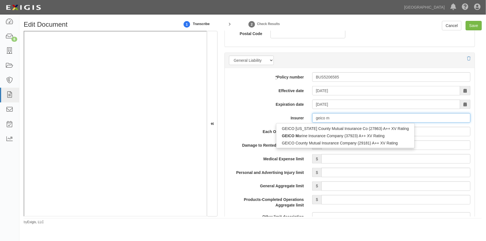
type input "geico marine Insurance Company (37923) A++ XV Rating"
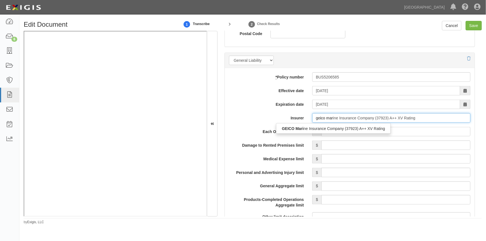
type input "geico mari"
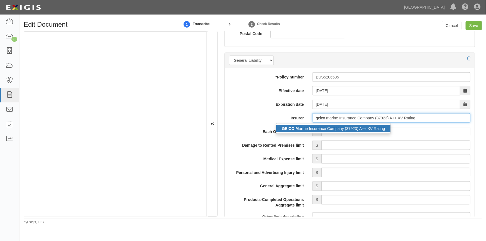
click at [317, 126] on div "GEICO Mari ne Insurance Company (37923) A++ XV Rating" at bounding box center [333, 128] width 114 height 7
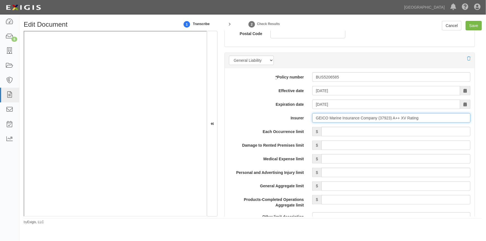
type input "GEICO Marine Insurance Company (37923) A++ XV Rating"
click at [336, 132] on input "Each Occurrence limit" at bounding box center [395, 131] width 149 height 9
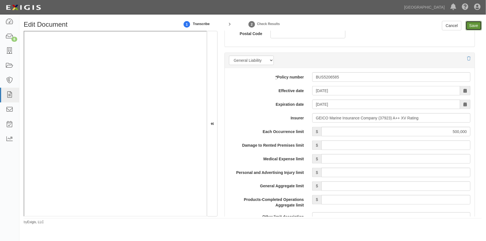
click at [471, 24] on input "Save" at bounding box center [473, 25] width 16 height 9
type input "500000"
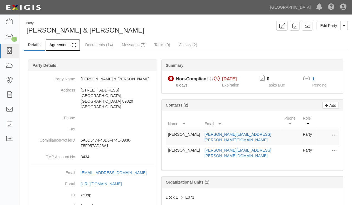
click at [67, 48] on link "Agreements (1)" at bounding box center [62, 45] width 35 height 12
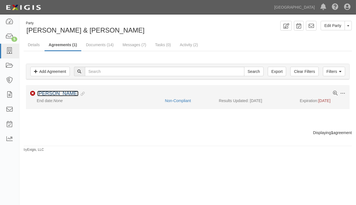
click at [51, 93] on link "[PERSON_NAME]" at bounding box center [57, 94] width 41 height 6
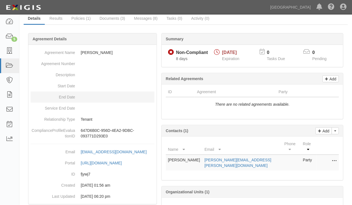
scroll to position [50, 0]
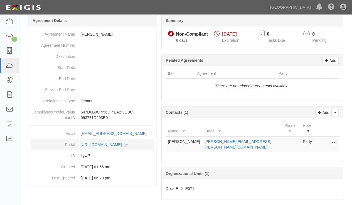
click at [127, 149] on dd "[URL][DOMAIN_NAME] copy to clipboard" at bounding box center [93, 144] width 124 height 11
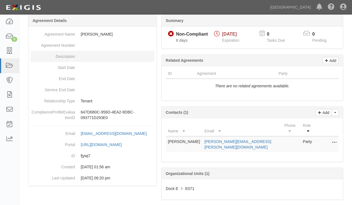
click at [80, 51] on dd at bounding box center [93, 56] width 124 height 11
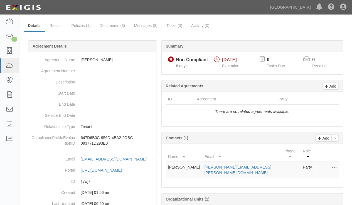
scroll to position [0, 0]
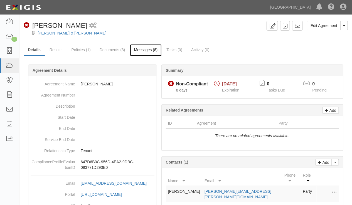
click at [134, 53] on link "Messages (8)" at bounding box center [146, 50] width 32 height 12
click at [139, 50] on link "Messages (8)" at bounding box center [146, 50] width 32 height 12
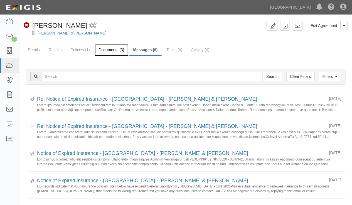
click at [109, 50] on link "Documents (3)" at bounding box center [112, 50] width 34 height 12
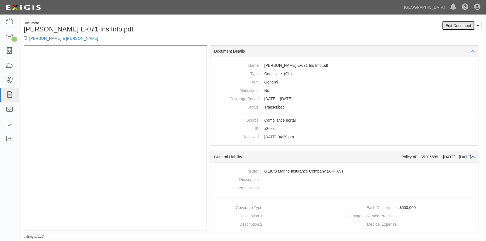
click at [453, 25] on link "Edit Document" at bounding box center [458, 25] width 33 height 9
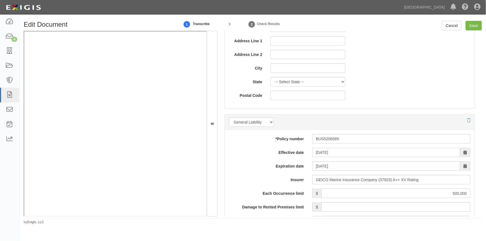
scroll to position [354, 0]
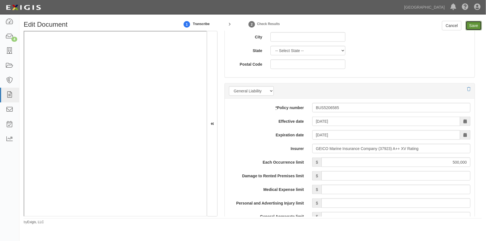
click at [471, 26] on input "Save" at bounding box center [473, 25] width 16 height 9
type input "500000"
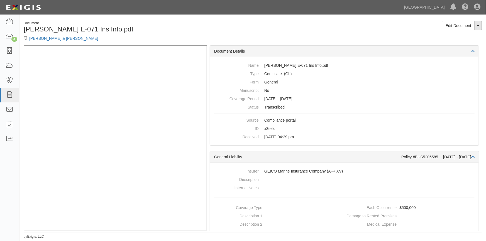
click at [476, 28] on button "Toggle Document Dropdown" at bounding box center [477, 25] width 7 height 9
click at [296, 47] on div "Document Details" at bounding box center [344, 51] width 269 height 11
click at [455, 24] on link "Edit Document" at bounding box center [458, 25] width 33 height 9
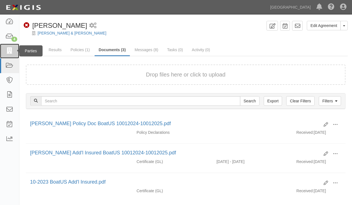
click at [8, 48] on icon at bounding box center [10, 51] width 8 height 6
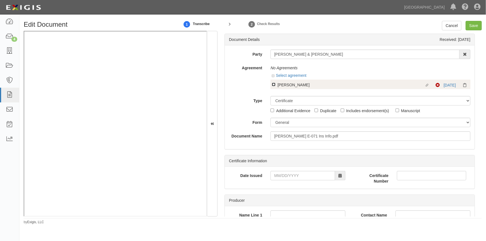
click at [272, 83] on input "Linked agreement [PERSON_NAME] Linked agreement" at bounding box center [274, 85] width 4 height 4
checkbox input "true"
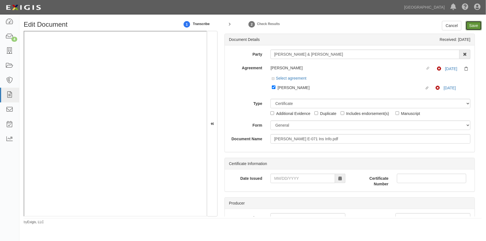
click at [471, 24] on input "Save" at bounding box center [473, 25] width 16 height 9
type input "500000"
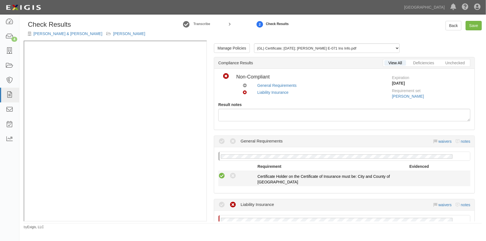
click at [223, 175] on icon at bounding box center [221, 176] width 7 height 7
radio input "true"
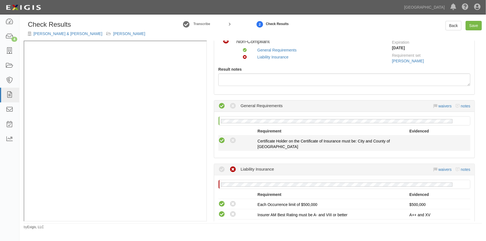
scroll to position [76, 0]
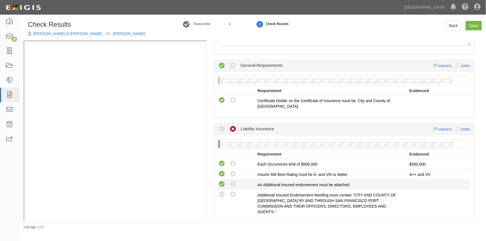
click at [223, 181] on icon at bounding box center [221, 184] width 7 height 7
radio input "true"
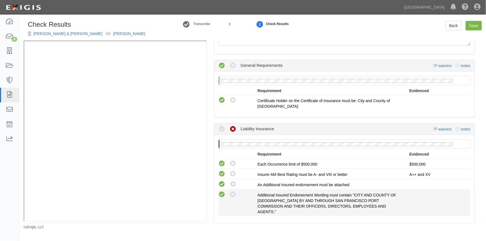
click at [222, 191] on icon at bounding box center [221, 194] width 7 height 7
radio input "true"
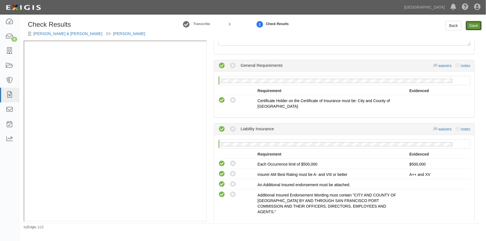
click at [470, 26] on link "Save" at bounding box center [473, 25] width 16 height 9
radio input "true"
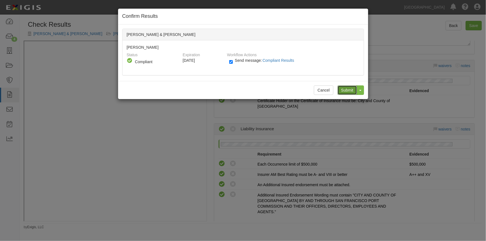
click at [353, 91] on input "Submit" at bounding box center [346, 89] width 19 height 9
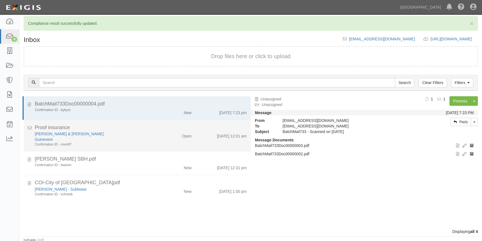
scroll to position [6, 0]
click at [118, 136] on div "Guinevere" at bounding box center [95, 139] width 120 height 6
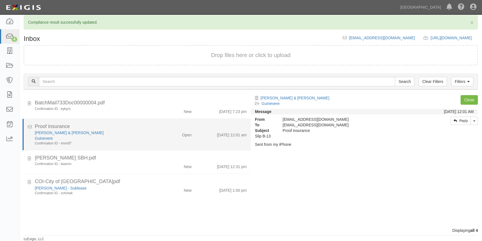
click at [137, 142] on div "Confirmation ID - mvmtf7" at bounding box center [95, 143] width 120 height 5
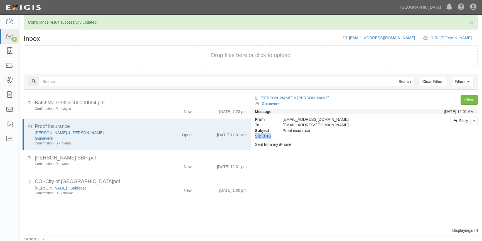
drag, startPoint x: 255, startPoint y: 136, endPoint x: 273, endPoint y: 136, distance: 17.8
click at [273, 136] on p "Slip B-13" at bounding box center [364, 136] width 219 height 6
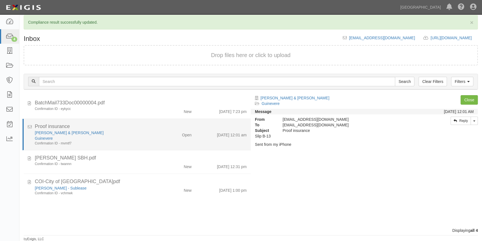
click at [142, 140] on div "Guinevere" at bounding box center [95, 139] width 120 height 6
click at [64, 132] on link "Christopher Wallace & Erik Carlson" at bounding box center [69, 133] width 69 height 4
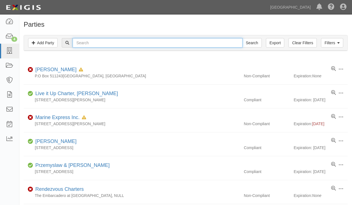
click at [98, 42] on input "text" at bounding box center [158, 42] width 170 height 9
paste input "[PERSON_NAME]"
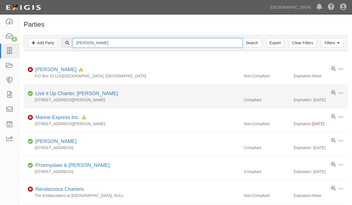
type input "[PERSON_NAME]"
click at [242, 38] on input "Search" at bounding box center [251, 42] width 19 height 9
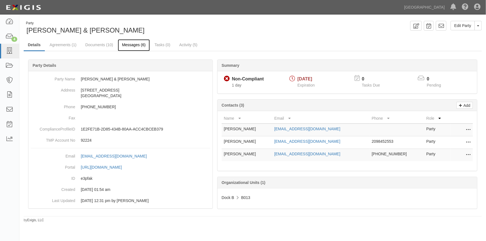
click at [133, 45] on link "Messages (6)" at bounding box center [134, 45] width 32 height 12
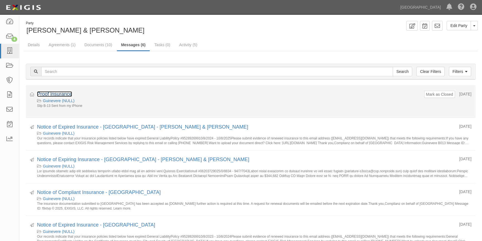
click at [63, 95] on link "Proof insurance" at bounding box center [54, 94] width 35 height 6
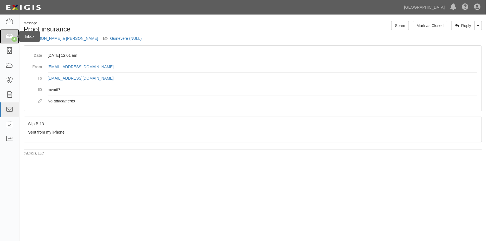
click at [9, 37] on icon at bounding box center [10, 36] width 8 height 6
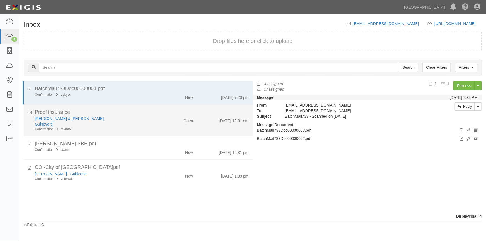
click at [99, 122] on div "Guinevere" at bounding box center [95, 124] width 121 height 6
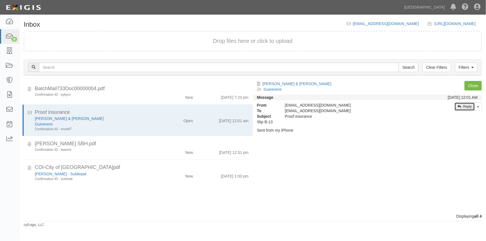
click at [460, 105] on link "Reply" at bounding box center [464, 106] width 20 height 8
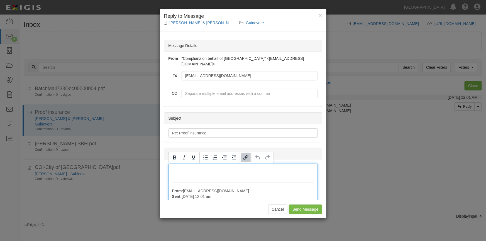
click at [175, 172] on div "From: wallaccw@gmail.com Sent: October 09, 2025 at 12:01 am To: agreement-w3rcw…" at bounding box center [242, 198] width 149 height 68
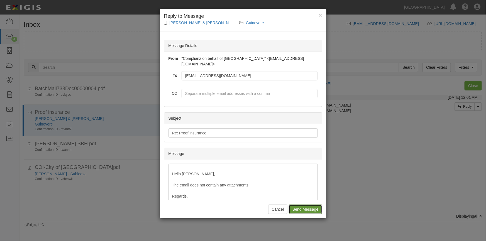
click at [300, 208] on input "Send Message" at bounding box center [305, 209] width 33 height 9
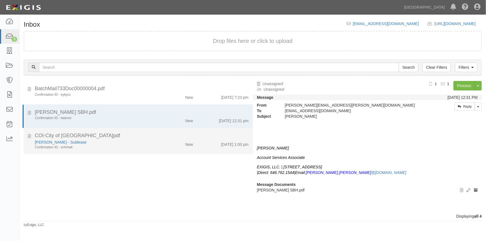
click at [134, 141] on div "[PERSON_NAME] - Sublease" at bounding box center [95, 142] width 121 height 6
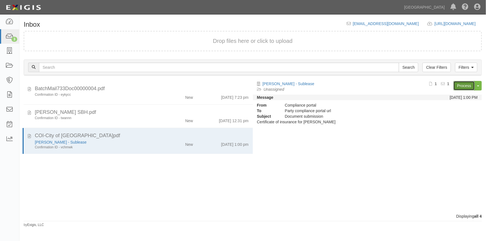
click at [463, 83] on link "Process" at bounding box center [463, 85] width 21 height 9
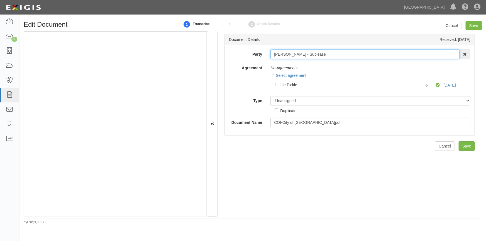
drag, startPoint x: 272, startPoint y: 54, endPoint x: 295, endPoint y: 54, distance: 22.5
click at [295, 54] on input "[PERSON_NAME] - Sublease" at bounding box center [364, 54] width 189 height 9
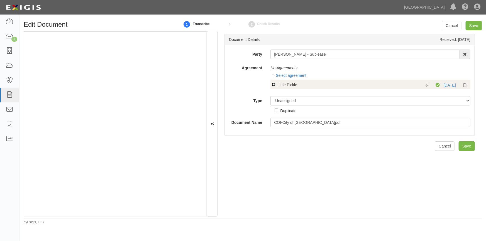
click at [272, 84] on input "Linked agreement Little Pickle Linked agreement" at bounding box center [274, 85] width 4 height 4
checkbox input "true"
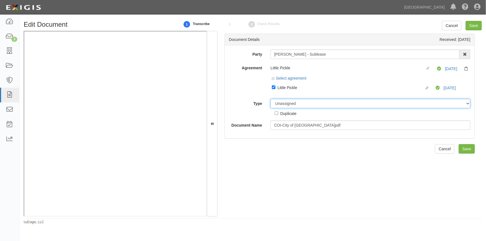
click at [282, 101] on select "Unassigned Binder Cancellation Notice Certificate Contract Endorsement Insuranc…" at bounding box center [370, 103] width 200 height 9
select select "OtherDetail"
click at [270, 99] on select "Unassigned Binder Cancellation Notice Certificate Contract Endorsement Insuranc…" at bounding box center [370, 103] width 200 height 9
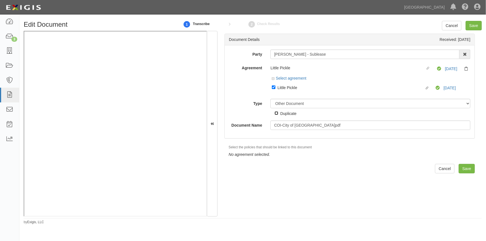
click at [276, 113] on input "Duplicate" at bounding box center [276, 113] width 4 height 4
checkbox input "true"
click at [473, 24] on input "Save" at bounding box center [473, 25] width 16 height 9
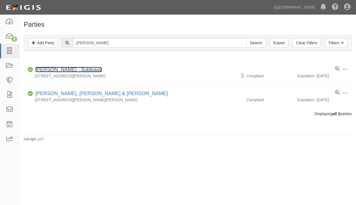
click at [56, 70] on link "[PERSON_NAME] - Sublease" at bounding box center [68, 70] width 67 height 6
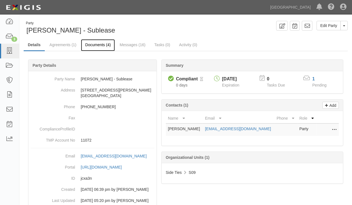
click at [102, 44] on link "Documents (4)" at bounding box center [98, 45] width 34 height 12
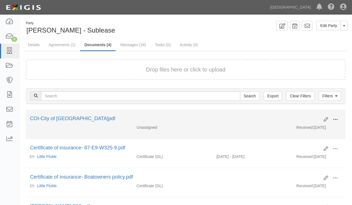
click at [336, 117] on span at bounding box center [335, 119] width 5 height 5
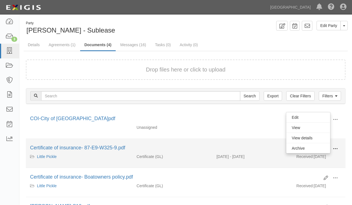
click at [333, 149] on span at bounding box center [335, 148] width 5 height 5
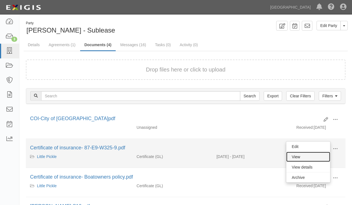
click at [301, 157] on link "View" at bounding box center [308, 157] width 44 height 10
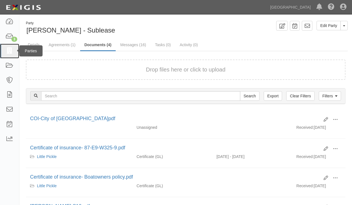
click at [5, 50] on link at bounding box center [9, 51] width 19 height 15
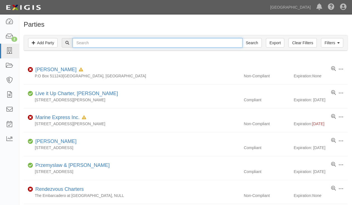
click at [150, 44] on input "text" at bounding box center [158, 42] width 170 height 9
type input "lorenz"
click at [242, 38] on input "Search" at bounding box center [251, 42] width 19 height 9
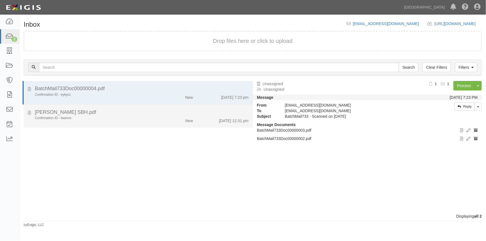
click at [122, 117] on div "Confirmation ID - twannn" at bounding box center [95, 118] width 121 height 5
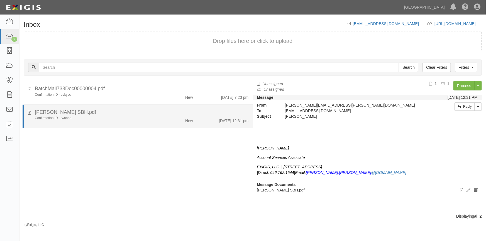
click at [31, 113] on div "Karen Lorenz SBH.pdf" at bounding box center [142, 112] width 222 height 7
click at [30, 112] on icon at bounding box center [29, 112] width 3 height 6
click at [119, 111] on div "[PERSON_NAME] SBH.pdf" at bounding box center [142, 112] width 214 height 7
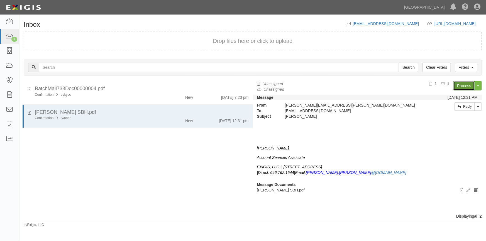
click at [458, 84] on link "Process" at bounding box center [463, 85] width 21 height 9
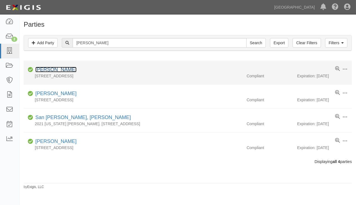
click at [50, 68] on link "Robert Lorenz" at bounding box center [55, 70] width 41 height 6
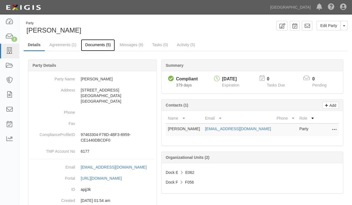
click at [101, 45] on link "Documents (5)" at bounding box center [98, 45] width 34 height 12
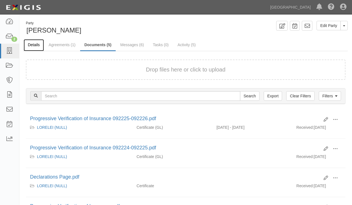
click at [38, 44] on link "Details" at bounding box center [34, 45] width 20 height 12
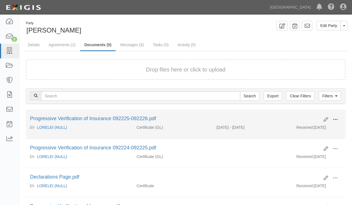
click at [333, 117] on button at bounding box center [335, 119] width 12 height 9
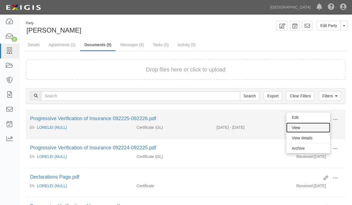
click at [299, 126] on link "View" at bounding box center [308, 128] width 44 height 10
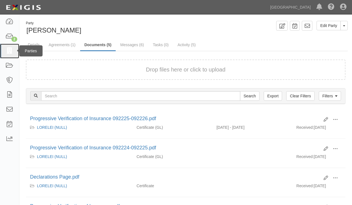
click at [9, 47] on link at bounding box center [9, 51] width 19 height 15
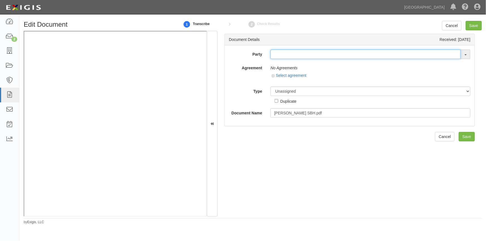
click at [276, 54] on input "text" at bounding box center [365, 54] width 190 height 9
type input "[PERSON_NAME]"
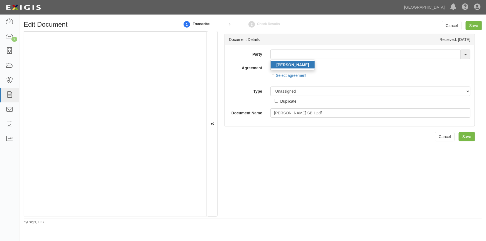
click at [285, 64] on strong "[PERSON_NAME]" at bounding box center [292, 65] width 33 height 4
type input "[PERSON_NAME]"
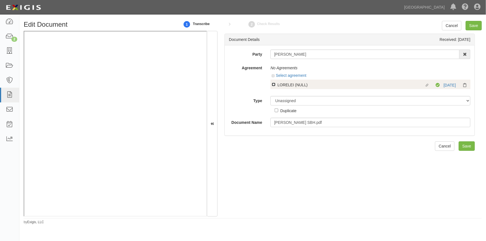
click at [272, 84] on input "Linked agreement LORELEI (NULL) Linked agreement" at bounding box center [274, 85] width 4 height 4
checkbox input "true"
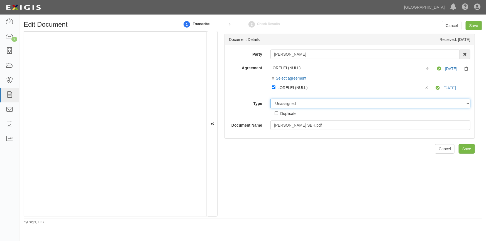
click at [285, 103] on select "Unassigned Binder Cancellation Notice Certificate Contract Endorsement Insuranc…" at bounding box center [370, 103] width 200 height 9
select select "OtherDetail"
click at [270, 99] on select "Unassigned Binder Cancellation Notice Certificate Contract Endorsement Insuranc…" at bounding box center [370, 103] width 200 height 9
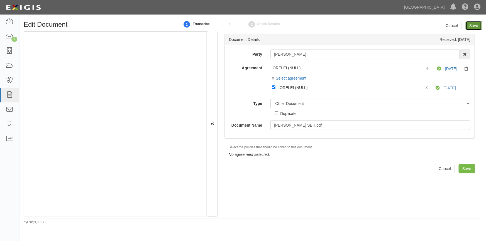
click at [475, 23] on input "Save" at bounding box center [473, 25] width 16 height 9
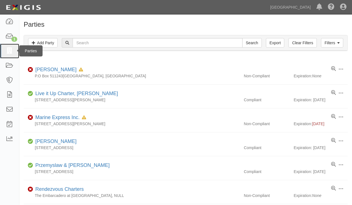
click at [10, 53] on icon at bounding box center [10, 51] width 8 height 6
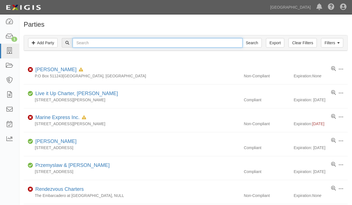
click at [92, 43] on input "text" at bounding box center [158, 42] width 170 height 9
type input "[PERSON_NAME]"
click at [242, 38] on input "Search" at bounding box center [251, 42] width 19 height 9
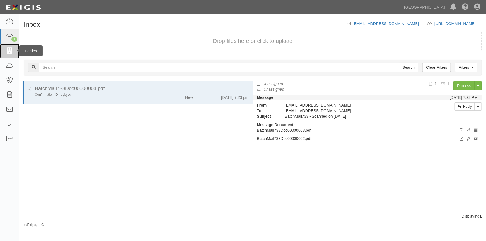
click at [13, 53] on icon at bounding box center [10, 51] width 8 height 6
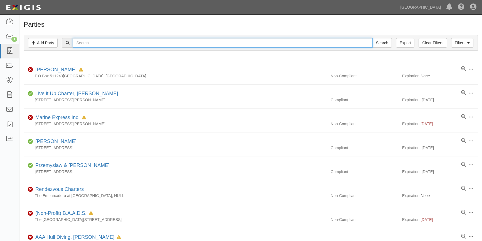
click at [84, 45] on input "text" at bounding box center [223, 42] width 300 height 9
type input "suresh"
click at [372, 38] on input "Search" at bounding box center [381, 42] width 19 height 9
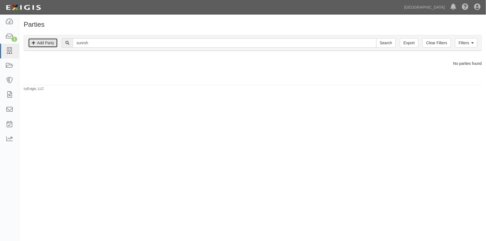
click at [51, 45] on link "Add Party" at bounding box center [43, 42] width 30 height 9
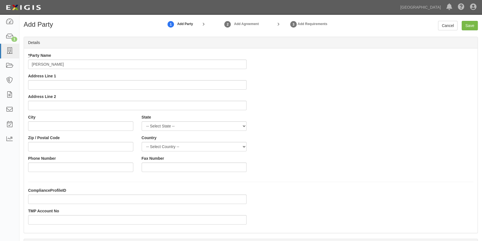
drag, startPoint x: 56, startPoint y: 67, endPoint x: 86, endPoint y: 64, distance: 30.2
click at [86, 64] on input "Rangarajan, Suresh" at bounding box center [137, 64] width 218 height 9
type input "[PERSON_NAME]"
click at [64, 81] on input "Address Line 1" at bounding box center [137, 84] width 218 height 9
paste input "358 Santa Clara Ave"
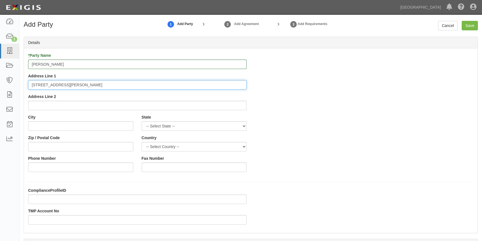
click at [32, 86] on input "358 Santa Clara Ave" at bounding box center [137, 84] width 218 height 9
type input "358 Santa Clara Ave"
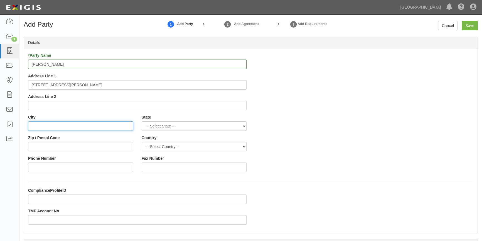
click at [42, 129] on input "City" at bounding box center [80, 125] width 105 height 9
type input "Oakland"
select select "CA"
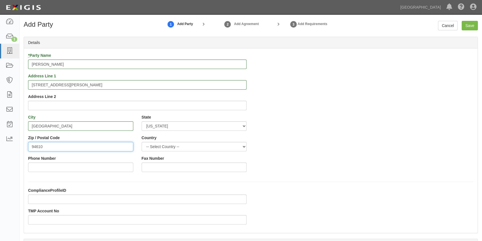
type input "94610"
select select "US"
type input "510-993-8545"
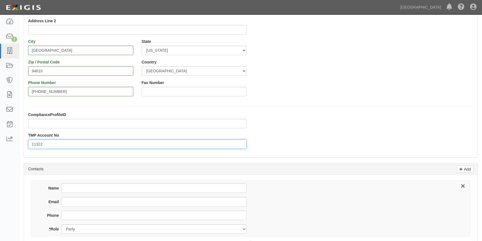
scroll to position [126, 0]
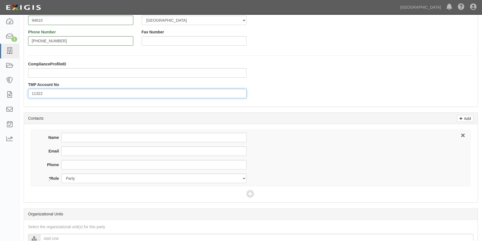
type input "11322"
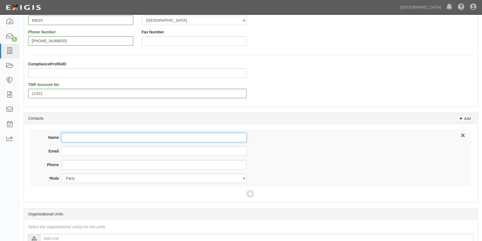
click at [82, 136] on input "Name" at bounding box center [153, 137] width 185 height 9
drag, startPoint x: 82, startPoint y: 136, endPoint x: 71, endPoint y: 137, distance: 11.2
click at [71, 137] on input "Name" at bounding box center [153, 137] width 185 height 9
paste input "Suresh"
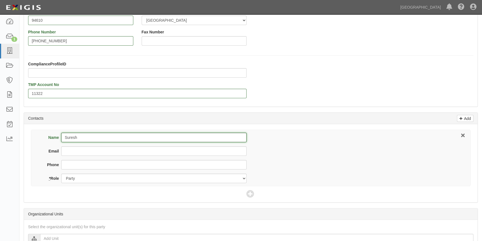
click at [99, 138] on input "Suresh" at bounding box center [153, 137] width 185 height 9
paste input "Rangaraja"
type input "Suresh Rangarajan"
click at [78, 150] on input "Email" at bounding box center [153, 150] width 185 height 9
paste input "suresh.rangarajan@pm.me"
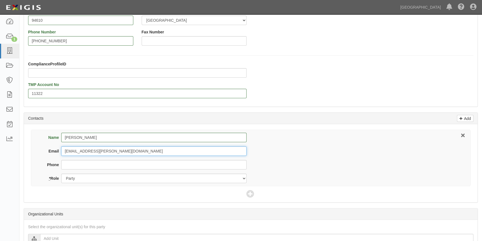
type input "suresh.rangarajan@pm.me"
click at [38, 186] on div "Name Suresh Rangarajan Email suresh.rangarajan@pm.me Phone * Role Party Broker …" at bounding box center [251, 163] width 454 height 78
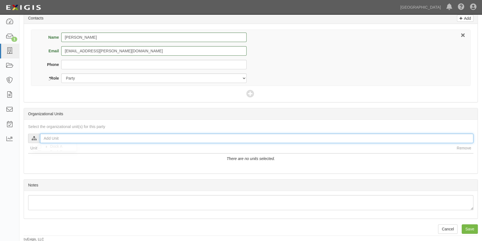
click at [47, 140] on input "text" at bounding box center [256, 138] width 433 height 9
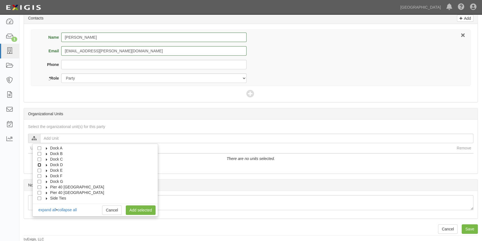
click at [39, 164] on input "Dock D" at bounding box center [40, 165] width 4 height 4
checkbox input "true"
click at [45, 164] on icon at bounding box center [47, 165] width 4 height 3
click at [45, 165] on input "D046" at bounding box center [45, 166] width 4 height 4
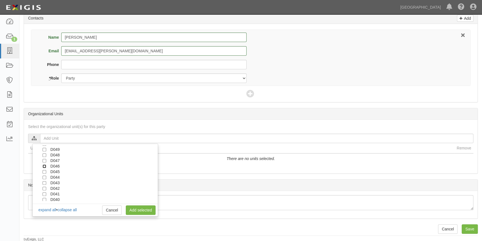
checkbox input "true"
click at [133, 209] on link "Add selected" at bounding box center [141, 209] width 30 height 9
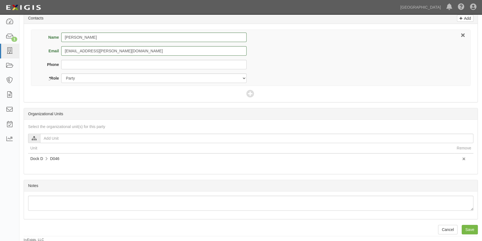
scroll to position [227, 0]
click at [470, 226] on input "Save" at bounding box center [470, 228] width 16 height 9
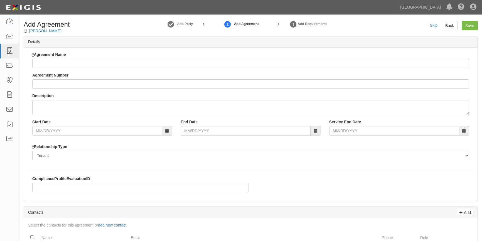
checkbox input "true"
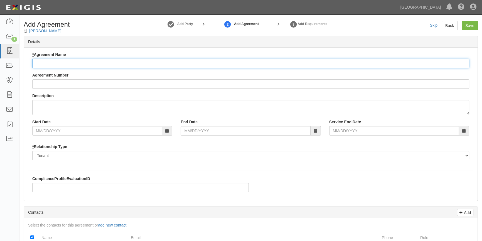
paste input "Pau 4ana"
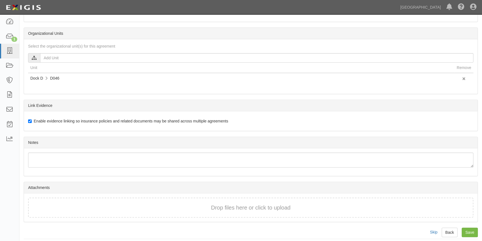
scroll to position [245, 0]
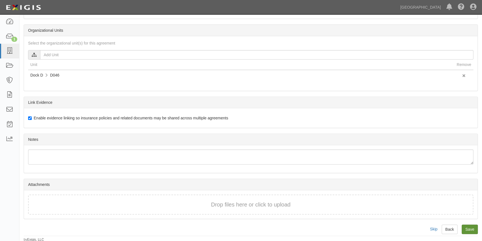
type input "Pau 4ana"
click at [473, 227] on input "Save" at bounding box center [470, 229] width 16 height 9
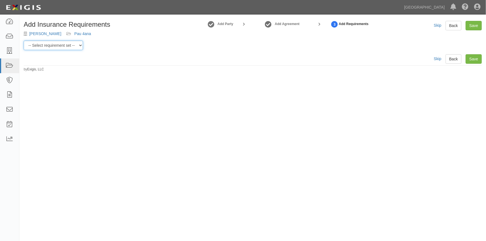
click at [82, 45] on select "-- Select requirement set -- Berth Holder Charter (24 or less) Charter (more th…" at bounding box center [53, 45] width 59 height 9
select select "53963"
click at [24, 41] on select "-- Select requirement set -- Berth Holder Charter (24 or less) Charter (more th…" at bounding box center [53, 45] width 59 height 9
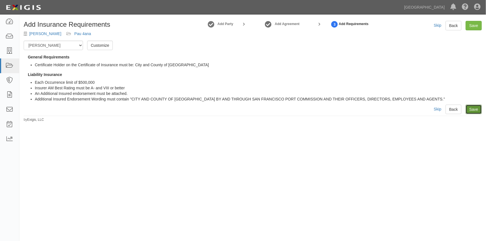
click at [478, 109] on link "Save" at bounding box center [473, 109] width 16 height 9
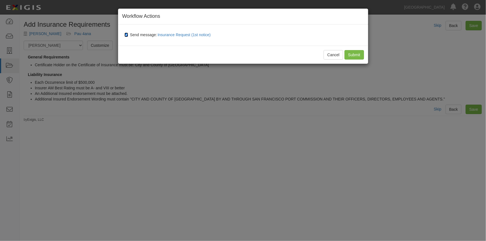
click at [126, 34] on input "Send message: Insurance Request (1st notice)" at bounding box center [126, 35] width 4 height 4
checkbox input "false"
click at [351, 55] on input "Submit" at bounding box center [353, 54] width 19 height 9
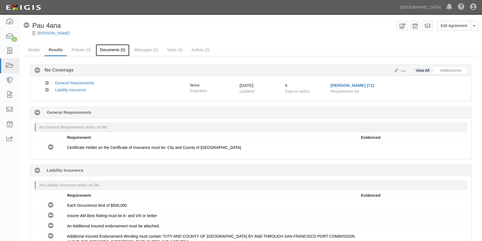
click at [115, 49] on link "Documents (0)" at bounding box center [113, 50] width 34 height 12
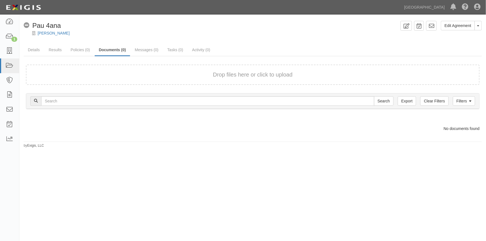
click at [97, 68] on form "Drop files here or click to upload" at bounding box center [252, 75] width 453 height 20
click at [134, 81] on form "Drop files here or click to upload" at bounding box center [252, 75] width 453 height 20
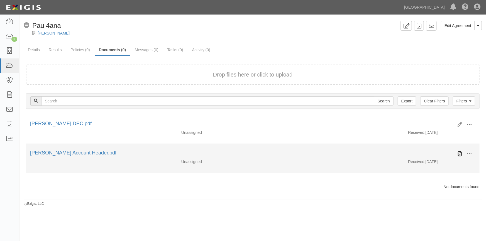
click at [459, 153] on icon at bounding box center [459, 154] width 4 height 4
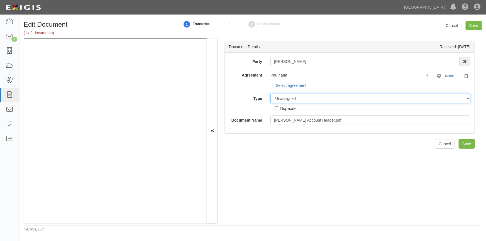
click at [281, 98] on select "Unassigned Binder Cancellation Notice Certificate Contract Endorsement Insuranc…" at bounding box center [370, 98] width 200 height 9
select select "OtherDetail"
click at [270, 94] on select "Unassigned Binder Cancellation Notice Certificate Contract Endorsement Insuranc…" at bounding box center [370, 98] width 200 height 9
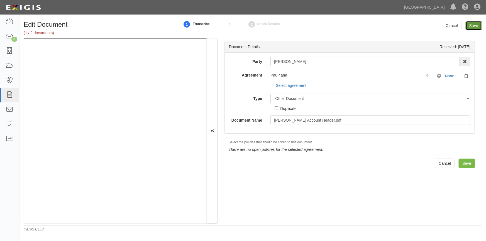
click at [469, 23] on input "Save" at bounding box center [473, 25] width 16 height 9
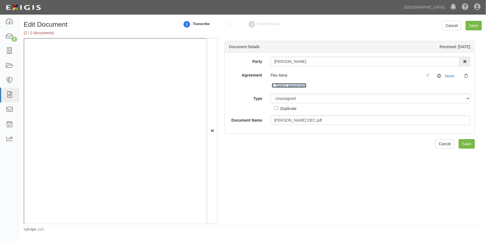
click at [284, 85] on link "Select agreement" at bounding box center [289, 85] width 35 height 4
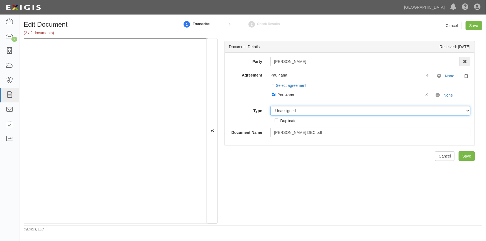
click at [285, 114] on select "Unassigned Binder Cancellation Notice Certificate Contract Endorsement Insuranc…" at bounding box center [370, 110] width 200 height 9
select select "CertificateDetail"
click at [270, 106] on select "Unassigned Binder Cancellation Notice Certificate Contract Endorsement Insuranc…" at bounding box center [370, 110] width 200 height 9
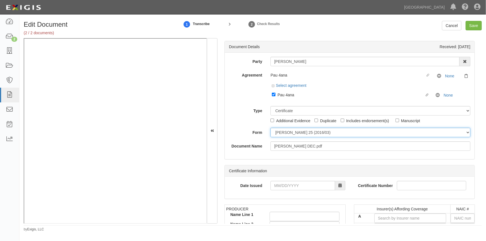
click at [284, 131] on select "ACORD 25 (2016/03) ACORD 101 ACORD 855 NY (2014/05) General" at bounding box center [370, 132] width 200 height 9
select select "GeneralFormDetail"
click at [270, 128] on select "ACORD 25 (2016/03) ACORD 101 ACORD 855 NY (2014/05) General" at bounding box center [370, 132] width 200 height 9
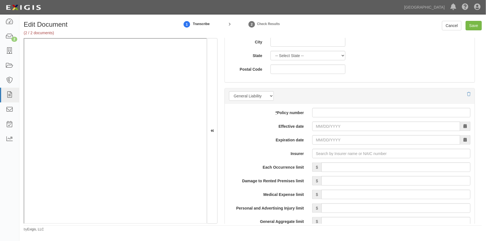
scroll to position [379, 0]
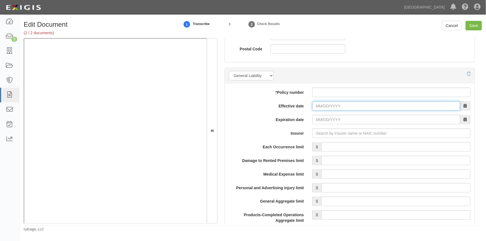
click at [318, 107] on input "Effective date" at bounding box center [386, 105] width 148 height 9
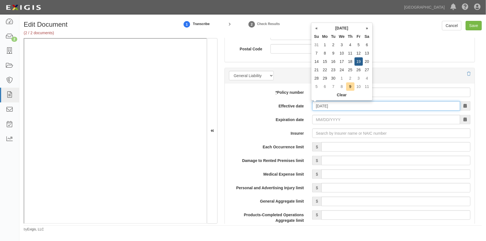
type input "09/19/2025"
type input "09/19/2026"
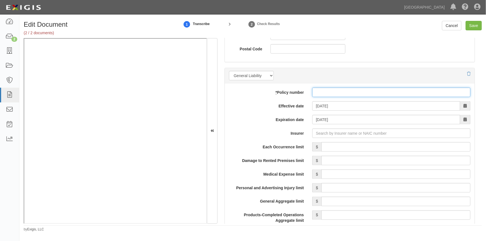
paste input "2025-09-0000006522"
type input "2025-09-0000006522"
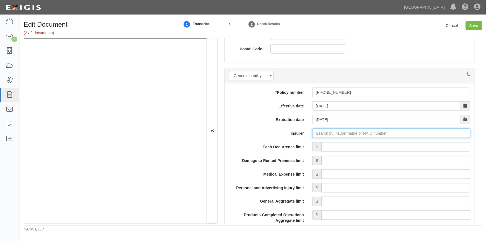
click at [323, 132] on input "Insurer" at bounding box center [391, 133] width 158 height 9
type input "a"
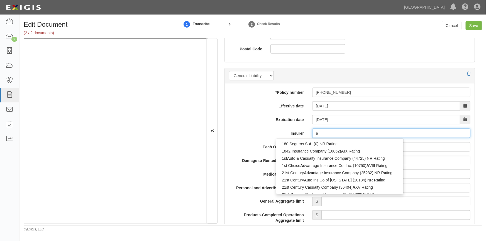
type input "ahS Insurance Company, Ltd. (0) A- I Rating"
type input "ah"
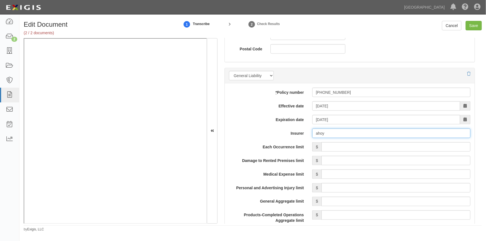
type input "aho"
type input "ahS Insurance Company, Ltd. (0) A- I Rating"
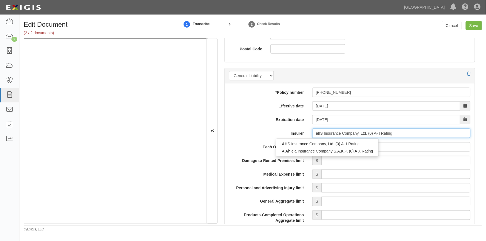
type input "a"
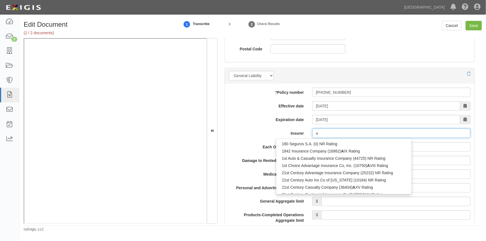
type input "a"
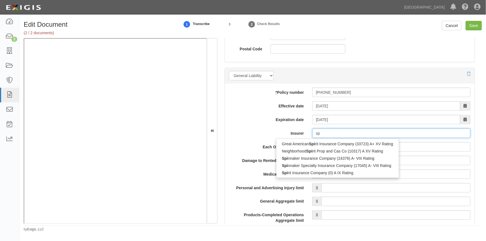
type input "spi"
type input "spinnaker Insurance Company (24376) A- VIII Rating"
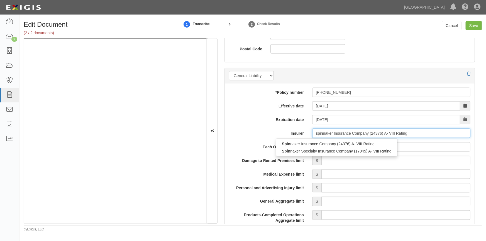
type input "spinn"
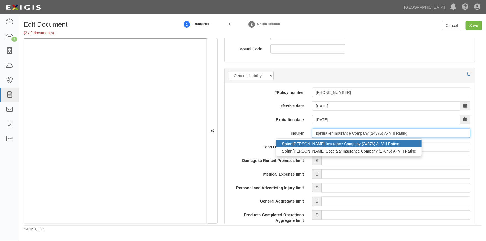
click at [325, 142] on div "Spinn aker Insurance Company (24376) A- VIII Rating" at bounding box center [348, 143] width 145 height 7
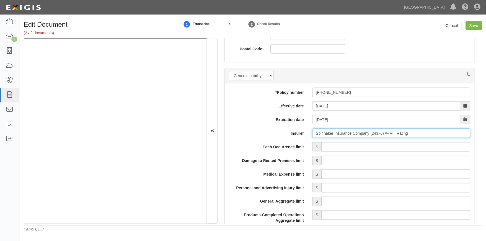
type input "Spinnaker Insurance Company (24376) A- VIII Rating"
click at [372, 145] on input "Each Occurrence limit" at bounding box center [395, 146] width 149 height 9
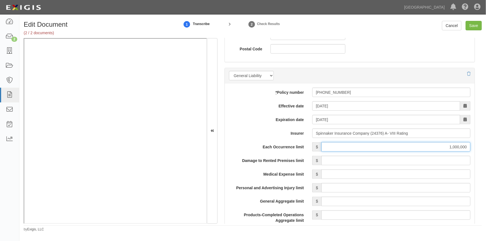
type input "1,000,000"
drag, startPoint x: 434, startPoint y: 147, endPoint x: 483, endPoint y: 147, distance: 49.0
click at [482, 147] on div "Edit Document (2 / 2 documents) 1 Transcribe 2 Check Results Cancel Save Docume…" at bounding box center [252, 126] width 466 height 211
click at [380, 148] on input "Each Occurrence limit" at bounding box center [395, 146] width 149 height 9
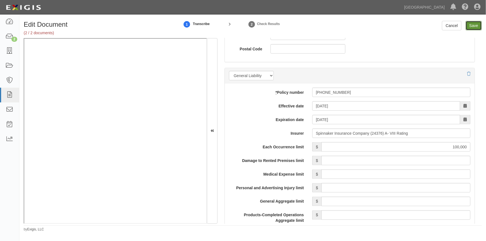
click at [470, 25] on input "Save" at bounding box center [473, 25] width 16 height 9
type input "100000"
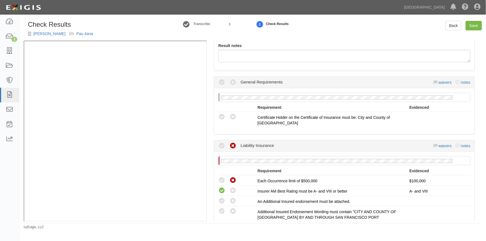
scroll to position [76, 0]
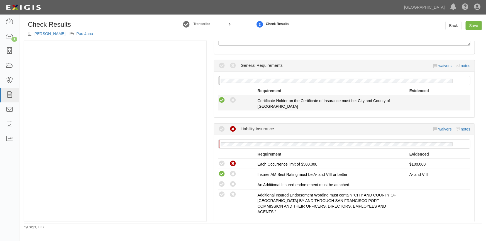
click at [221, 99] on icon at bounding box center [221, 100] width 7 height 7
radio input "true"
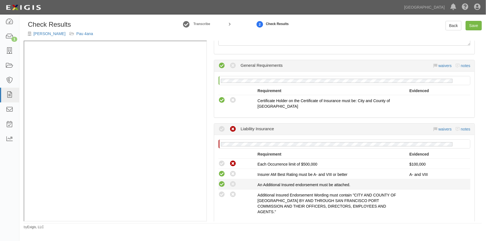
click at [219, 186] on icon at bounding box center [221, 184] width 7 height 7
radio input "true"
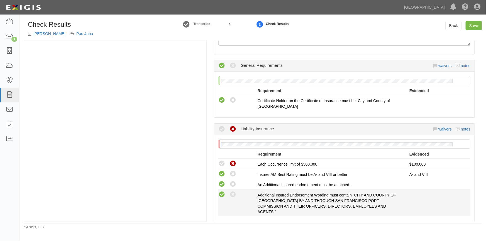
click at [219, 194] on icon at bounding box center [221, 194] width 7 height 7
radio input "true"
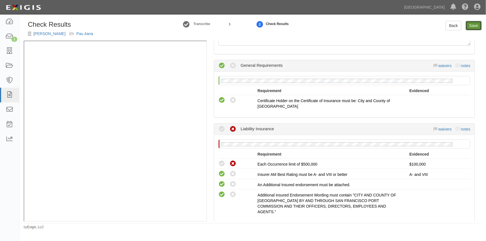
click at [470, 24] on link "Save" at bounding box center [473, 25] width 16 height 9
radio input "true"
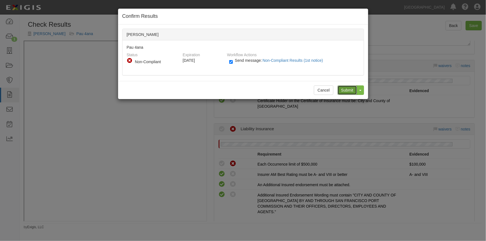
click at [345, 90] on input "Submit" at bounding box center [346, 89] width 19 height 9
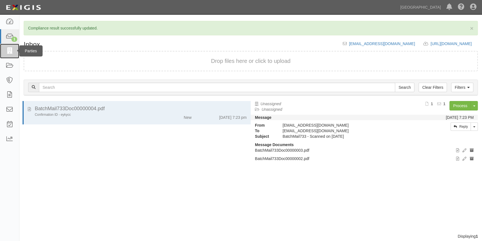
click at [11, 51] on icon at bounding box center [10, 51] width 8 height 6
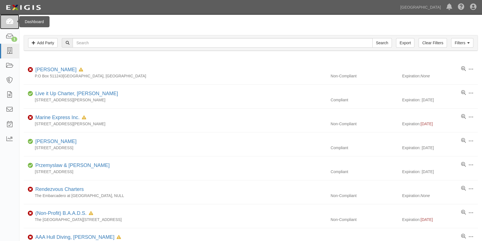
click at [8, 19] on icon at bounding box center [10, 22] width 8 height 6
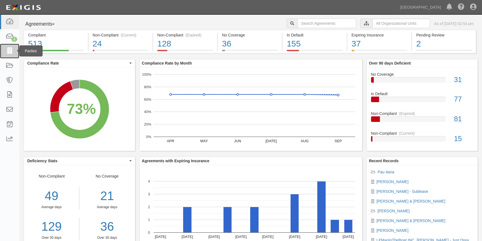
click at [9, 51] on icon at bounding box center [10, 51] width 8 height 6
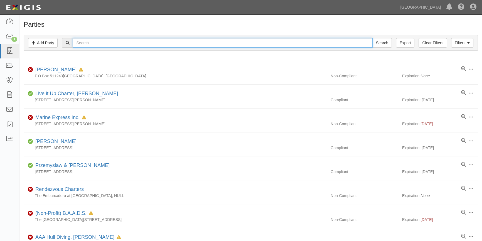
click at [86, 45] on input "text" at bounding box center [223, 42] width 300 height 9
type input "suresh"
click at [372, 38] on input "Search" at bounding box center [381, 42] width 19 height 9
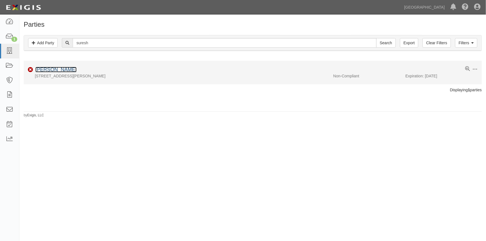
click at [57, 69] on link "[PERSON_NAME]" at bounding box center [55, 70] width 41 height 6
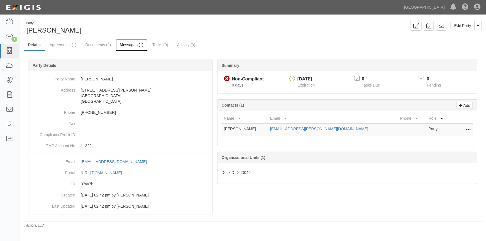
click at [124, 45] on link "Messages (1)" at bounding box center [131, 45] width 32 height 12
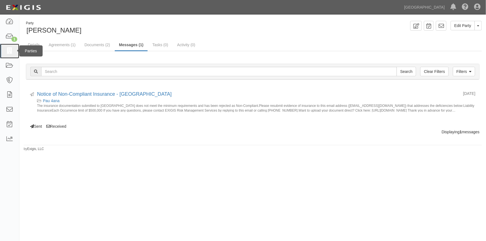
click at [8, 50] on icon at bounding box center [10, 51] width 8 height 6
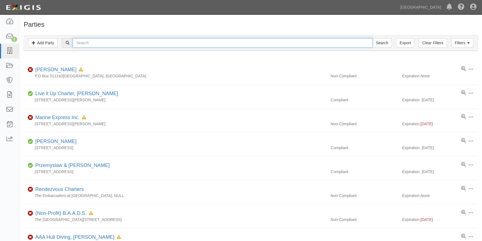
click at [103, 41] on input "text" at bounding box center [223, 42] width 300 height 9
type input "[PERSON_NAME]"
click at [372, 38] on input "Search" at bounding box center [381, 42] width 19 height 9
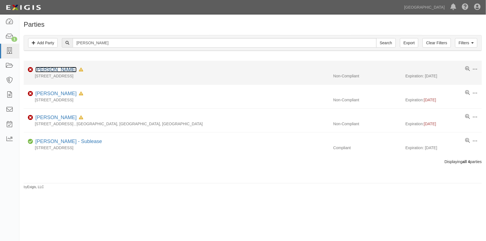
click at [48, 69] on link "[PERSON_NAME]" at bounding box center [55, 70] width 41 height 6
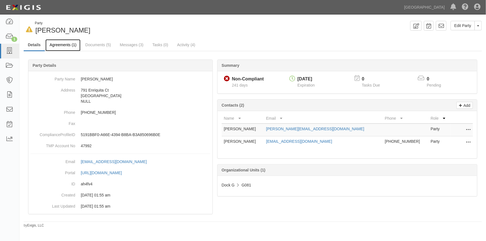
click at [53, 45] on link "Agreements (1)" at bounding box center [62, 45] width 35 height 12
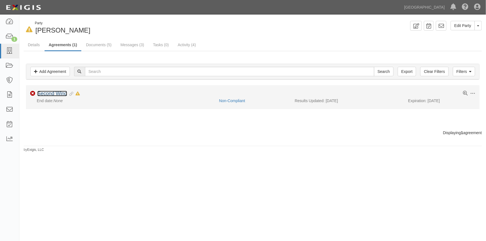
click at [49, 92] on link "Second Wind" at bounding box center [52, 94] width 30 height 6
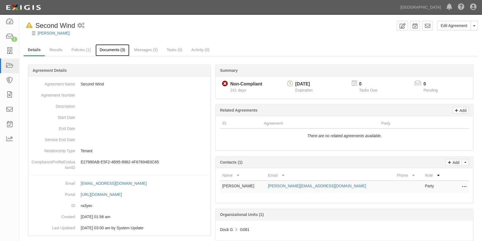
click at [108, 50] on link "Documents (3)" at bounding box center [112, 50] width 34 height 12
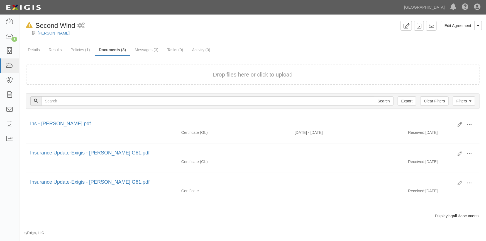
click at [197, 79] on form "Drop files here or click to upload" at bounding box center [252, 75] width 453 height 20
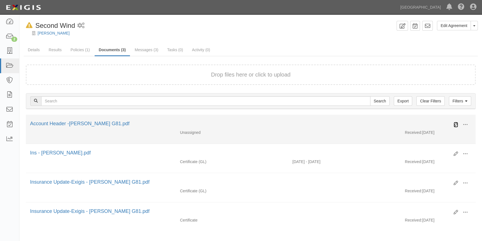
click at [455, 126] on icon at bounding box center [456, 124] width 4 height 4
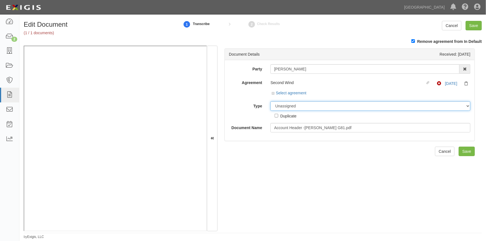
click at [283, 109] on select "Unassigned Binder Cancellation Notice Certificate Contract Endorsement Insuranc…" at bounding box center [370, 105] width 200 height 9
select select "OtherDetail"
click at [270, 101] on select "Unassigned Binder Cancellation Notice Certificate Contract Endorsement Insuranc…" at bounding box center [370, 105] width 200 height 9
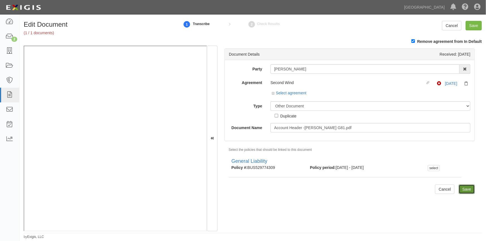
click at [462, 188] on input "Save" at bounding box center [466, 189] width 16 height 9
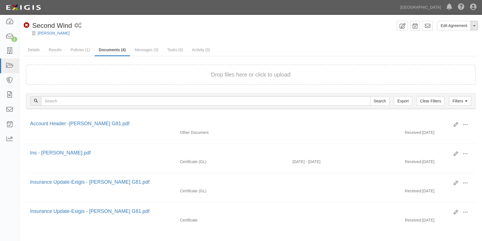
click at [476, 25] on button "Toggle Agreement Dropdown" at bounding box center [474, 25] width 7 height 9
click at [447, 43] on link "Archive Agreement" at bounding box center [456, 43] width 44 height 7
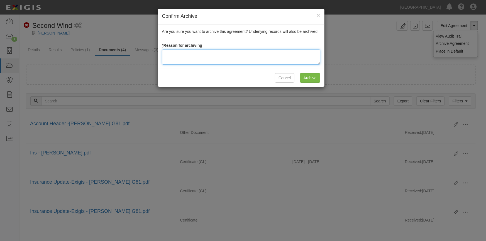
click at [227, 56] on textarea at bounding box center [241, 57] width 158 height 15
click at [178, 54] on textarea at bounding box center [241, 57] width 158 height 15
paste textarea "Jacqueline Truong (Jackie)"
type textarea "Per Jacqueline Truong (Jackie)"
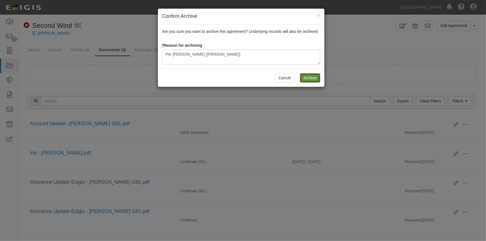
click at [301, 80] on input "Archive" at bounding box center [310, 77] width 20 height 9
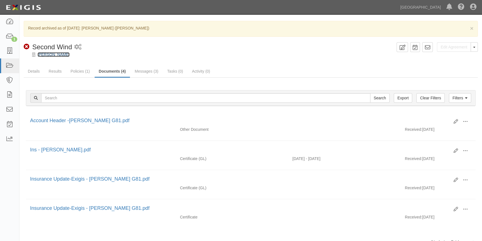
click at [57, 56] on link "[PERSON_NAME]" at bounding box center [54, 54] width 32 height 4
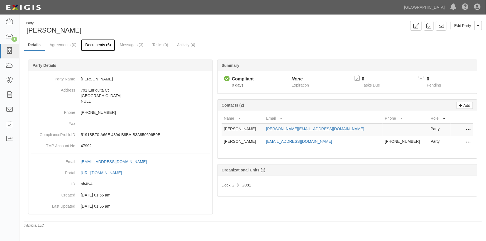
click at [91, 44] on link "Documents (6)" at bounding box center [98, 45] width 34 height 12
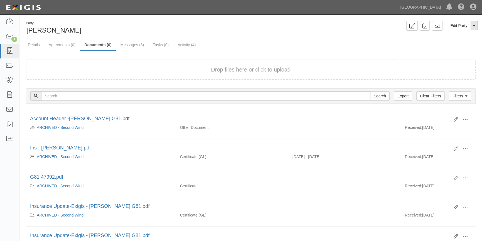
click at [473, 27] on button "Toggle Party Dropdown" at bounding box center [474, 25] width 7 height 9
click at [448, 43] on link "Archive Party" at bounding box center [456, 43] width 44 height 7
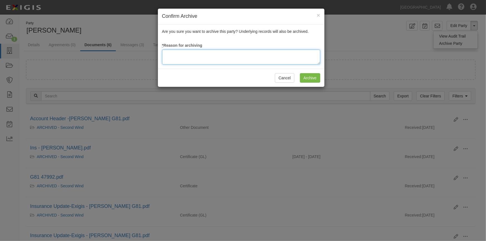
paste textarea "The boat left the marina and vacate on [DATE]"
type textarea "The boat left the marina and vacate on 9/30/2025"
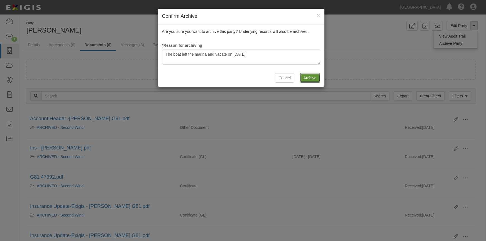
click at [311, 78] on input "Archive" at bounding box center [310, 77] width 20 height 9
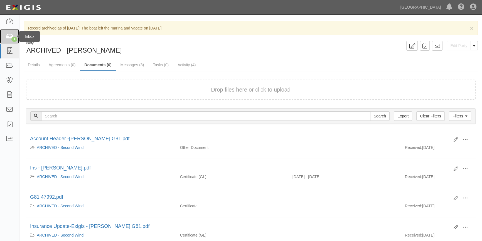
click at [8, 37] on icon at bounding box center [10, 36] width 8 height 6
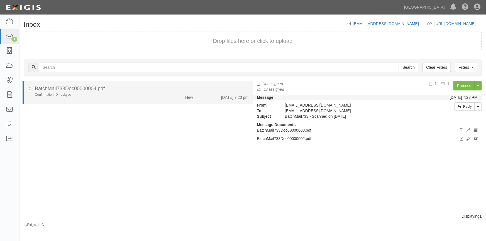
click at [160, 95] on div "New" at bounding box center [178, 96] width 37 height 8
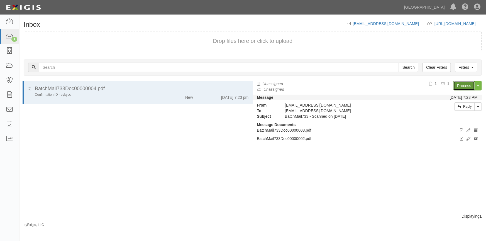
click at [464, 86] on link "Process" at bounding box center [463, 85] width 21 height 9
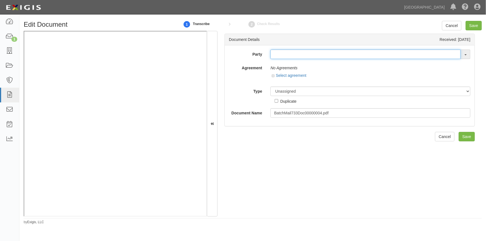
click at [277, 57] on input "text" at bounding box center [365, 54] width 190 height 9
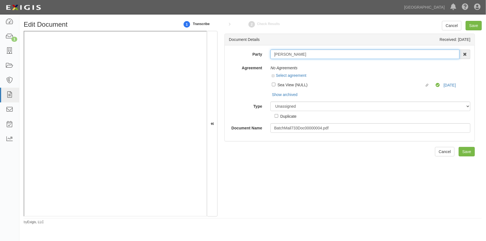
type input "[PERSON_NAME]"
drag, startPoint x: 296, startPoint y: 53, endPoint x: 272, endPoint y: 52, distance: 24.0
click at [272, 52] on input "Mark Watts" at bounding box center [364, 54] width 189 height 9
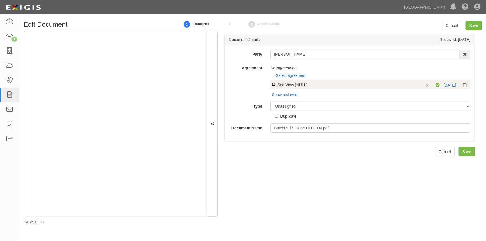
drag, startPoint x: 273, startPoint y: 84, endPoint x: 278, endPoint y: 84, distance: 5.3
click at [273, 84] on input "Linked agreement Sea View (NULL) Linked agreement" at bounding box center [274, 85] width 4 height 4
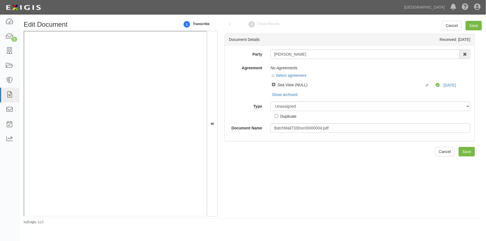
checkbox input "true"
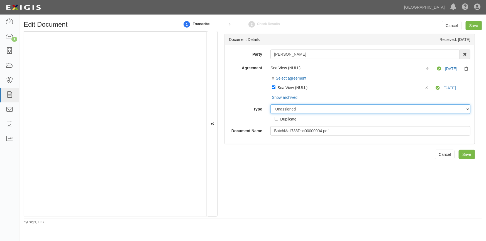
click at [301, 108] on select "Unassigned Binder Cancellation Notice Certificate Contract Endorsement Insuranc…" at bounding box center [370, 108] width 200 height 9
click at [270, 105] on select "Unassigned Binder Cancellation Notice Certificate Contract Endorsement Insuranc…" at bounding box center [370, 108] width 200 height 9
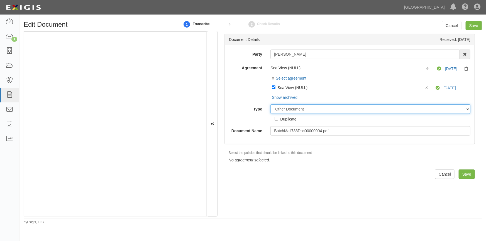
click at [291, 109] on select "Unassigned Binder Cancellation Notice Certificate Contract Endorsement Insuranc…" at bounding box center [370, 108] width 200 height 9
select select "CertificateDetail"
click at [270, 105] on select "Unassigned Binder Cancellation Notice Certificate Contract Endorsement Insuranc…" at bounding box center [370, 108] width 200 height 9
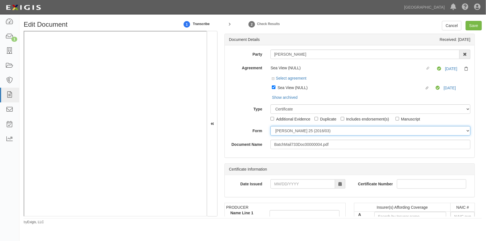
click at [277, 132] on select "ACORD 25 (2016/03) ACORD 101 ACORD 855 NY (2014/05) General" at bounding box center [370, 130] width 200 height 9
select select "GeneralFormDetail"
click at [270, 126] on select "ACORD 25 (2016/03) ACORD 101 ACORD 855 NY (2014/05) General" at bounding box center [370, 130] width 200 height 9
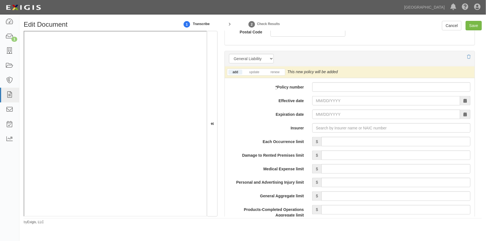
scroll to position [401, 0]
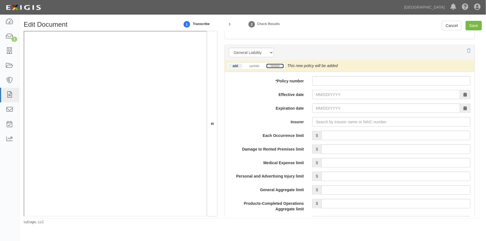
click at [276, 65] on link "renew" at bounding box center [274, 66] width 17 height 5
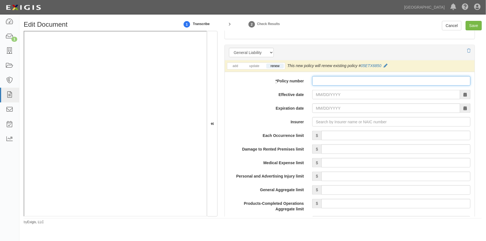
paste input "Mark Watts"
type input "Mark Watts"
drag, startPoint x: 342, startPoint y: 78, endPoint x: 292, endPoint y: 81, distance: 49.9
click at [292, 81] on div "* Policy number Mark Watts" at bounding box center [350, 80] width 250 height 9
paste input "05-ET-X685-0"
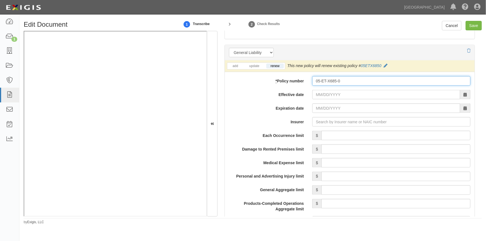
type input "05-ET-X685-0"
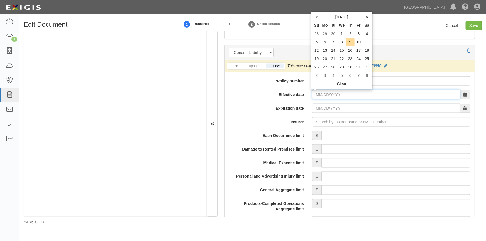
click at [331, 93] on input "Effective date" at bounding box center [386, 94] width 148 height 9
type input "11/10/2025"
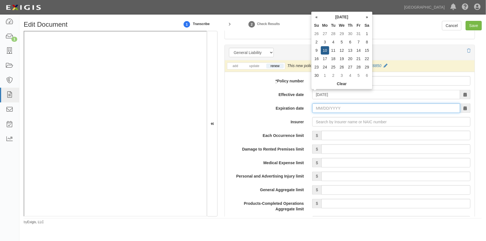
type input "11/10/2026"
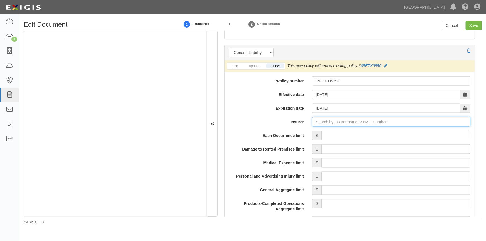
click at [328, 121] on input "Insurer" at bounding box center [391, 121] width 158 height 9
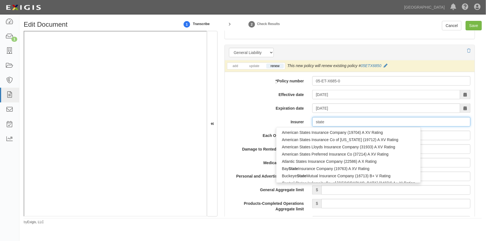
type input "state f"
type input "state farm County Mutual Ins Co of Texas (26816) A++ XV Rating"
type input "state farm"
type input "state farm d"
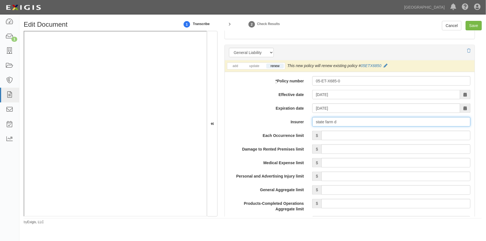
type input "state farm County Mutual Ins Co of Texas (26816) A++ XV Rating"
type input "state farm"
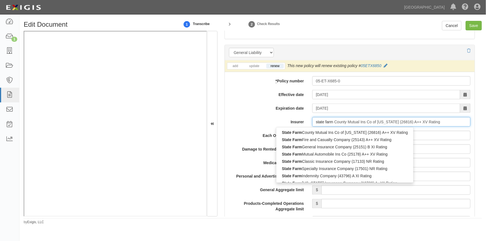
type input "state farm general Insurance Company (25151) B XI Rating"
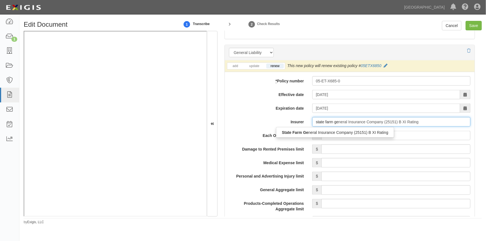
type input "state farm gen"
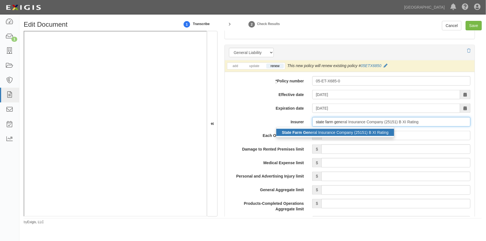
click at [323, 133] on div "State Farm Gen eral Insurance Company (25151) B XI Rating" at bounding box center [335, 132] width 118 height 7
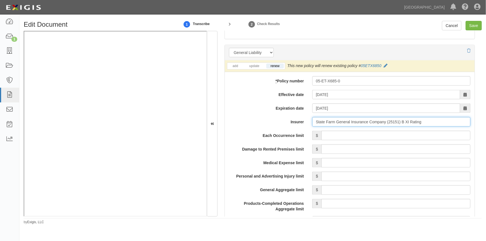
type input "State Farm General Insurance Company (25151) B XI Rating"
click at [352, 135] on input "Each Occurrence limit" at bounding box center [395, 135] width 149 height 9
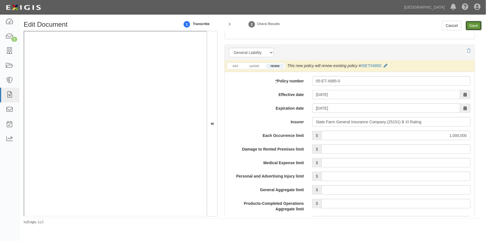
click at [478, 28] on input "Save" at bounding box center [473, 25] width 16 height 9
type input "1000000"
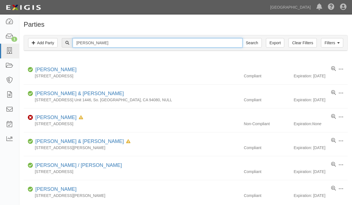
drag, startPoint x: 83, startPoint y: 40, endPoint x: 65, endPoint y: 40, distance: 17.8
click at [65, 40] on div "[PERSON_NAME] Search" at bounding box center [162, 42] width 200 height 9
paste input "PO BOX 191151"
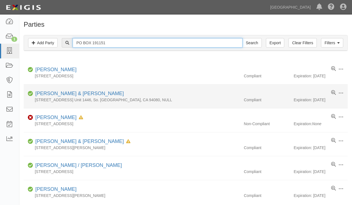
type input "PO BOX 191151"
click at [242, 38] on input "Search" at bounding box center [251, 42] width 19 height 9
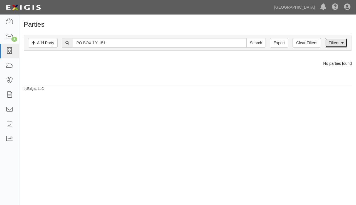
click at [336, 42] on link "Filters" at bounding box center [336, 42] width 22 height 9
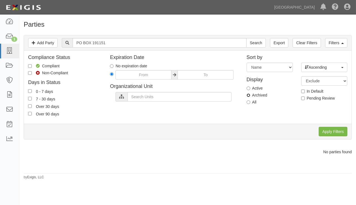
click at [249, 95] on input "Archived" at bounding box center [249, 96] width 4 height 4
radio input "true"
click at [326, 132] on input "Apply Filters" at bounding box center [333, 131] width 29 height 9
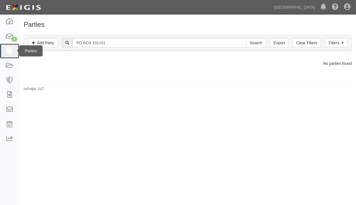
click at [9, 51] on icon at bounding box center [10, 51] width 8 height 6
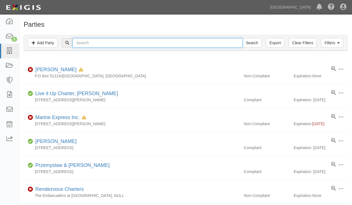
click at [86, 42] on input "text" at bounding box center [158, 42] width 170 height 9
type input "watts"
click at [242, 38] on input "Search" at bounding box center [251, 42] width 19 height 9
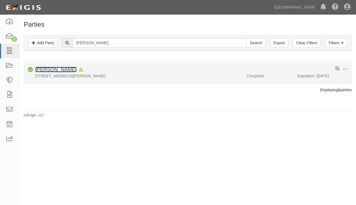
click at [50, 70] on link "Mark Watts" at bounding box center [55, 70] width 41 height 6
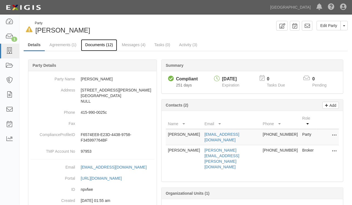
click at [96, 45] on link "Documents (12)" at bounding box center [99, 45] width 36 height 12
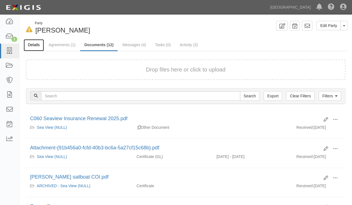
click at [36, 46] on link "Details" at bounding box center [34, 45] width 20 height 12
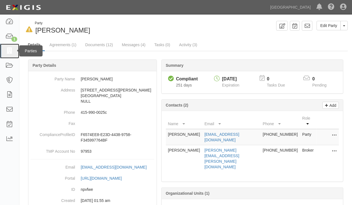
click at [8, 47] on link at bounding box center [9, 51] width 19 height 15
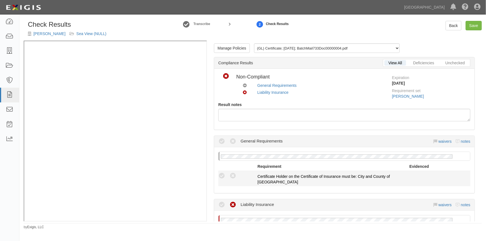
drag, startPoint x: 220, startPoint y: 171, endPoint x: 218, endPoint y: 173, distance: 3.1
click at [219, 172] on li "Compliant Waived: Non-Compliant Certificate Holder on the Certificate of Insura…" at bounding box center [344, 178] width 252 height 15
click at [220, 176] on icon at bounding box center [221, 176] width 7 height 7
radio input "true"
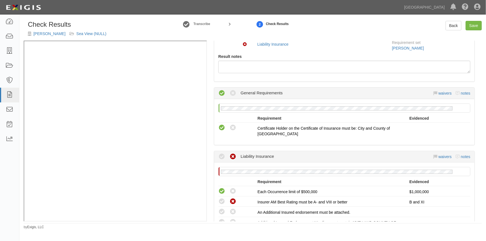
scroll to position [76, 0]
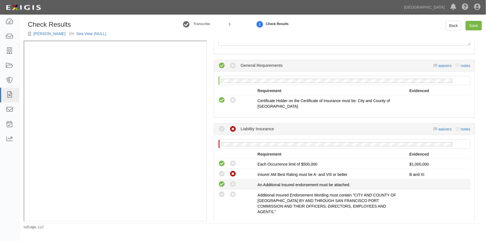
click at [221, 183] on icon at bounding box center [221, 184] width 7 height 7
radio input "true"
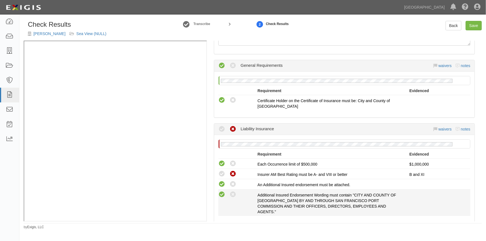
click at [218, 194] on icon at bounding box center [221, 194] width 7 height 7
radio input "true"
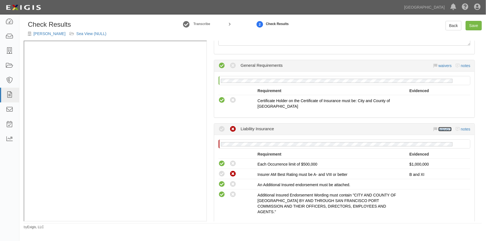
click at [444, 130] on link "waivers" at bounding box center [444, 129] width 13 height 4
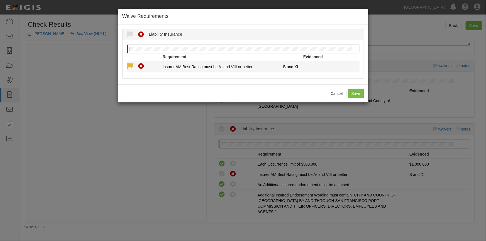
click at [133, 65] on icon at bounding box center [130, 66] width 7 height 7
radio input "true"
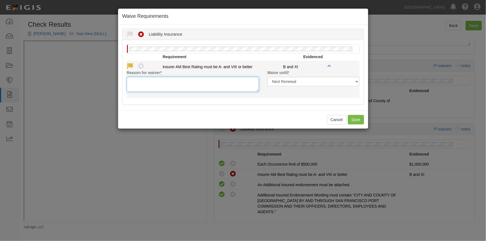
click at [147, 83] on textarea "Reason for waiver *" at bounding box center [193, 84] width 132 height 15
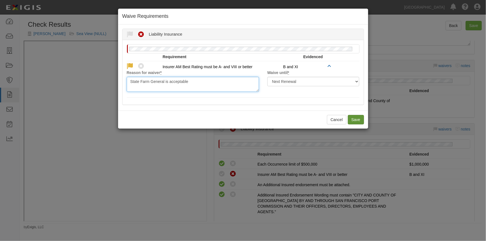
type textarea "State Farm General is acceptable"
click at [354, 118] on button "Save" at bounding box center [356, 119] width 16 height 9
radio input "true"
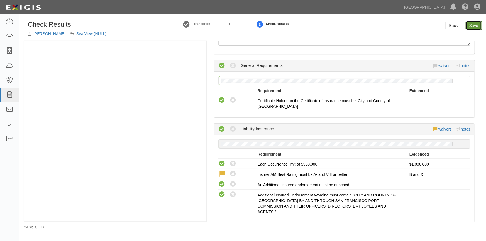
click at [471, 24] on link "Save" at bounding box center [473, 25] width 16 height 9
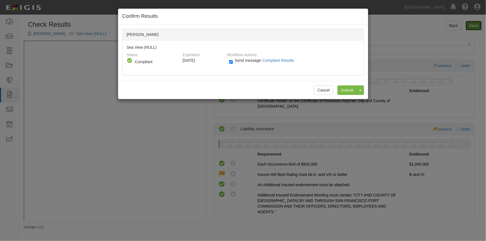
radio input "true"
click at [341, 92] on input "Submit" at bounding box center [346, 89] width 19 height 9
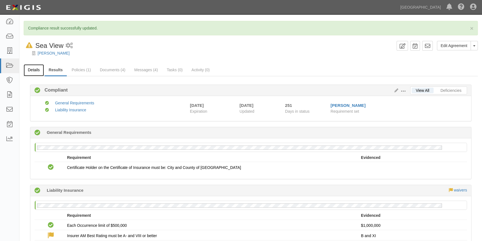
click at [35, 70] on link "Details" at bounding box center [34, 70] width 20 height 12
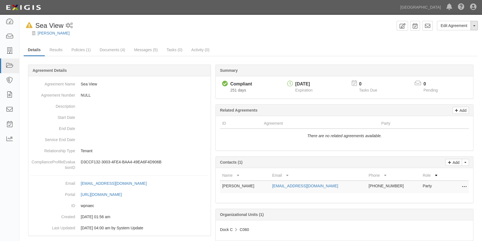
click at [477, 25] on button "Toggle Agreement Dropdown" at bounding box center [474, 25] width 7 height 9
click at [462, 51] on button "Remove from Default" at bounding box center [454, 51] width 45 height 8
click at [10, 52] on icon at bounding box center [10, 51] width 8 height 6
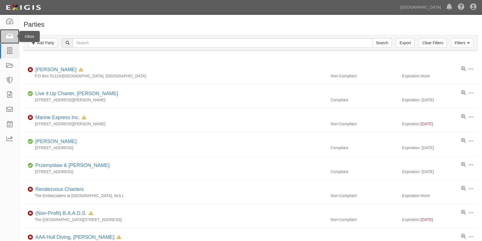
click at [13, 37] on icon at bounding box center [10, 36] width 8 height 6
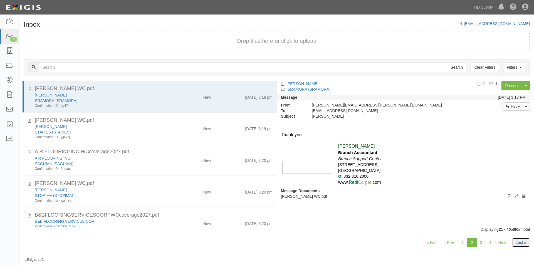
click at [516, 241] on link "Last »" at bounding box center [521, 242] width 18 height 9
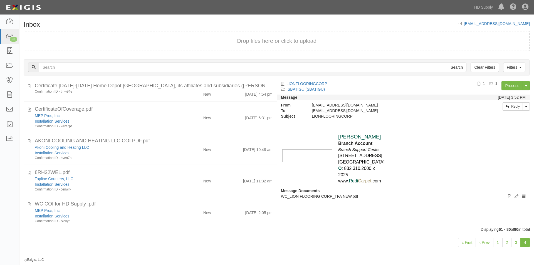
scroll to position [473, 0]
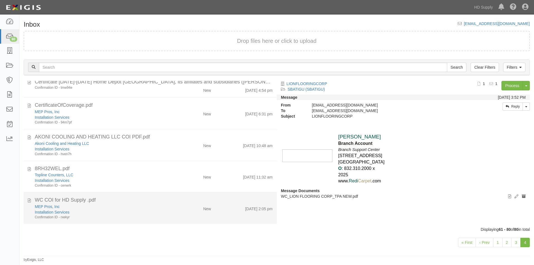
click at [139, 219] on div "Confirmation ID - rxekyr" at bounding box center [102, 217] width 135 height 5
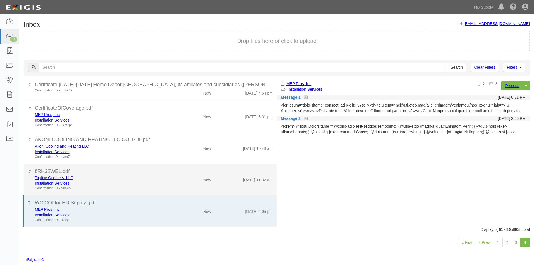
click at [137, 185] on div "Installation Services" at bounding box center [102, 184] width 135 height 6
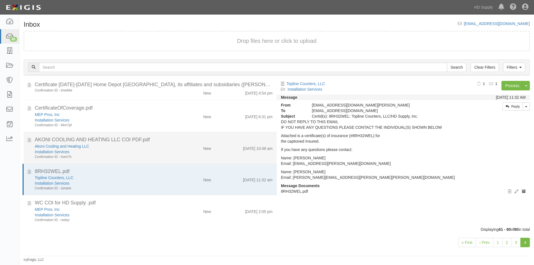
click at [141, 156] on div "Confirmation ID - hven7h" at bounding box center [102, 157] width 135 height 5
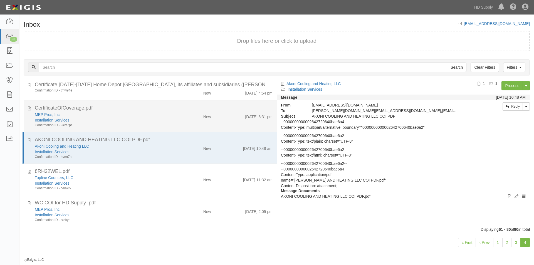
click at [144, 126] on div "Confirmation ID - 94m7pf" at bounding box center [102, 125] width 135 height 5
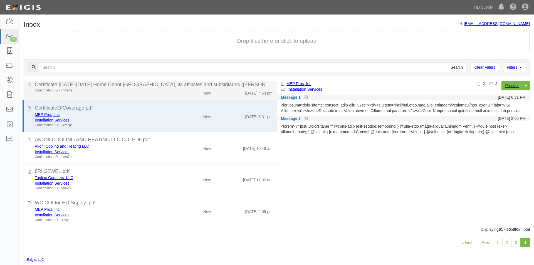
click at [144, 95] on div "Confirmation ID - tmw94e New [DATE] 4:54 pm" at bounding box center [154, 92] width 246 height 8
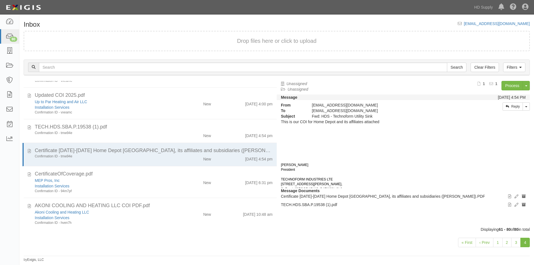
scroll to position [473, 0]
